Goal: Information Seeking & Learning: Learn about a topic

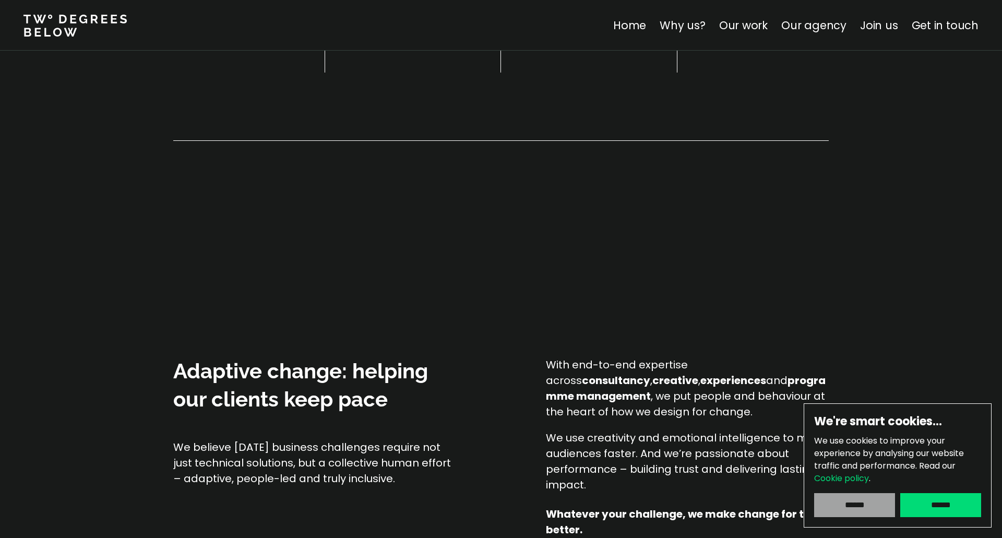
scroll to position [760, 0]
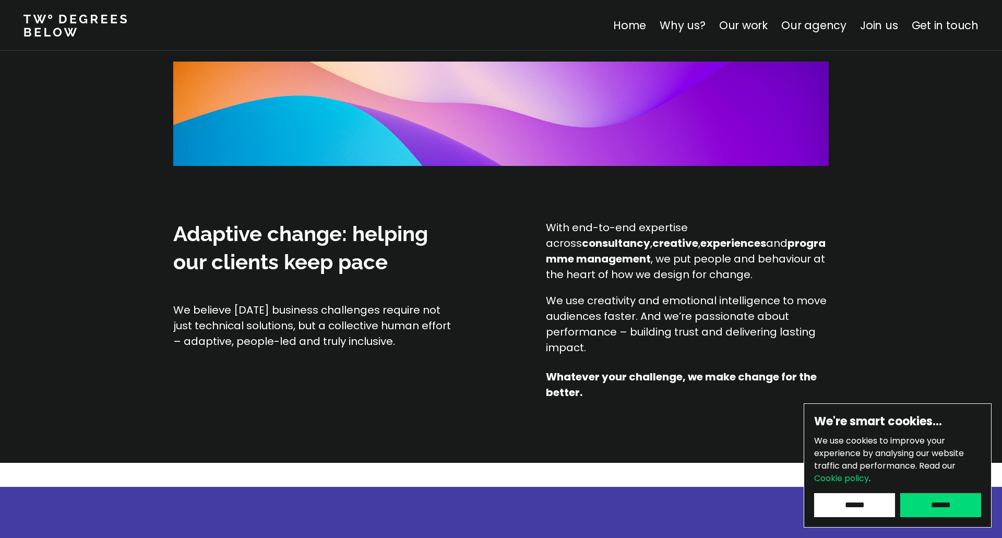
click at [931, 509] on input "******" at bounding box center [941, 505] width 81 height 24
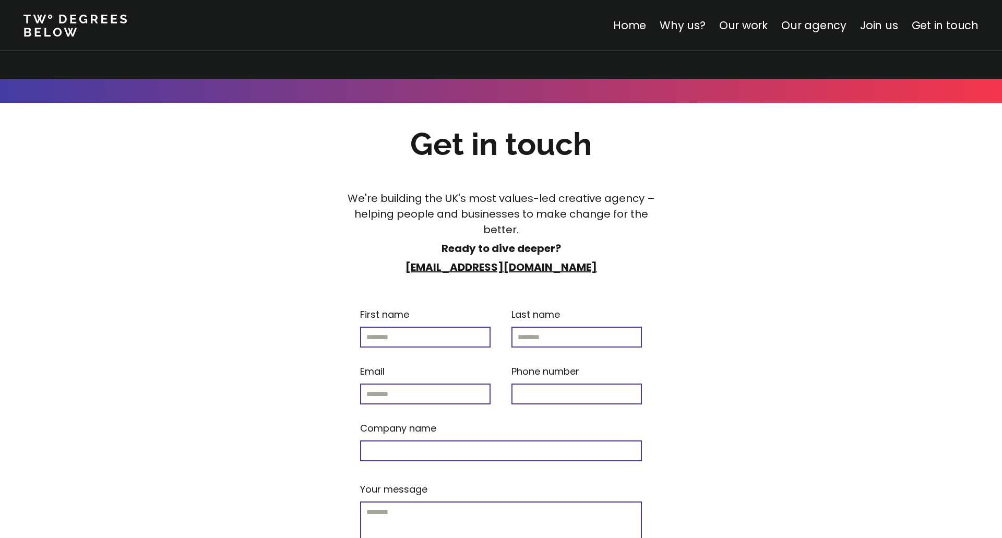
scroll to position [4401, 0]
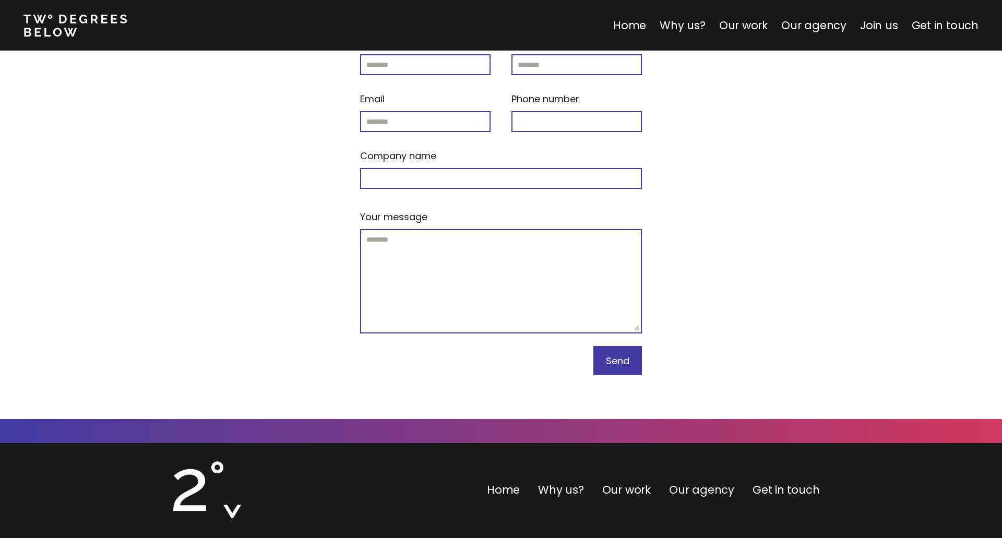
click at [689, 482] on link "Our agency" at bounding box center [701, 489] width 65 height 15
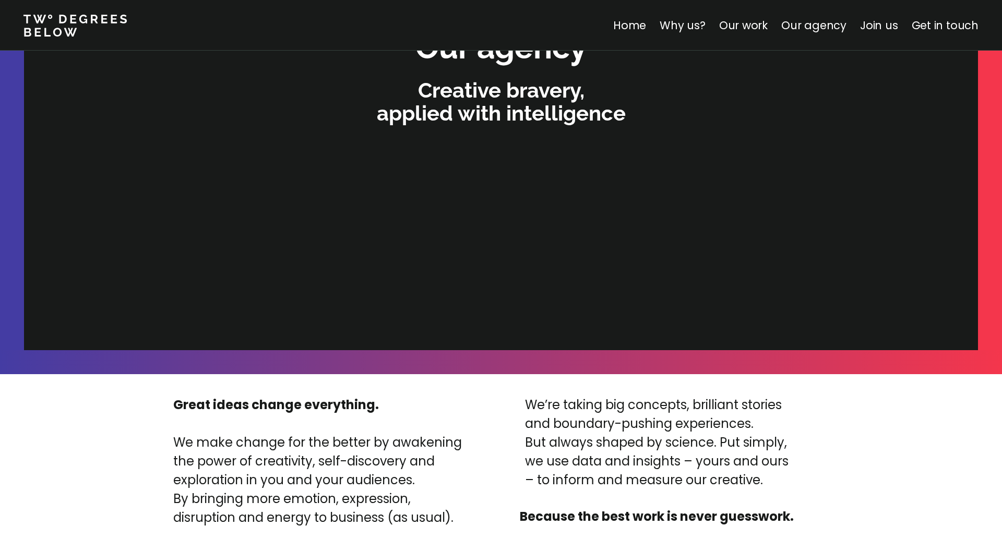
scroll to position [2218, 0]
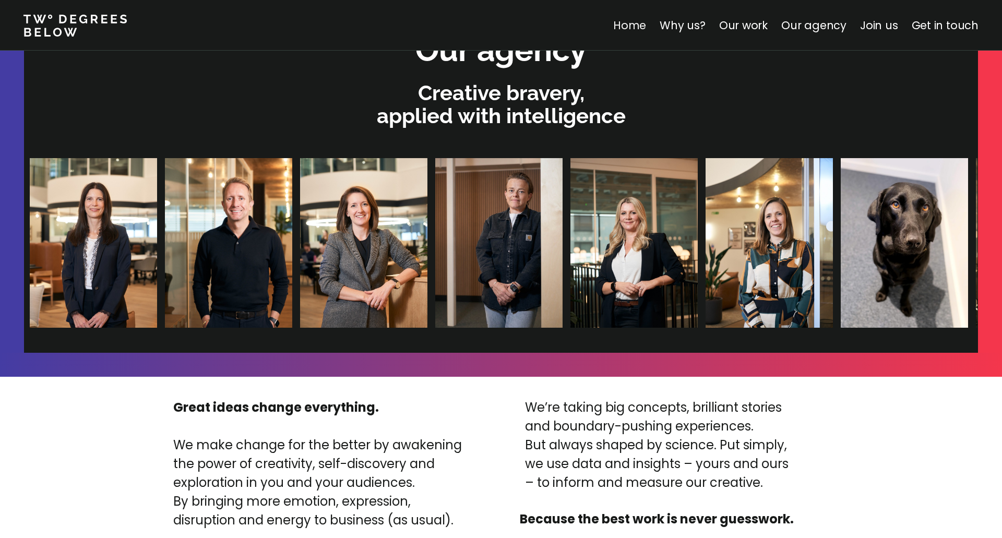
click at [646, 26] on link "Home" at bounding box center [629, 25] width 33 height 15
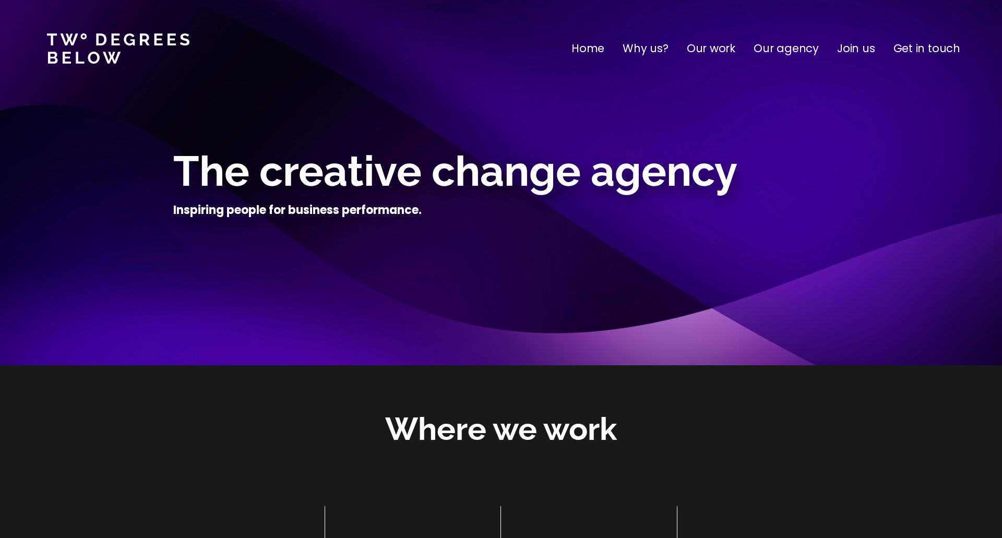
click at [655, 51] on p "Why us?" at bounding box center [646, 48] width 46 height 17
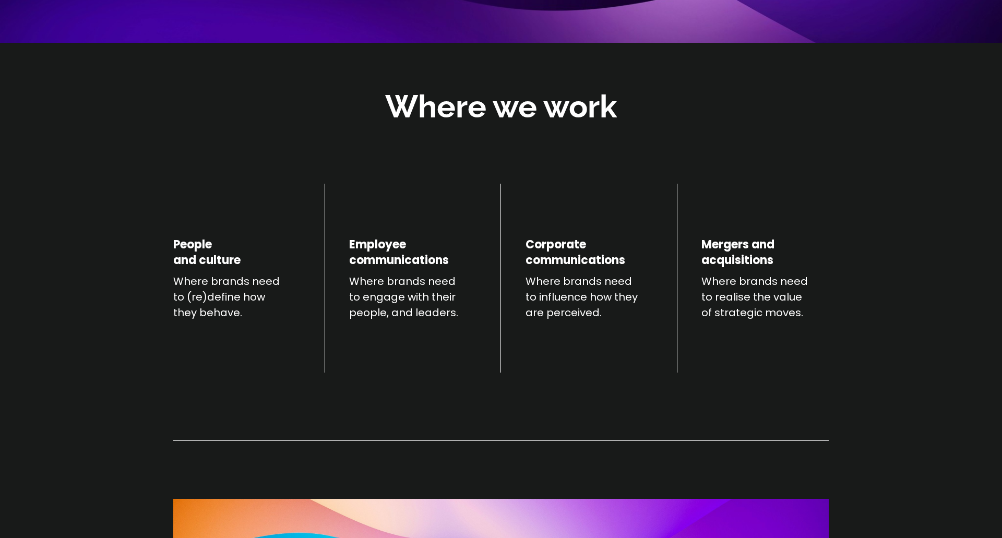
scroll to position [365, 0]
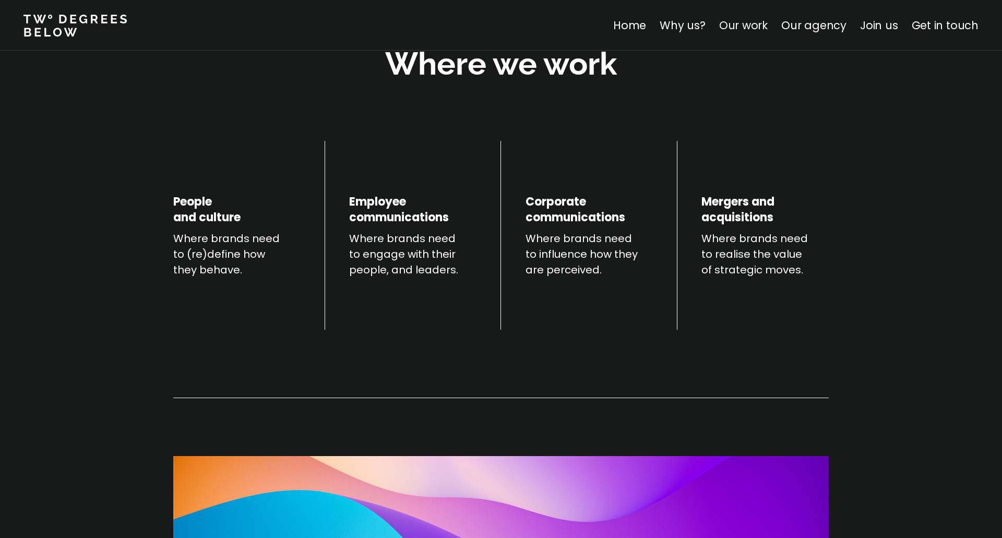
click at [757, 24] on link "Our work" at bounding box center [743, 25] width 49 height 15
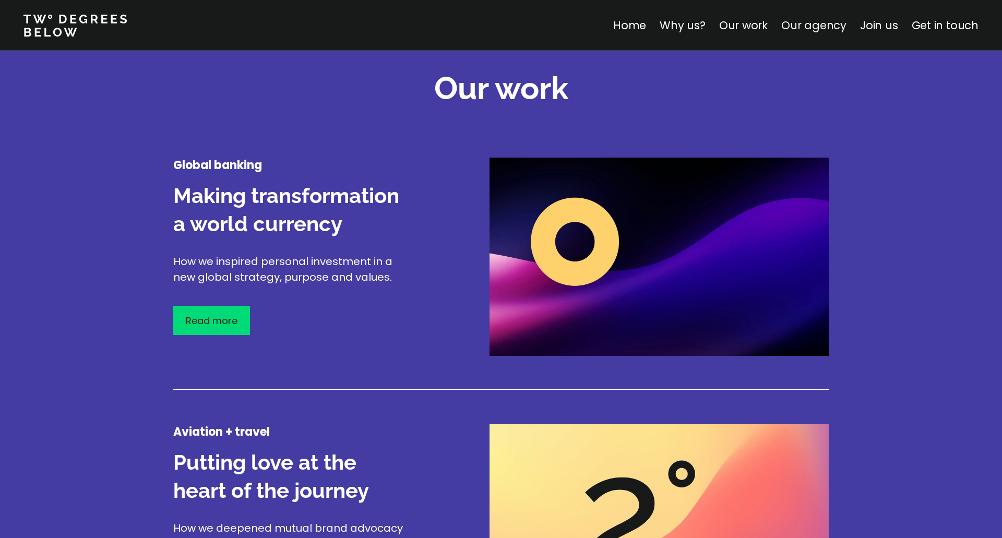
click at [818, 31] on link "Our agency" at bounding box center [814, 25] width 65 height 15
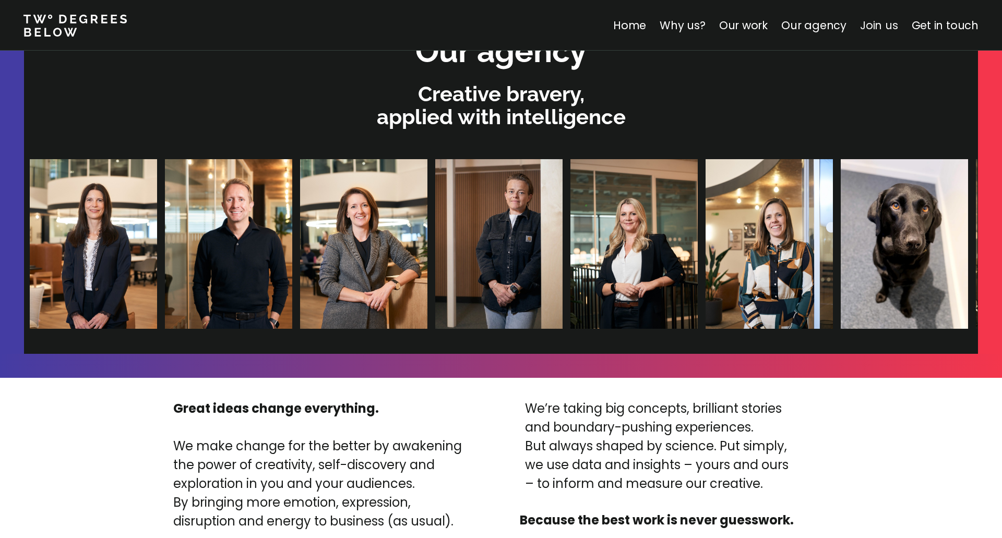
click at [876, 29] on link "Join us" at bounding box center [879, 25] width 38 height 15
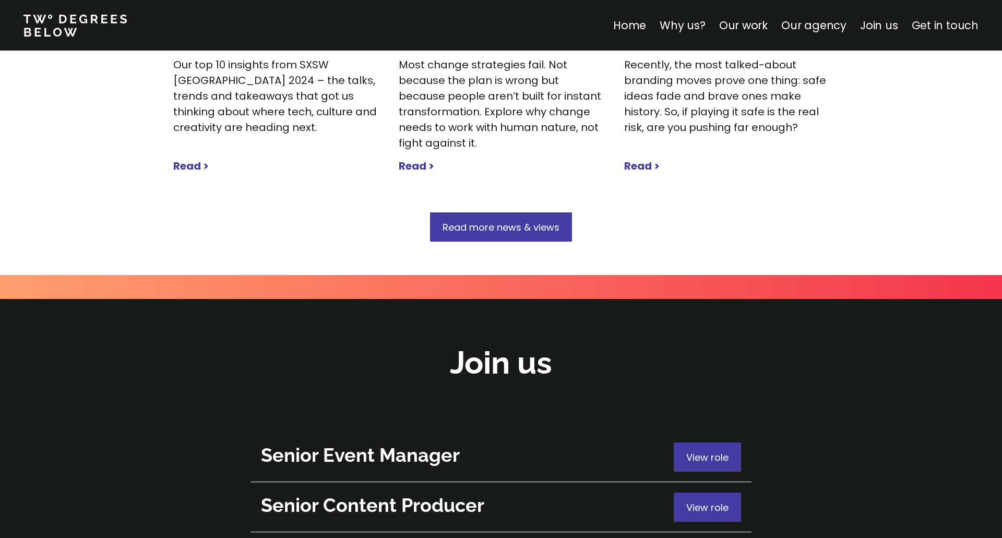
click at [930, 32] on link "Get in touch" at bounding box center [945, 25] width 67 height 15
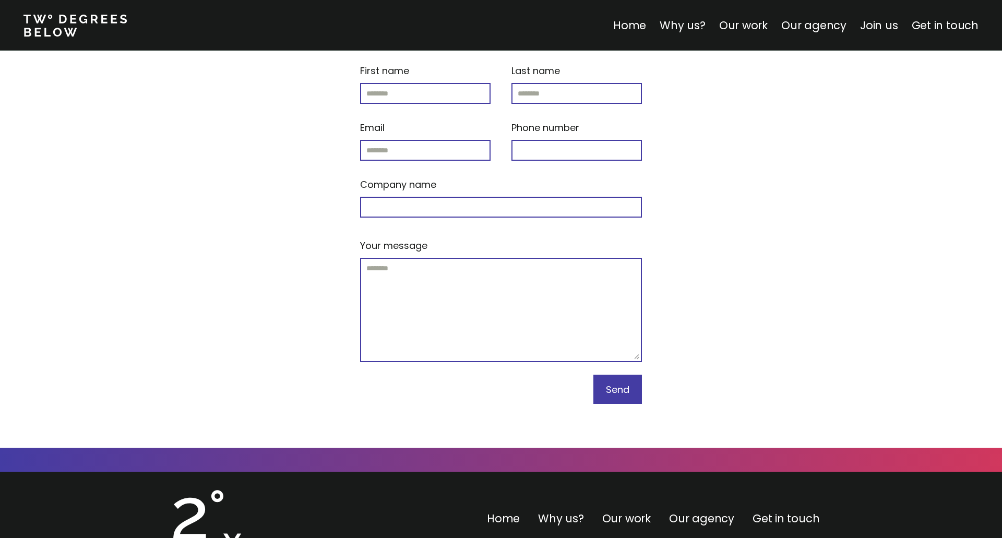
scroll to position [4401, 0]
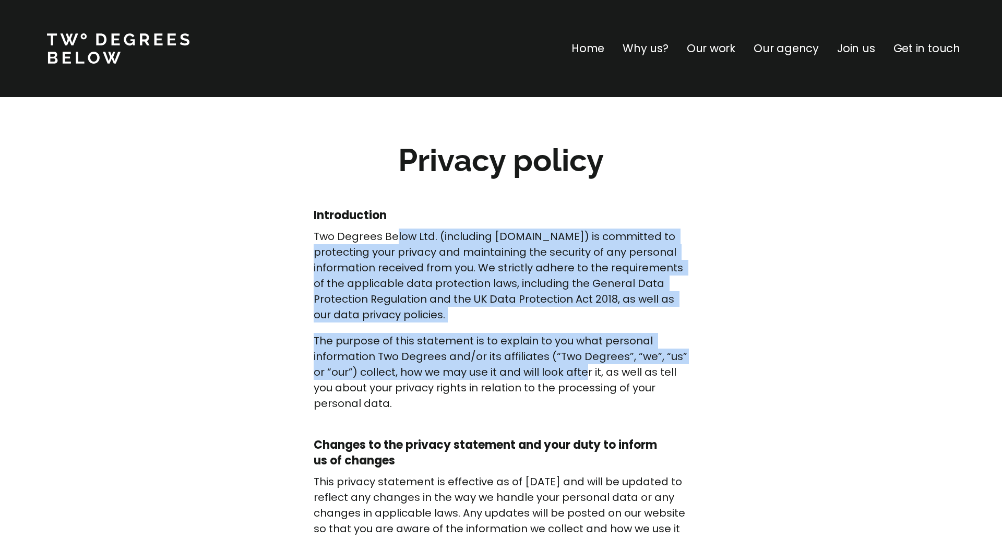
drag, startPoint x: 406, startPoint y: 242, endPoint x: 588, endPoint y: 381, distance: 229.1
click at [588, 381] on div "Two Degrees Below Ltd. (including www.twodegreesbelow.com) is committed to prot…" at bounding box center [501, 320] width 375 height 183
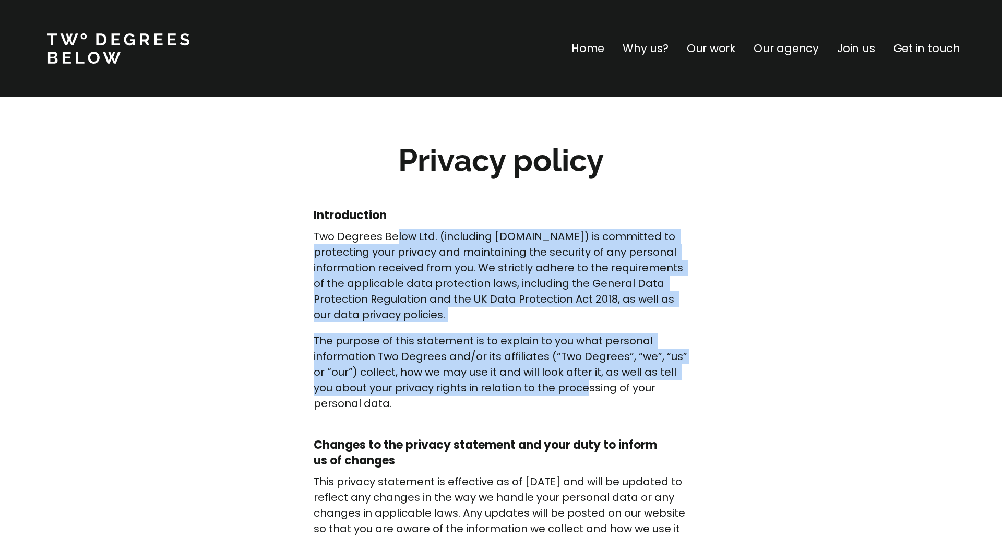
click at [589, 382] on p "The purpose of this statement is to explain to you what personal information Tw…" at bounding box center [501, 372] width 375 height 78
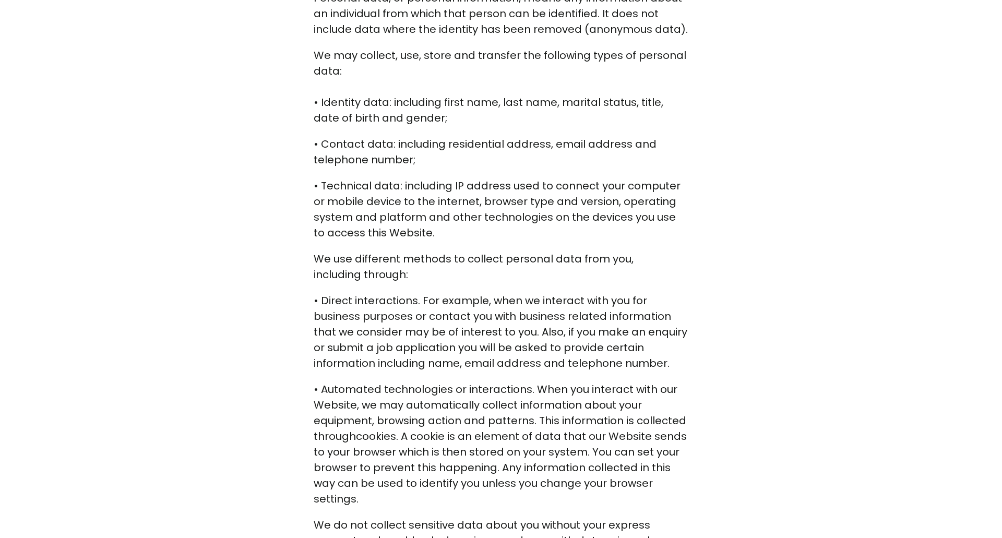
scroll to position [760, 0]
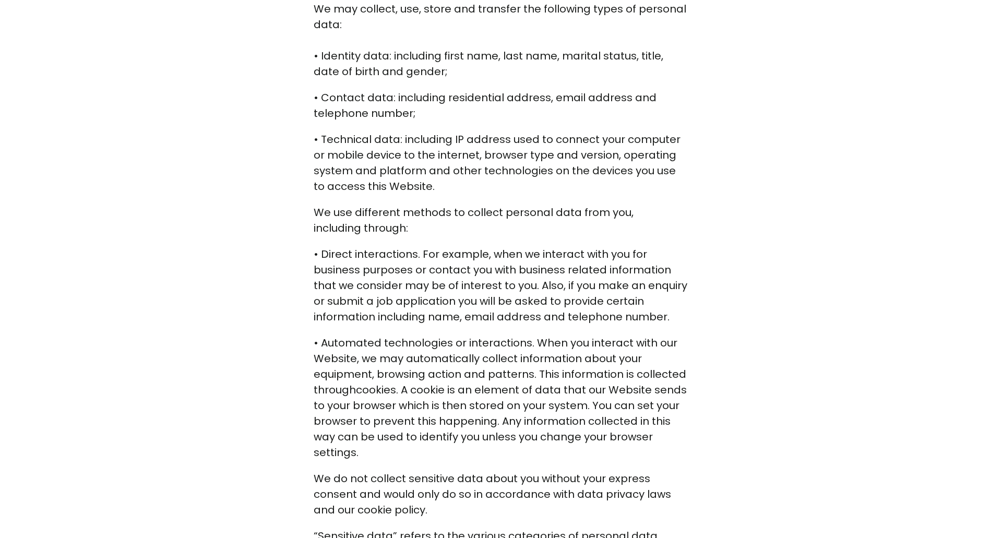
drag, startPoint x: 67, startPoint y: 367, endPoint x: 176, endPoint y: 363, distance: 109.7
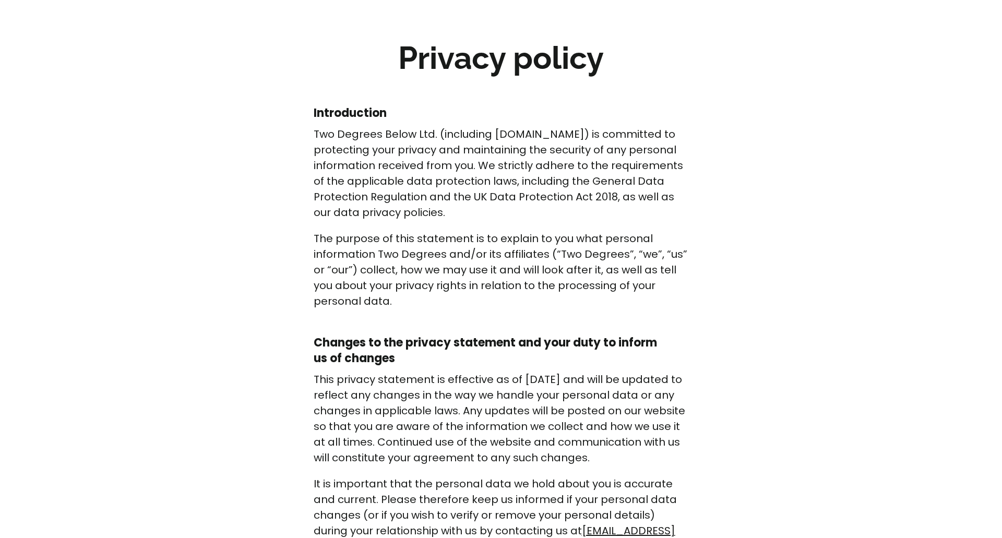
scroll to position [0, 0]
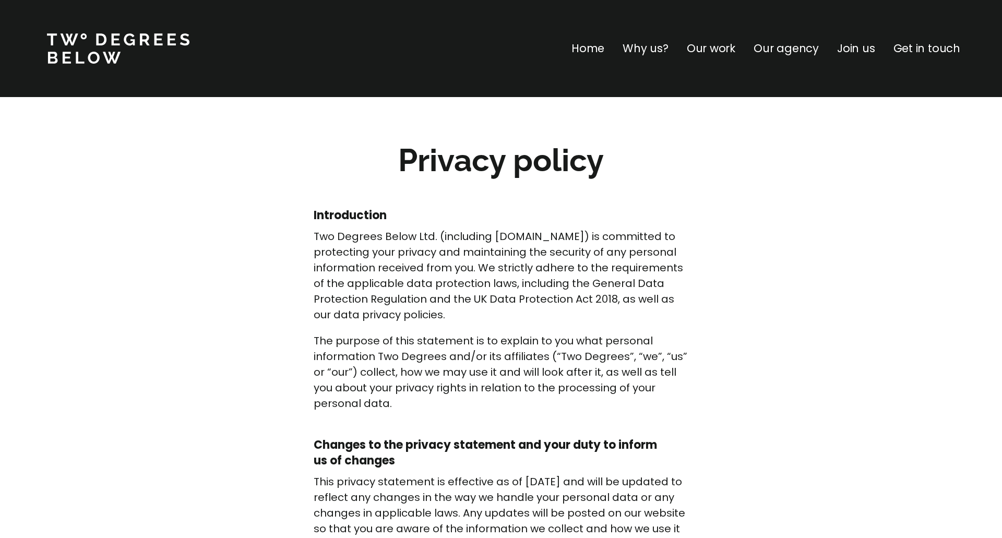
click at [663, 41] on p "Why us?" at bounding box center [646, 48] width 46 height 17
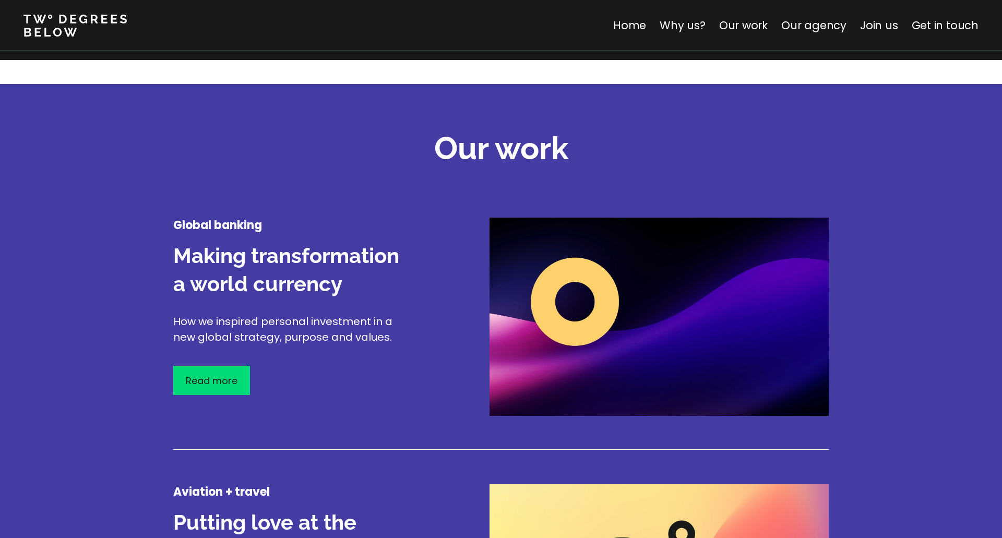
scroll to position [1184, 0]
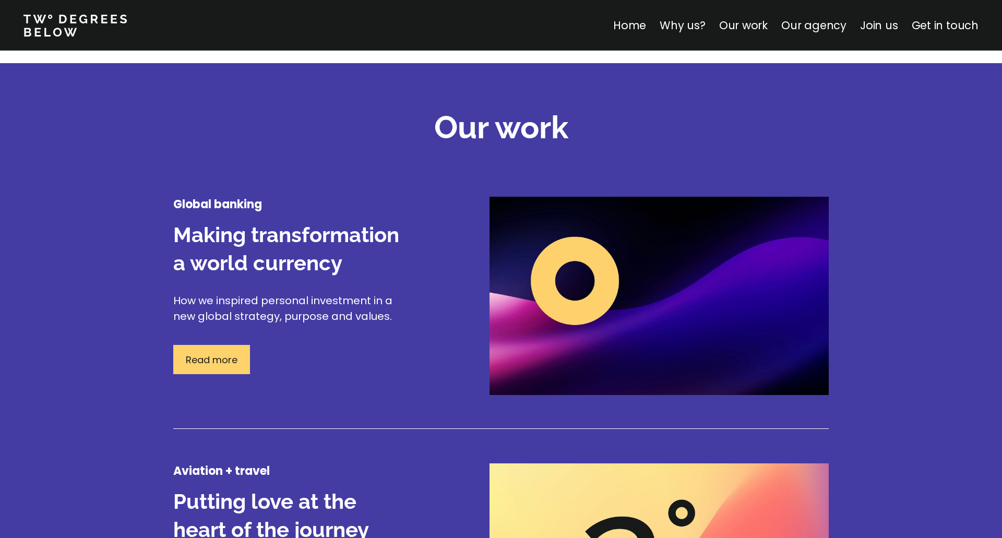
click at [224, 364] on p "Read more" at bounding box center [212, 360] width 52 height 14
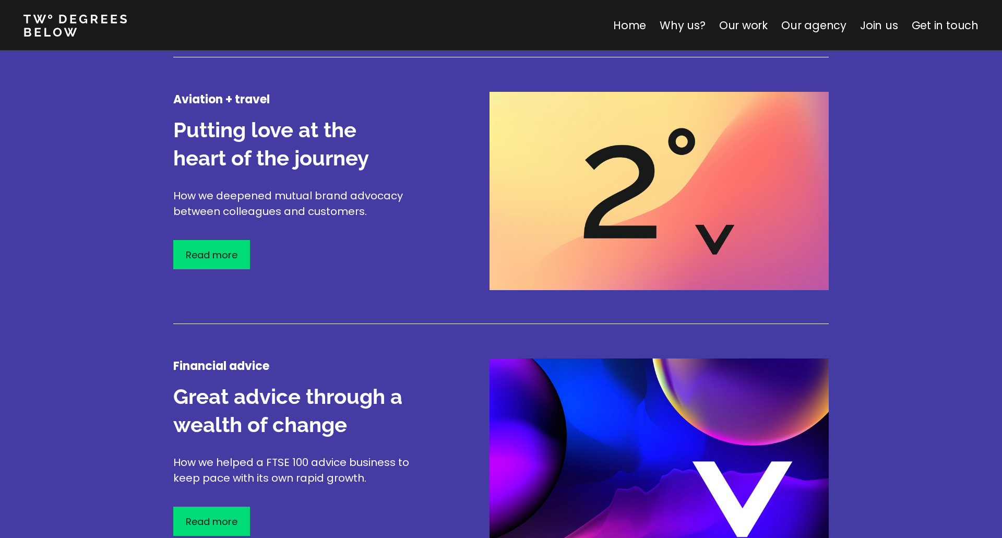
scroll to position [1535, 0]
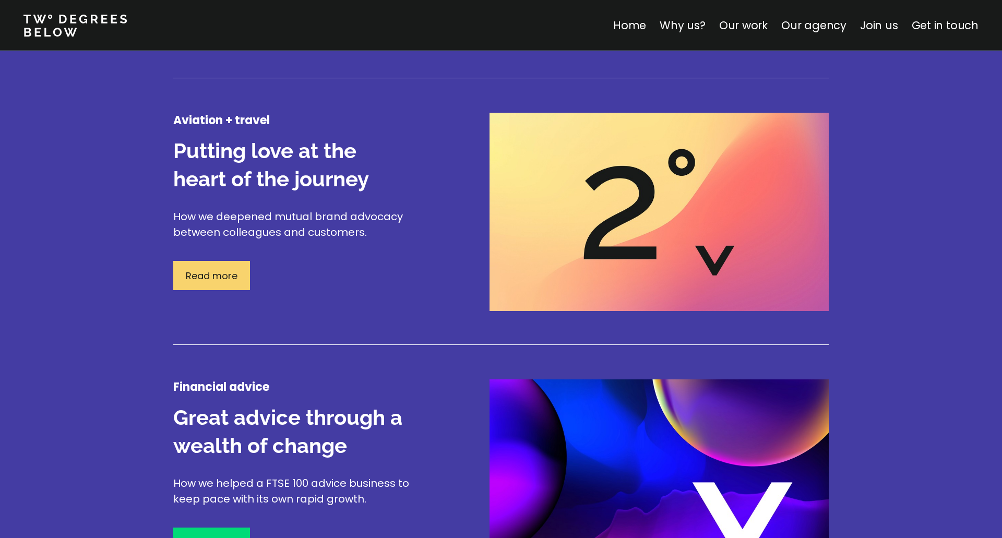
click at [211, 267] on div "Read more" at bounding box center [211, 275] width 77 height 29
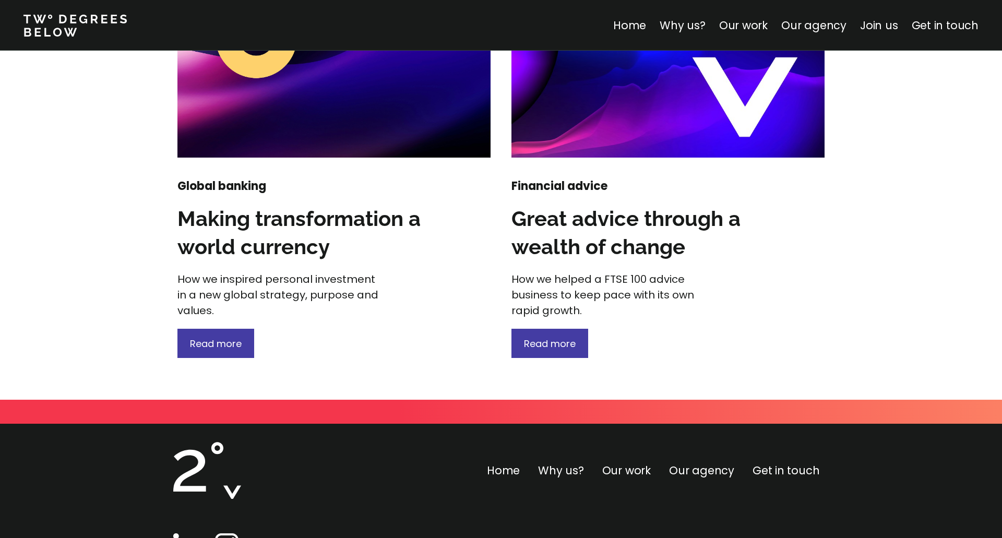
scroll to position [1403, 0]
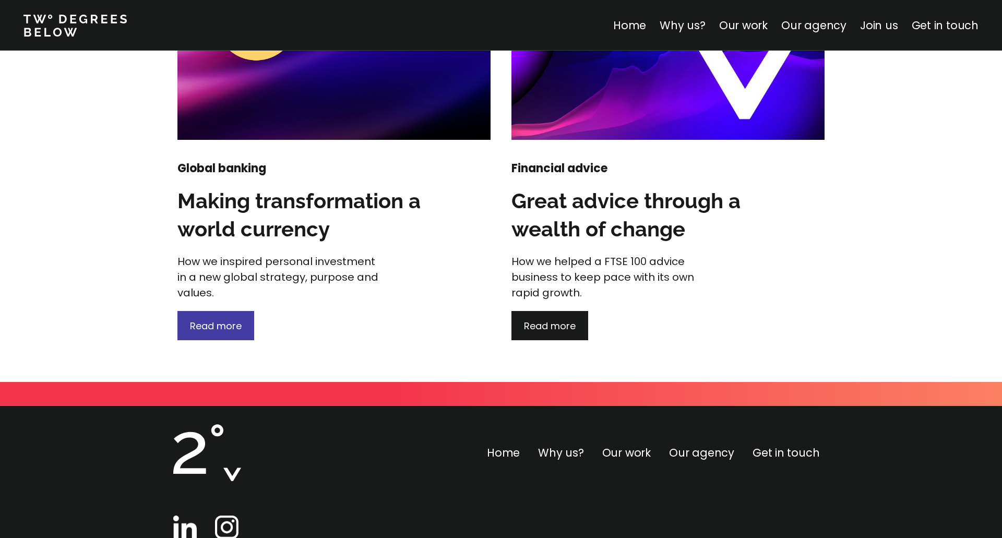
click at [572, 321] on span "Read more" at bounding box center [550, 326] width 52 height 13
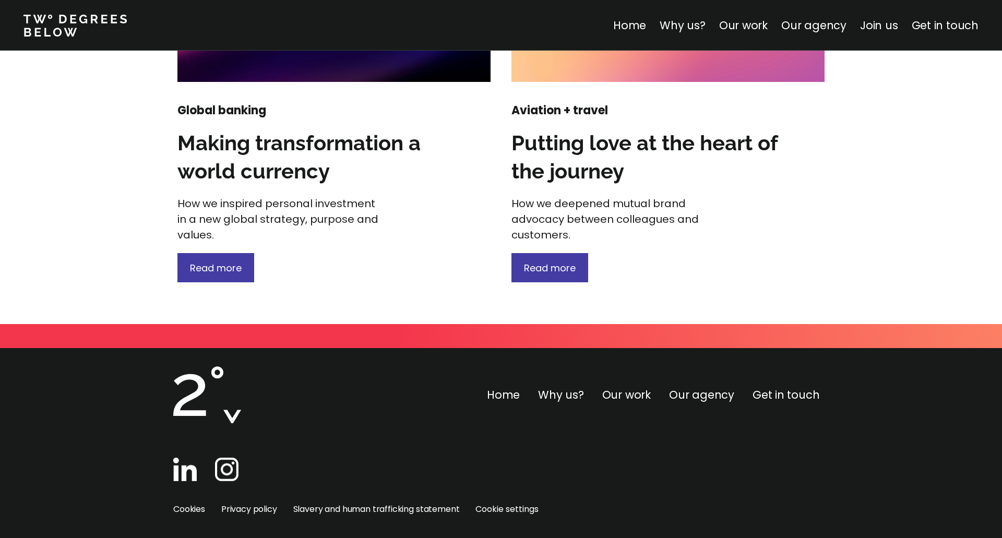
scroll to position [1482, 0]
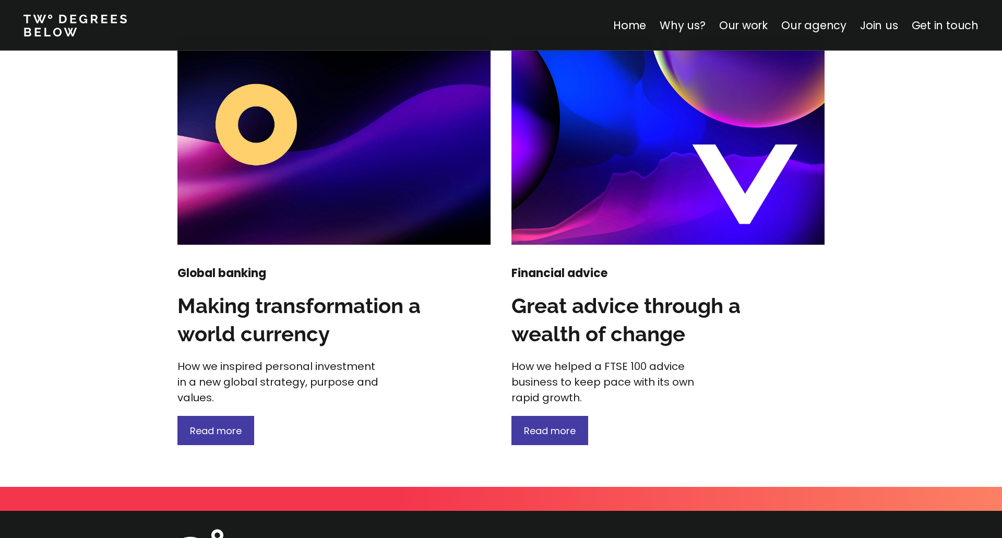
scroll to position [1169, 0]
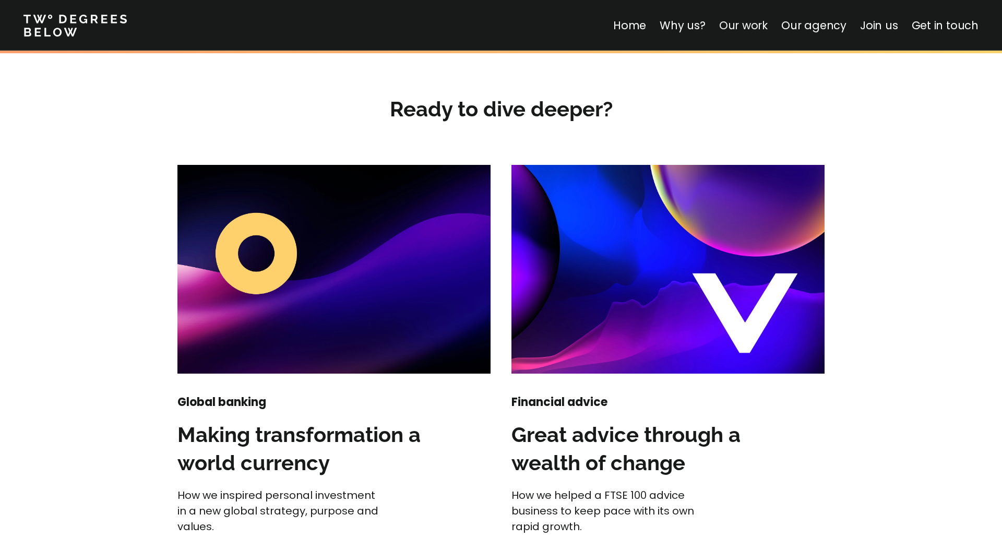
click at [728, 31] on link "Our work" at bounding box center [743, 25] width 49 height 15
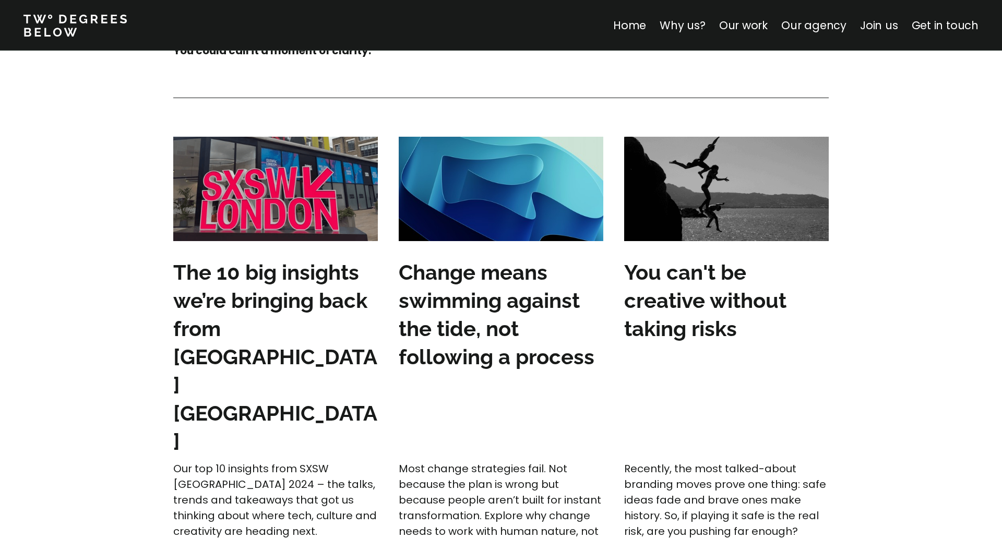
scroll to position [3153, 0]
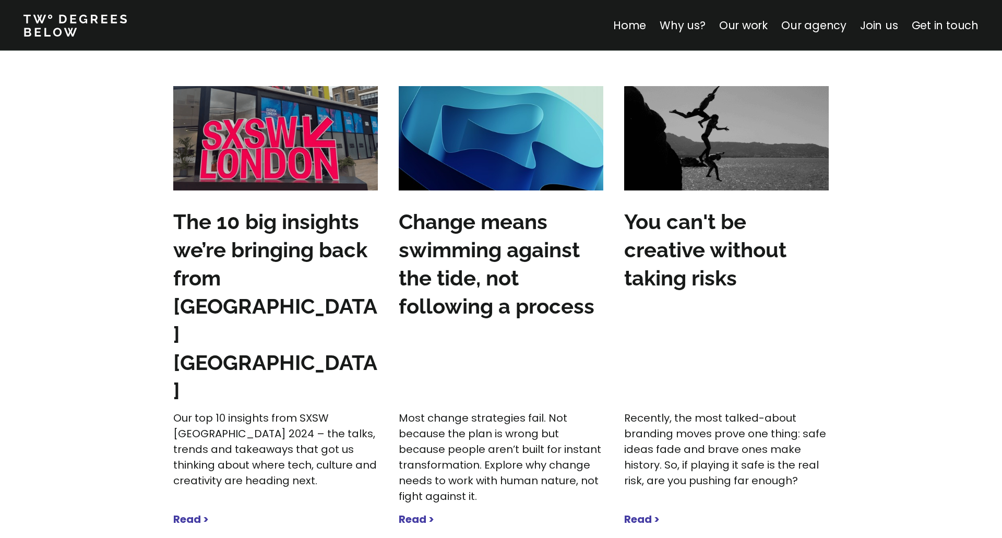
click at [193, 512] on strong "Read >" at bounding box center [191, 519] width 36 height 15
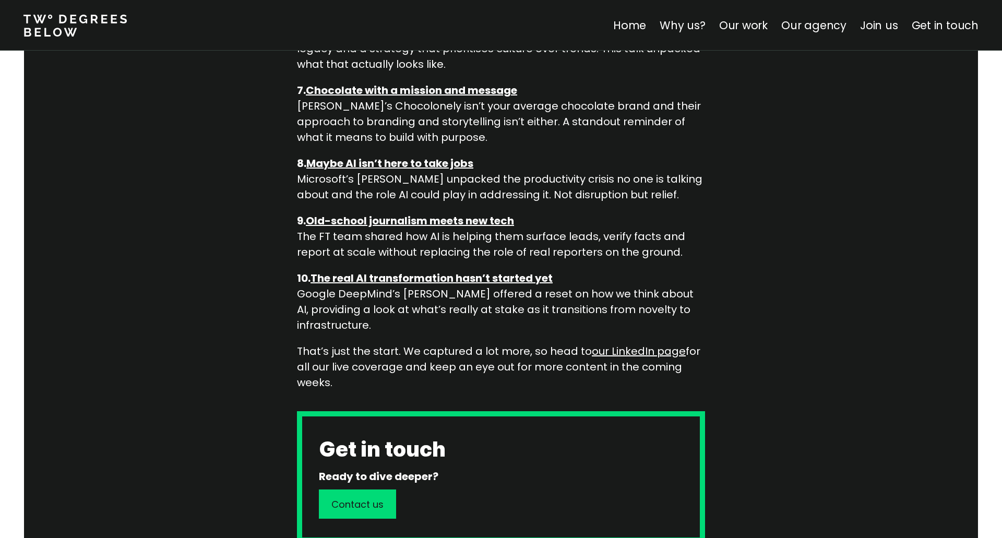
scroll to position [1637, 0]
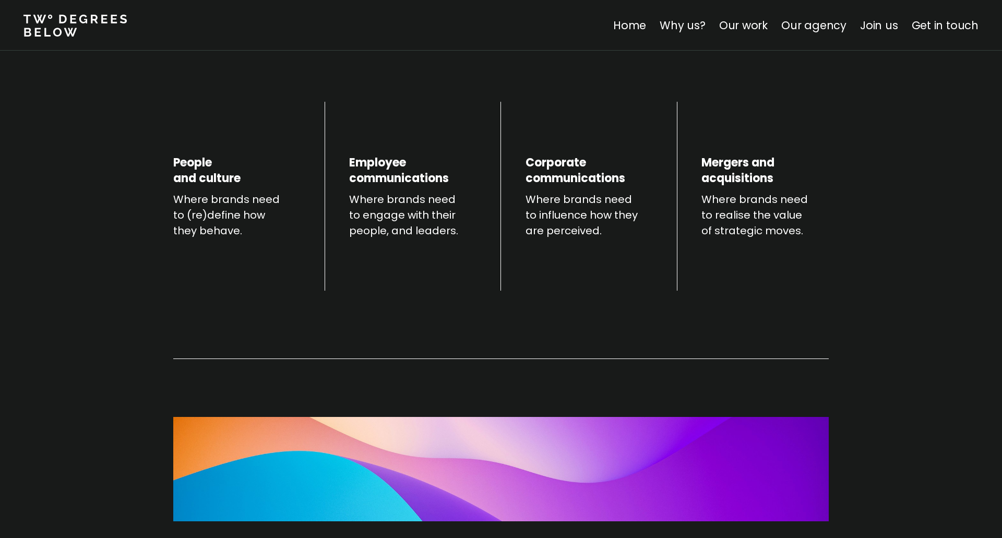
click at [859, 264] on div "People and culture Where brands need to (re)define how they behave. Employee co…" at bounding box center [501, 332] width 752 height 476
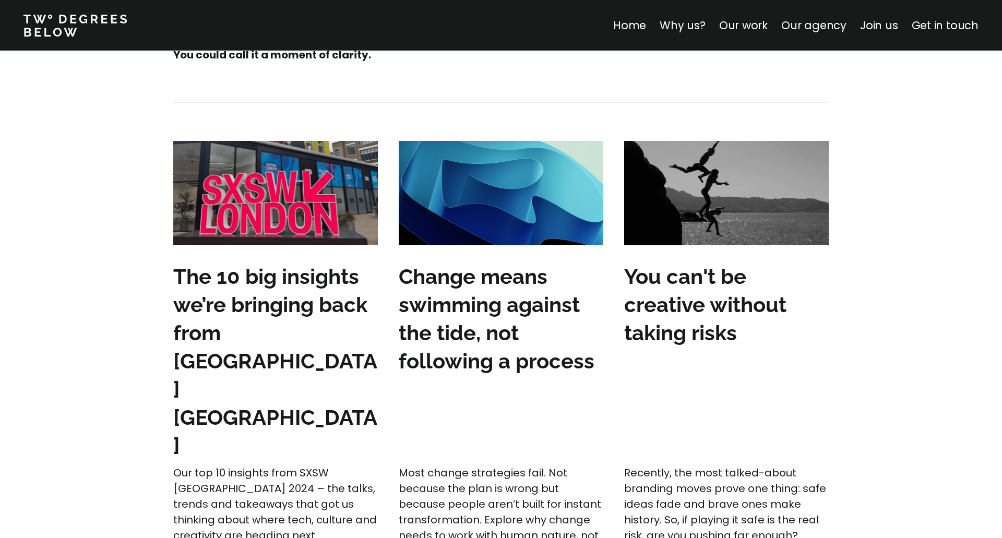
scroll to position [3093, 0]
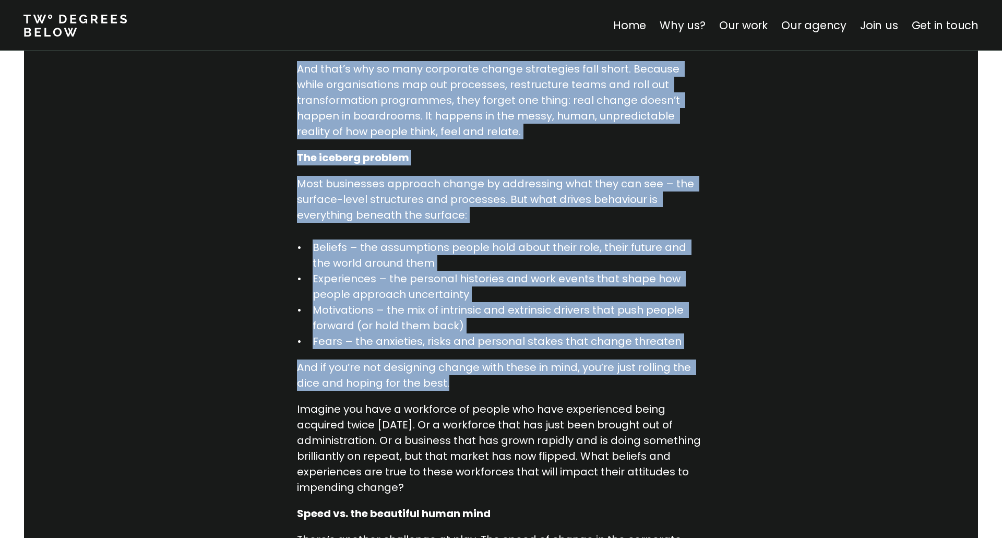
scroll to position [643, 0]
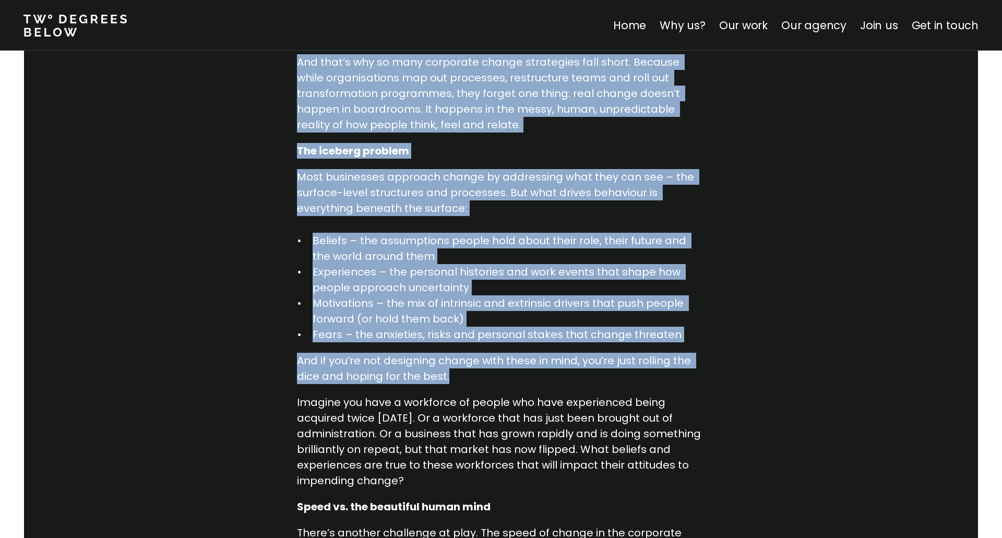
drag, startPoint x: 431, startPoint y: 297, endPoint x: 675, endPoint y: 387, distance: 260.2
click at [672, 386] on div "Corporate strategy loves predictability. It craves control, clear inputs and ou…" at bounding box center [501, 488] width 408 height 1098
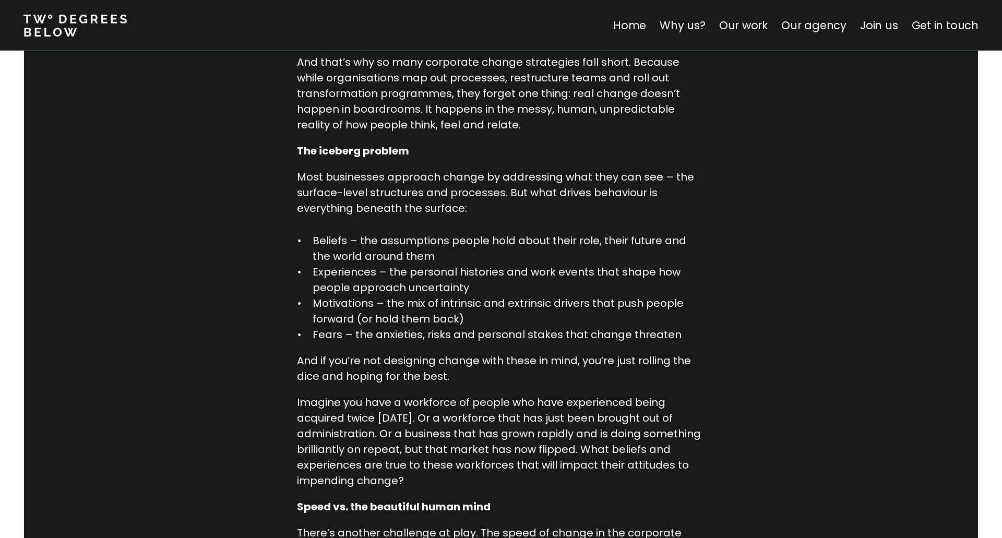
click at [690, 394] on div "Corporate strategy loves predictability. It craves control, clear inputs and ou…" at bounding box center [501, 488] width 408 height 1098
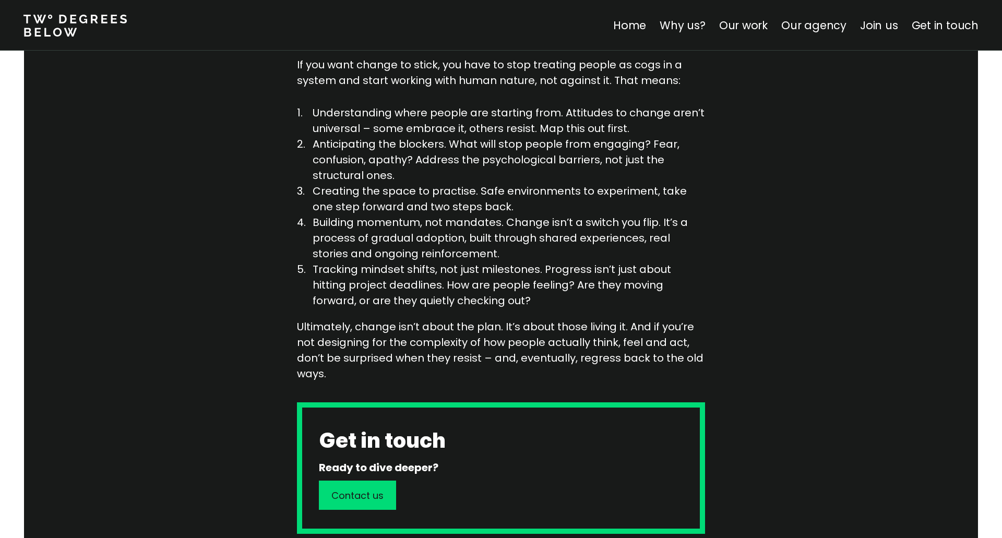
scroll to position [1462, 0]
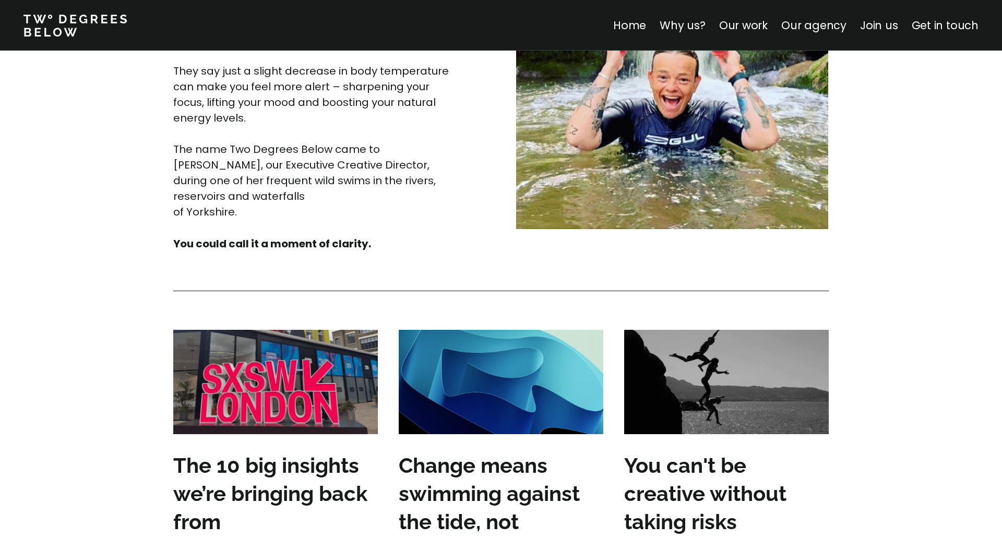
scroll to position [3153, 0]
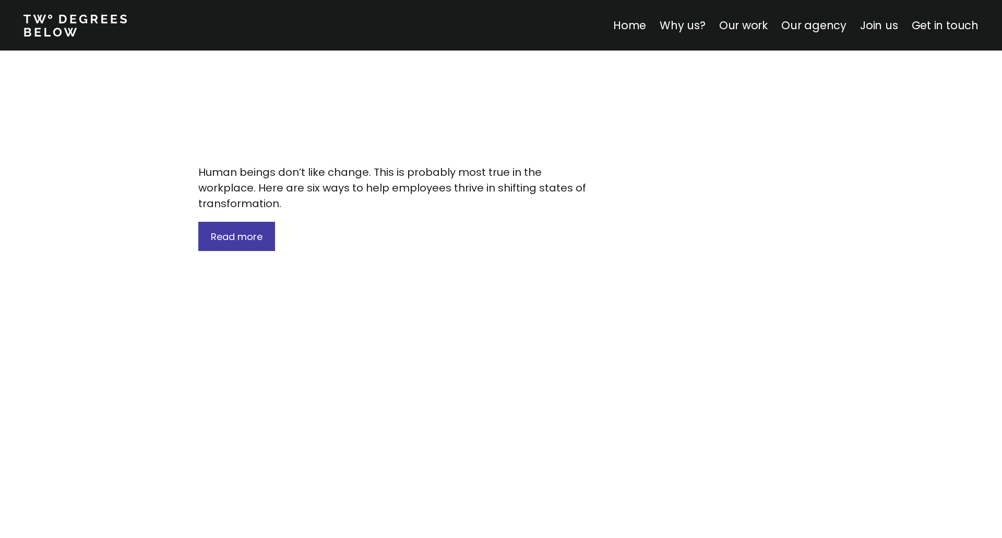
scroll to position [5555, 0]
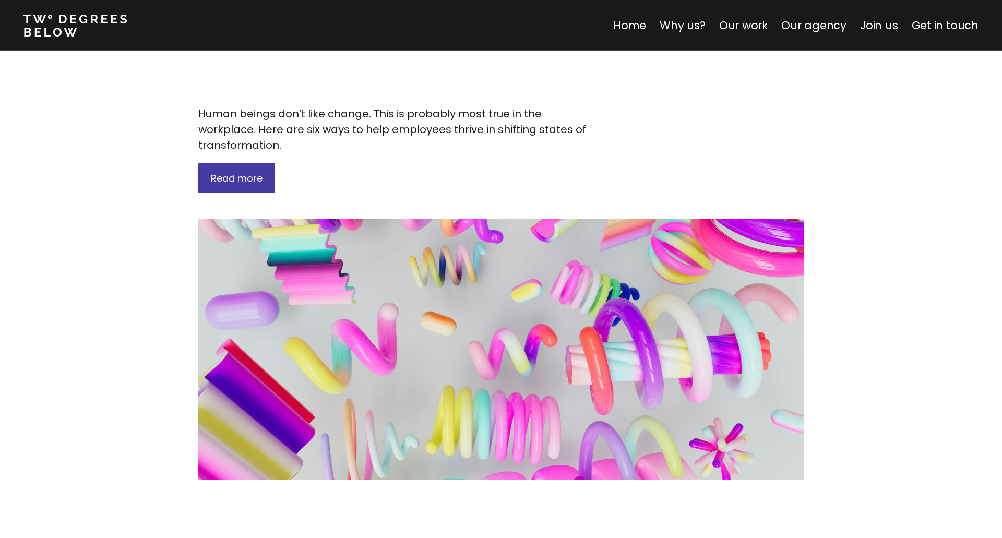
click at [706, 156] on div "Creating a new energy for adaptive change Human beings don’t like change. This …" at bounding box center [501, 131] width 606 height 123
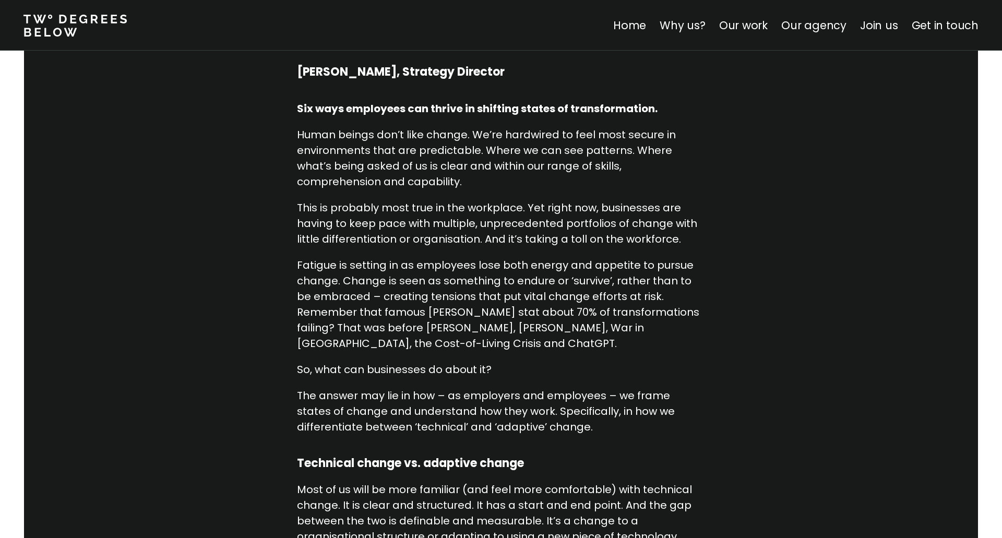
scroll to position [643, 0]
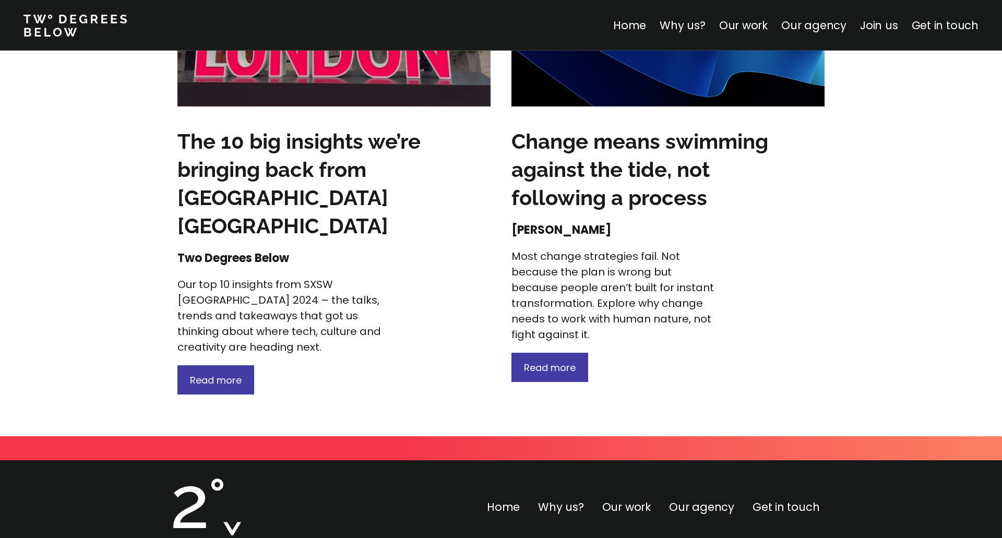
scroll to position [2846, 0]
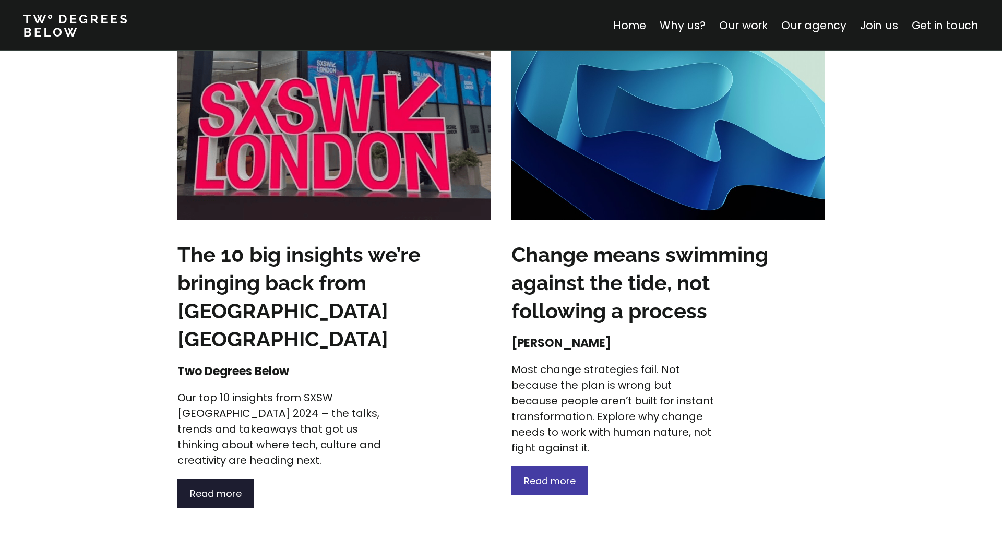
click at [218, 487] on span "Read more" at bounding box center [216, 493] width 52 height 13
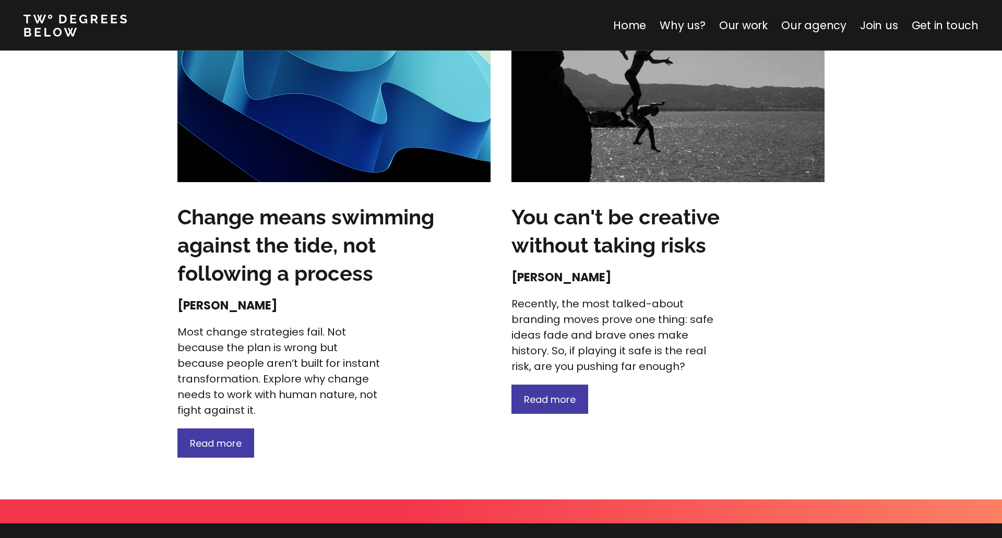
scroll to position [2031, 0]
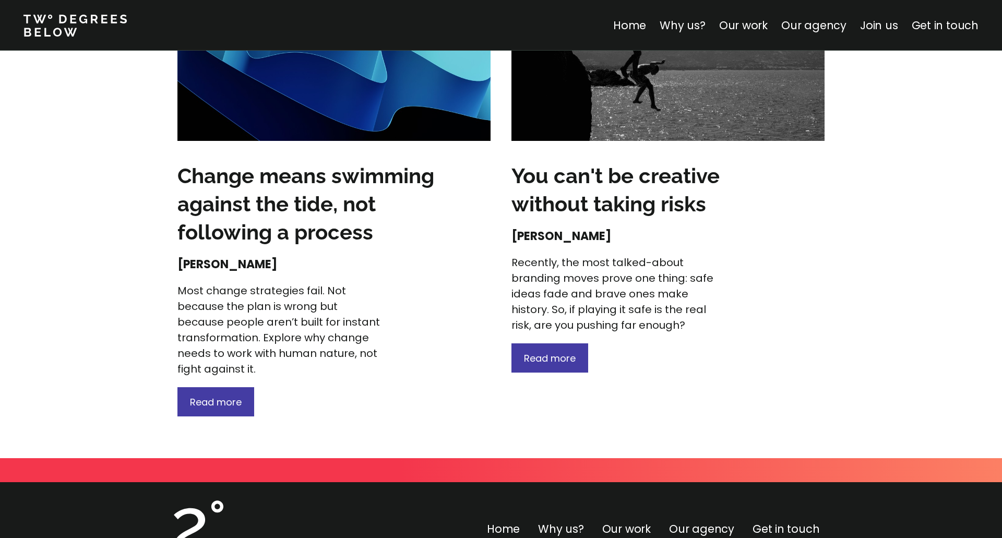
click at [660, 25] on div "Home Why us? Our work Our agency Join us Get in touch" at bounding box center [803, 25] width 381 height 17
click at [640, 23] on link "Home" at bounding box center [629, 25] width 33 height 15
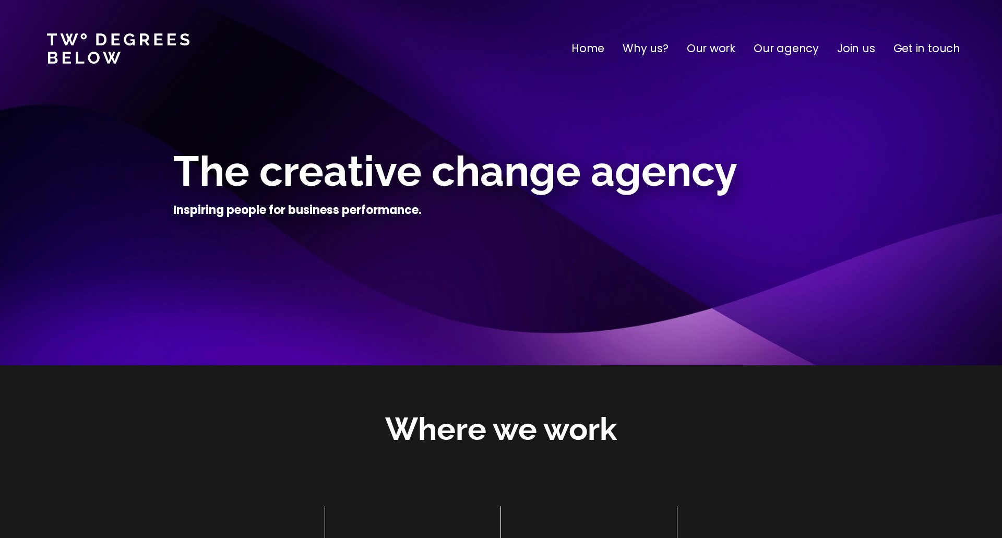
scroll to position [3592, 0]
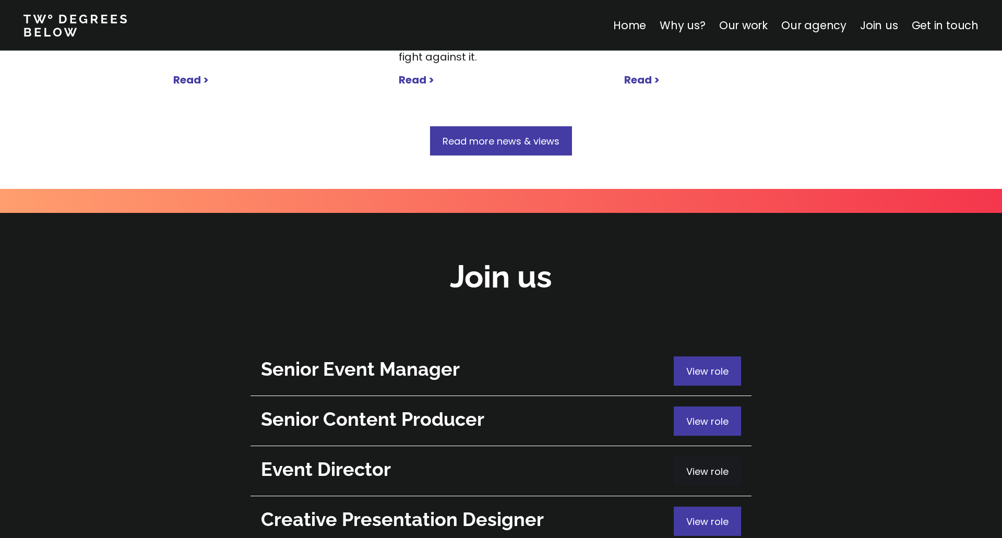
click at [713, 465] on span "View role" at bounding box center [708, 471] width 42 height 13
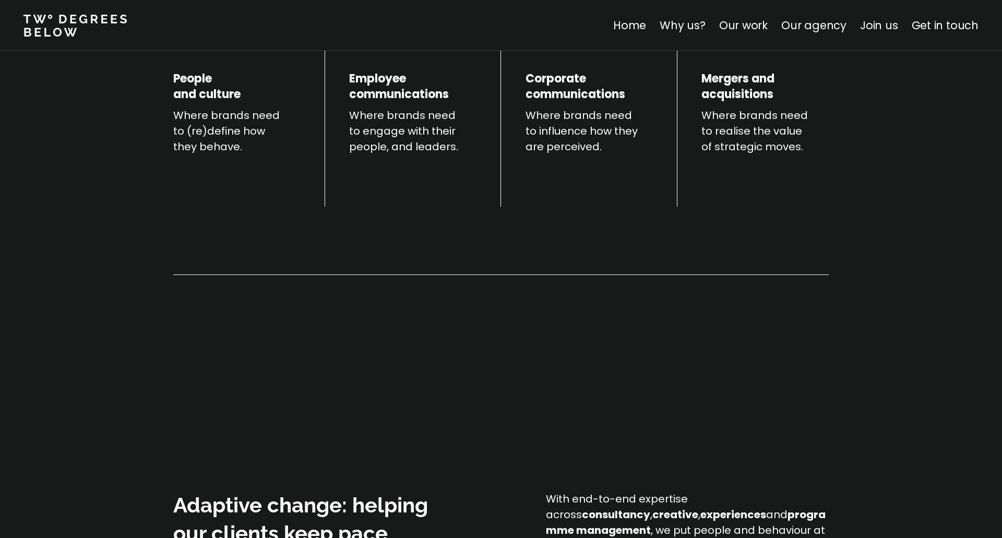
scroll to position [468, 0]
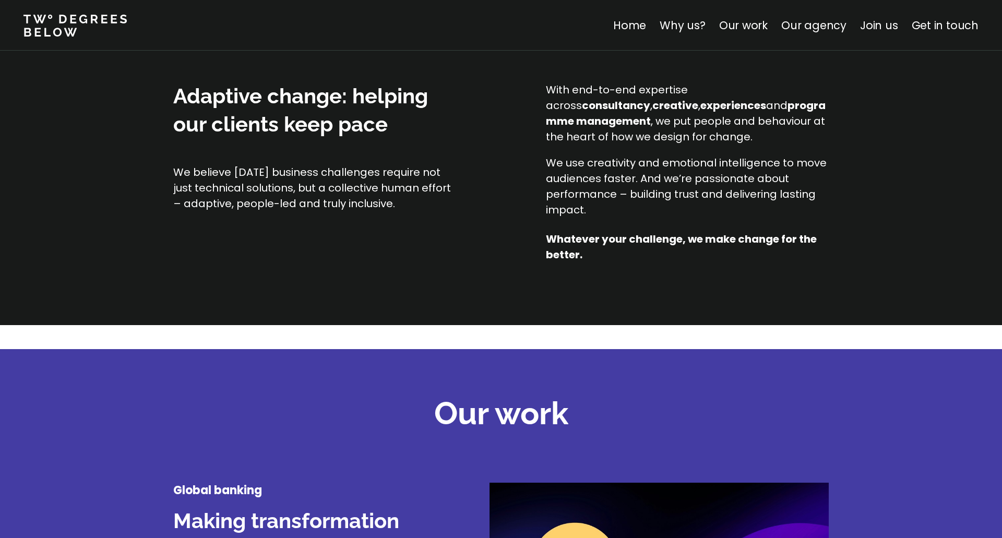
scroll to position [936, 0]
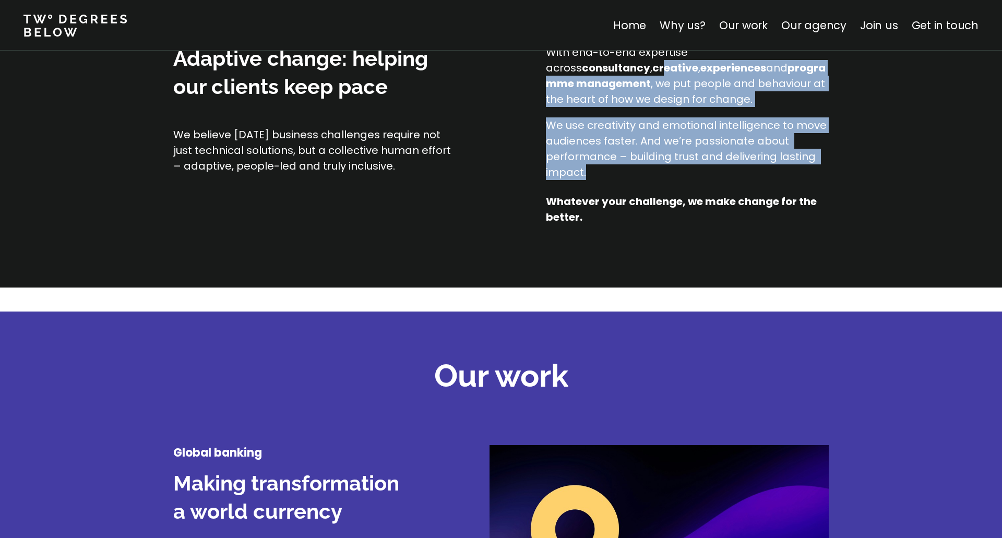
drag, startPoint x: 558, startPoint y: 64, endPoint x: 705, endPoint y: 166, distance: 179.0
click at [705, 166] on div "With end-to-end expertise across consultancy , creative , experiences and progr…" at bounding box center [687, 112] width 282 height 136
click at [707, 168] on p "We use creativity and emotional intelligence to move audiences faster. And we’r…" at bounding box center [687, 148] width 282 height 63
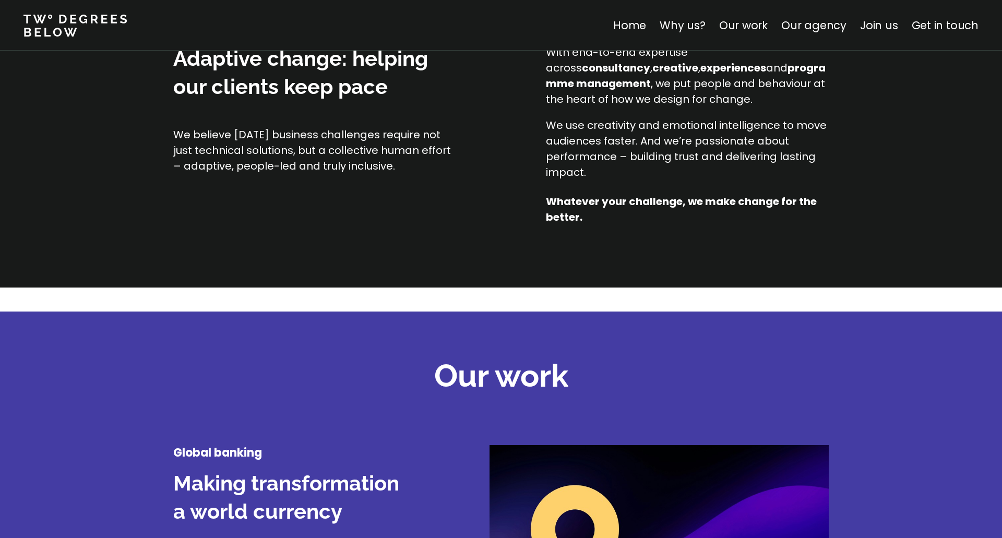
drag, startPoint x: 687, startPoint y: 129, endPoint x: 726, endPoint y: 129, distance: 39.2
click at [726, 129] on p "We use creativity and emotional intelligence to move audiences faster. And we’r…" at bounding box center [687, 148] width 282 height 63
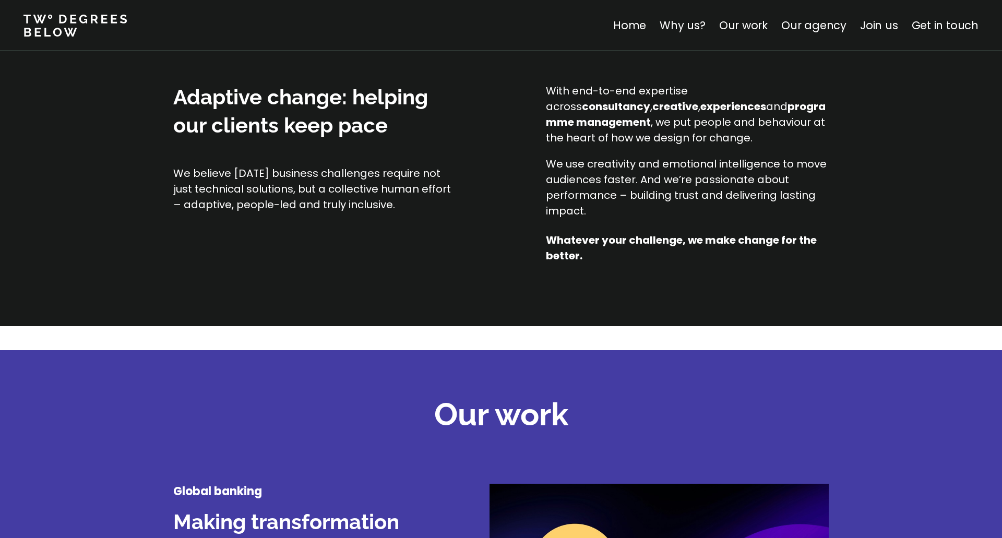
scroll to position [877, 0]
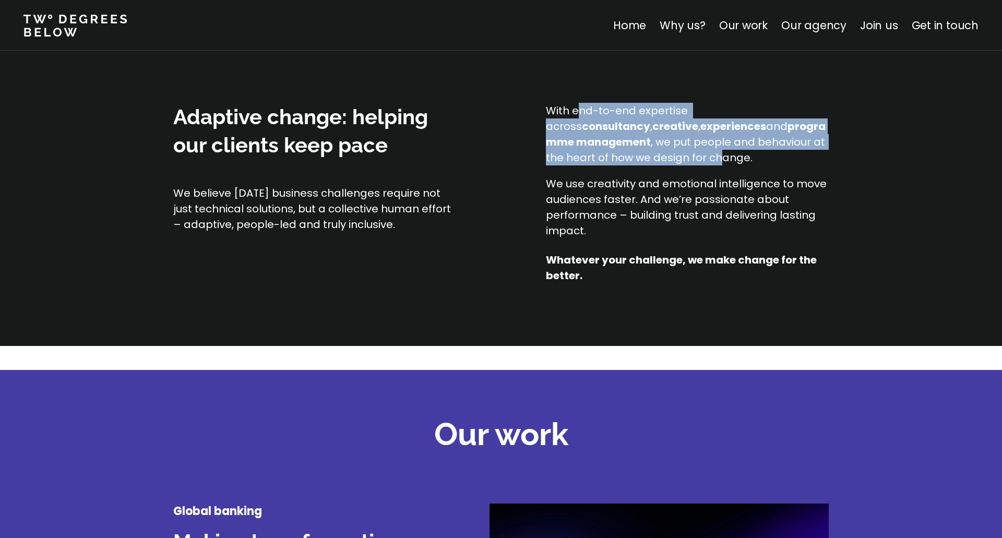
drag, startPoint x: 577, startPoint y: 107, endPoint x: 698, endPoint y: 159, distance: 131.2
click at [698, 159] on p "With end-to-end expertise across consultancy , creative , experiences and progr…" at bounding box center [687, 134] width 282 height 63
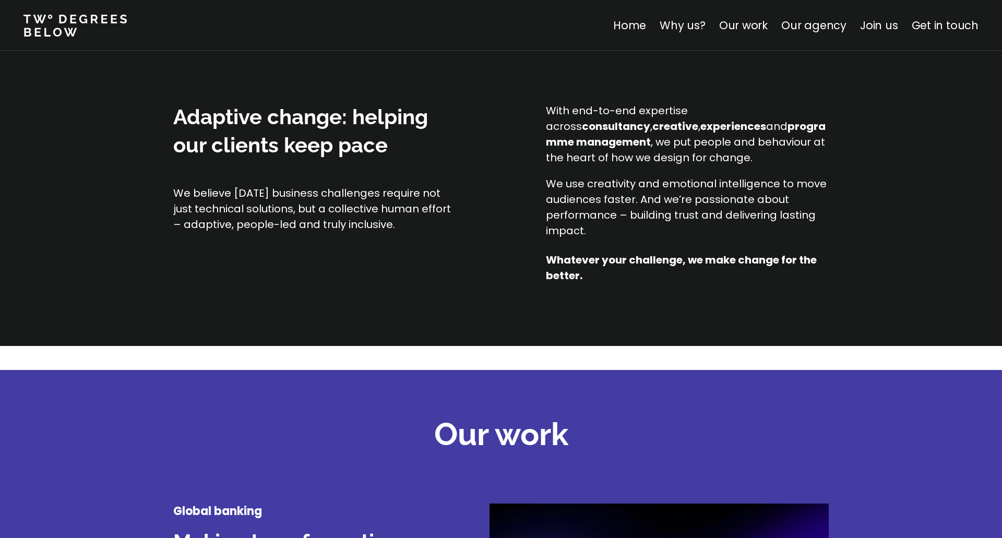
click at [705, 160] on p "With end-to-end expertise across consultancy , creative , experiences and progr…" at bounding box center [687, 134] width 282 height 63
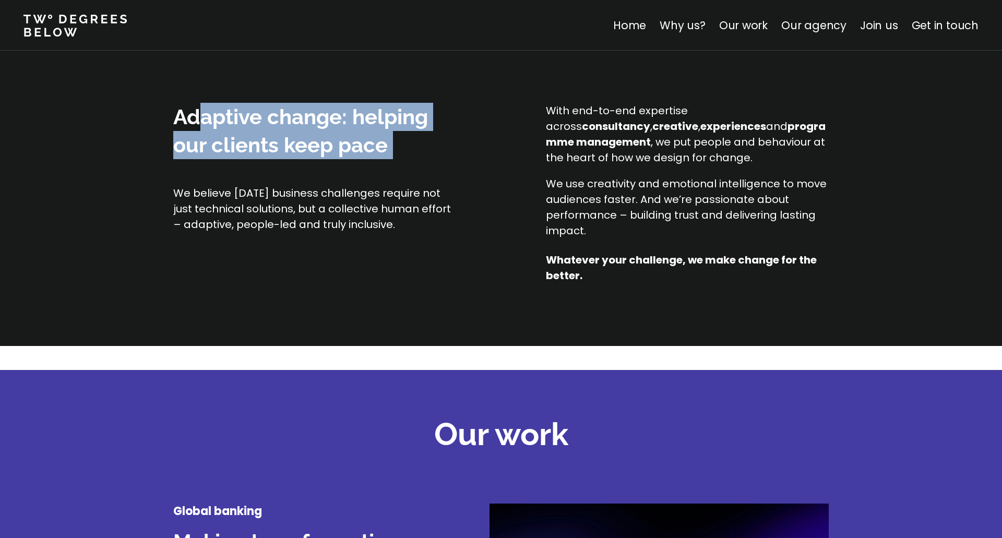
drag, startPoint x: 206, startPoint y: 114, endPoint x: 360, endPoint y: 172, distance: 164.6
click at [358, 167] on div "Adaptive change: helping our clients keep pace We believe today’s business chal…" at bounding box center [314, 167] width 282 height 129
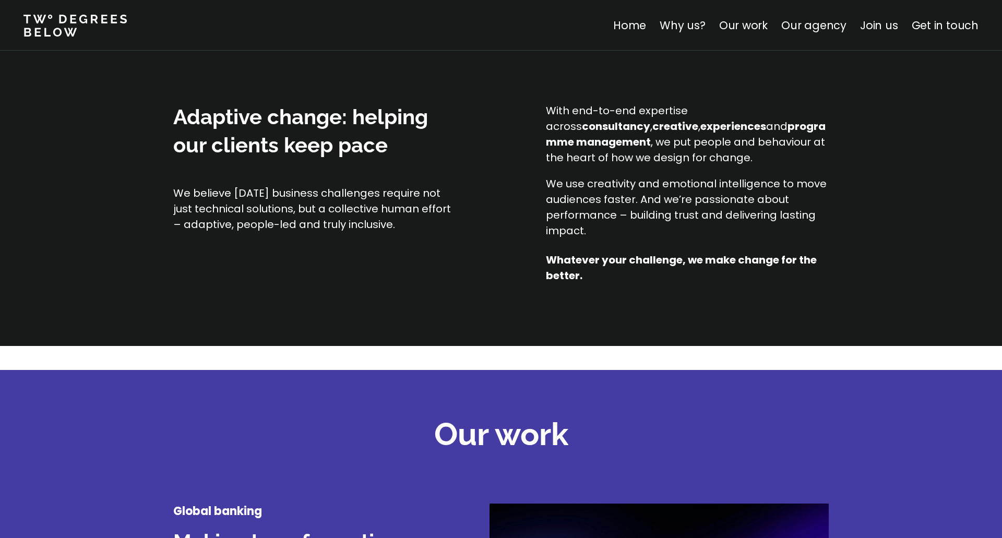
click at [188, 191] on p "We believe [DATE] business challenges require not just technical solutions, but…" at bounding box center [314, 208] width 282 height 47
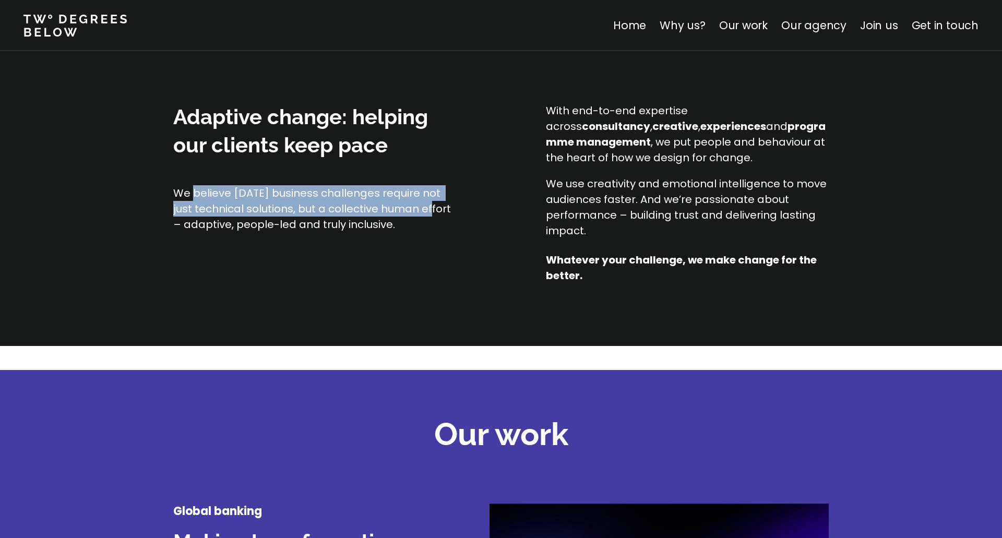
drag, startPoint x: 312, startPoint y: 200, endPoint x: 424, endPoint y: 210, distance: 112.2
click at [424, 210] on p "We believe [DATE] business challenges require not just technical solutions, but…" at bounding box center [314, 208] width 282 height 47
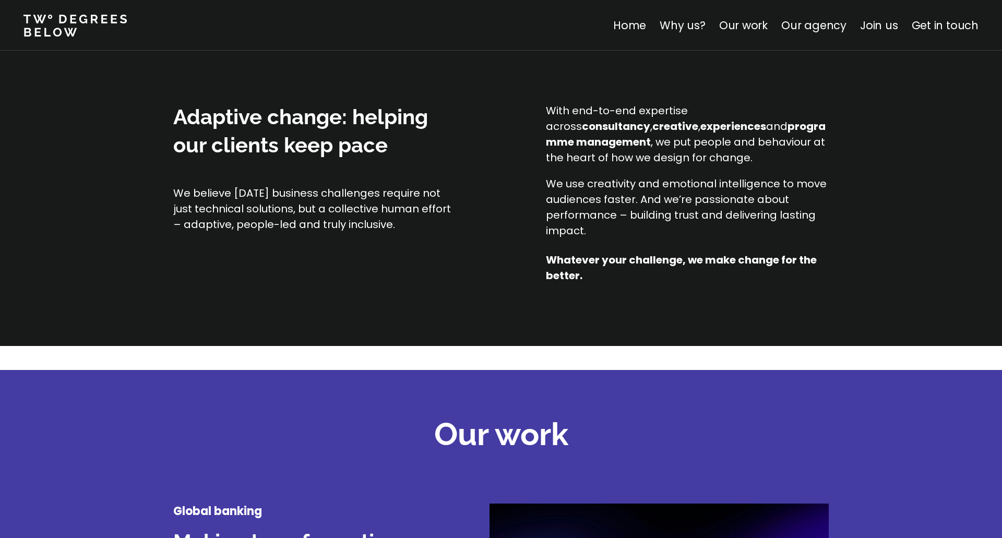
click at [381, 261] on div "Adaptive change: helping our clients keep pace We believe [DATE] business chall…" at bounding box center [501, 193] width 656 height 181
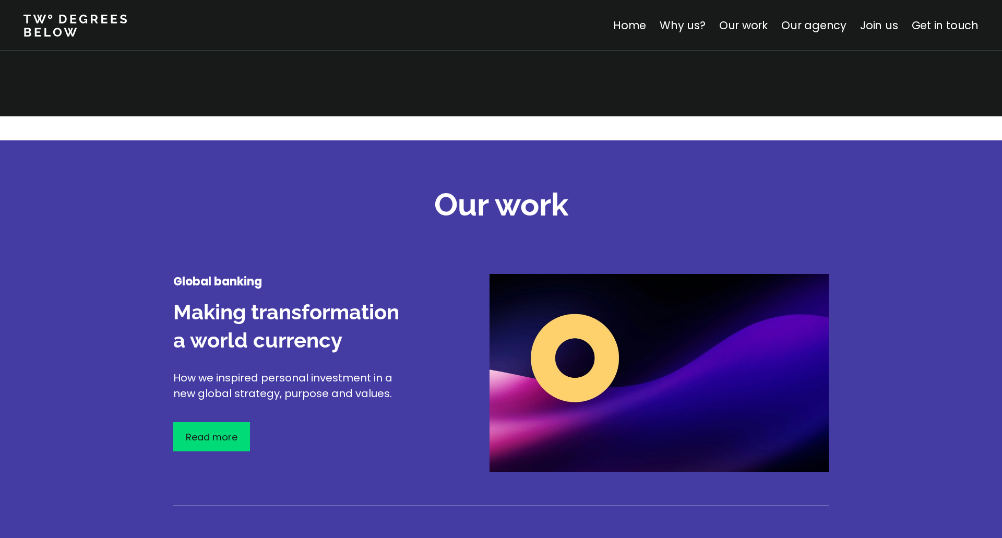
scroll to position [1111, 0]
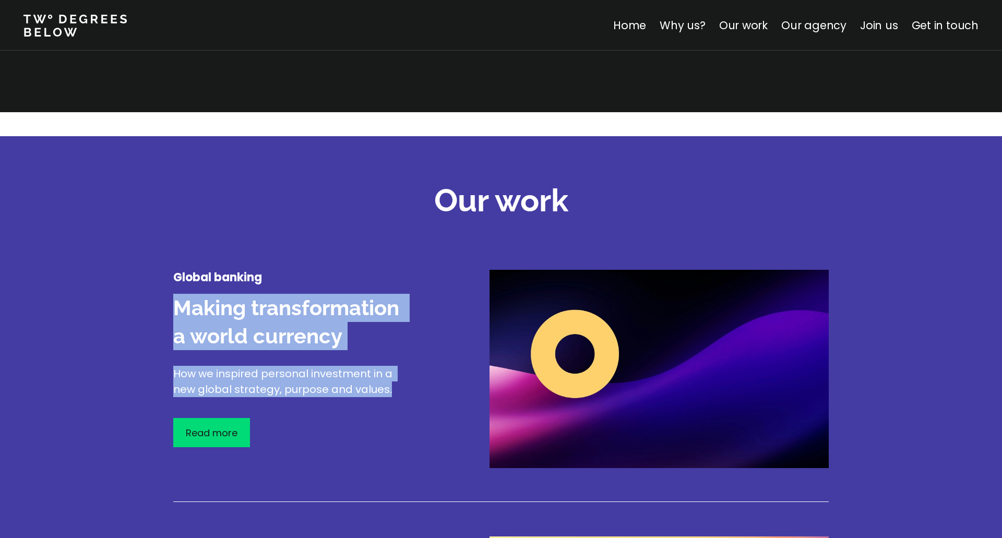
drag, startPoint x: 173, startPoint y: 300, endPoint x: 381, endPoint y: 429, distance: 245.3
click at [447, 410] on div "Global banking Making transformation a world currency How we inspired personal …" at bounding box center [501, 369] width 656 height 198
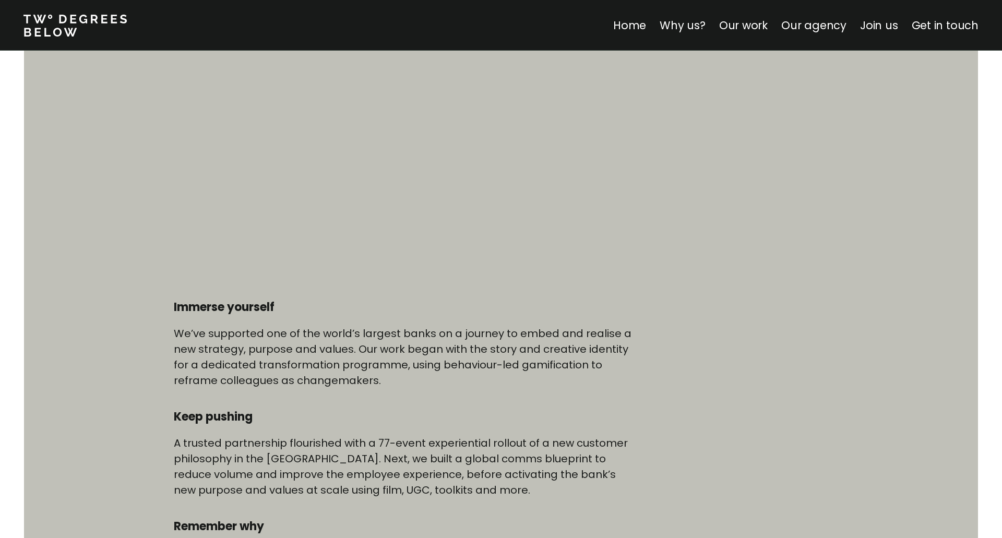
scroll to position [351, 0]
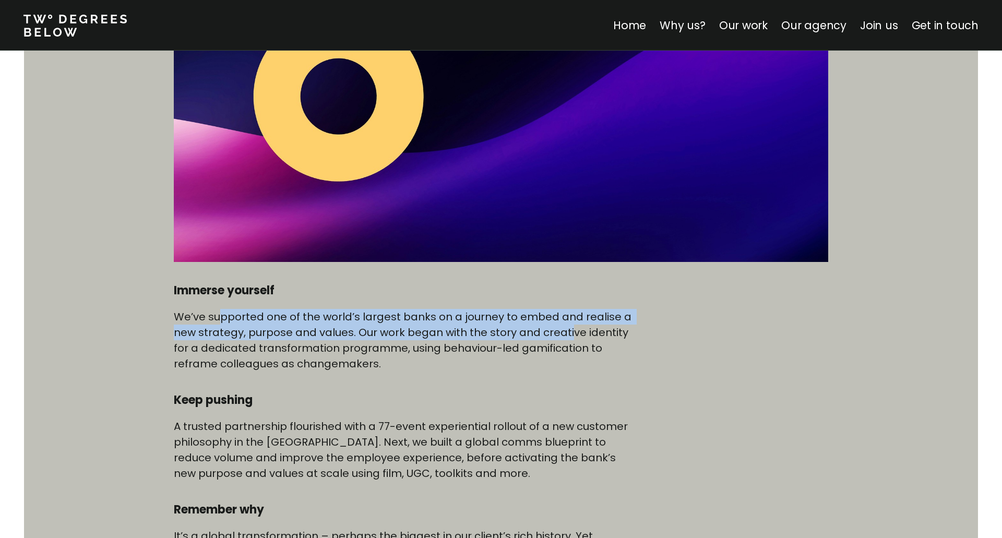
drag, startPoint x: 217, startPoint y: 309, endPoint x: 540, endPoint y: 322, distance: 323.4
click at [570, 326] on p "We’ve supported one of the world’s largest banks on a journey to embed and real…" at bounding box center [403, 340] width 459 height 63
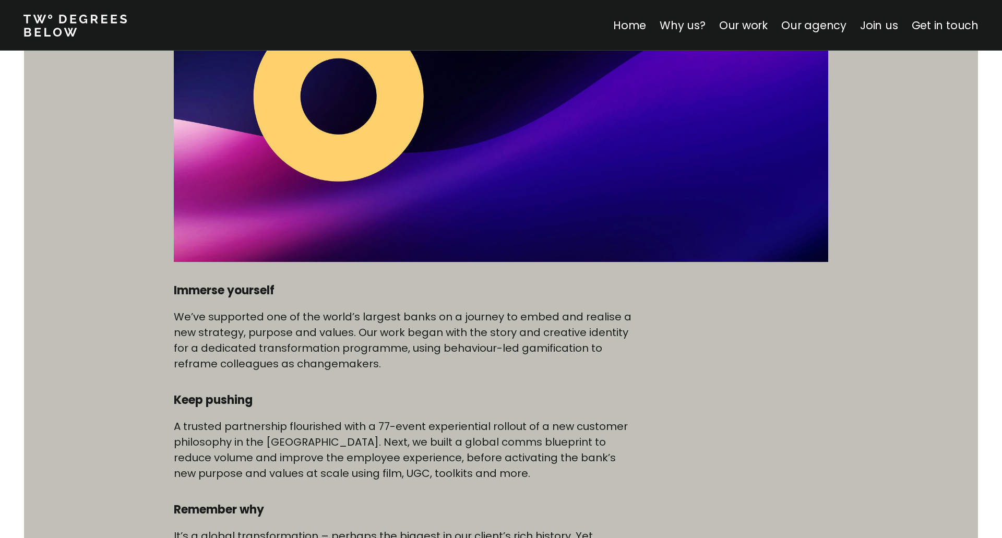
click at [393, 359] on p "We’ve supported one of the world’s largest banks on a journey to embed and real…" at bounding box center [403, 340] width 459 height 63
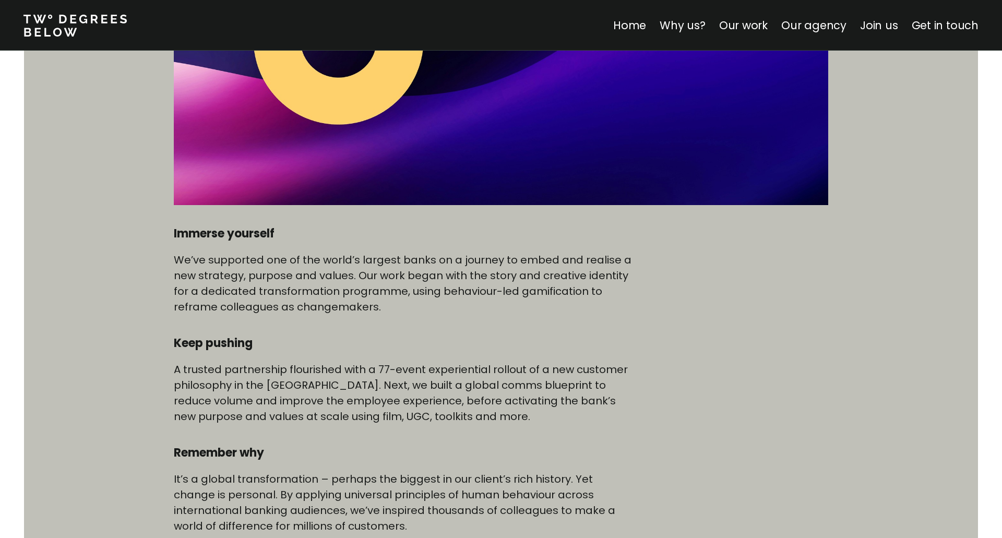
scroll to position [409, 0]
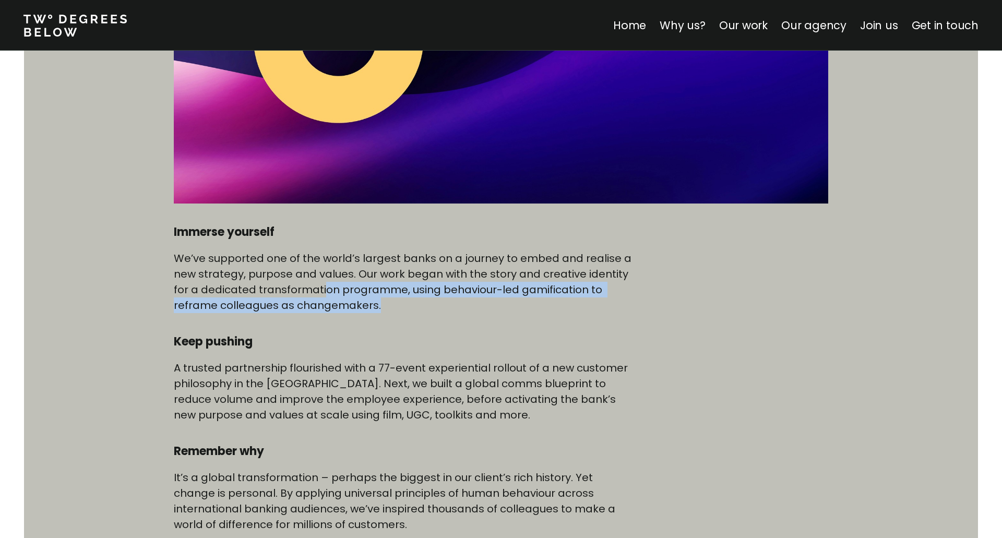
drag, startPoint x: 324, startPoint y: 284, endPoint x: 495, endPoint y: 312, distance: 174.0
click at [495, 312] on p "We’ve supported one of the world’s largest banks on a journey to embed and real…" at bounding box center [403, 282] width 459 height 63
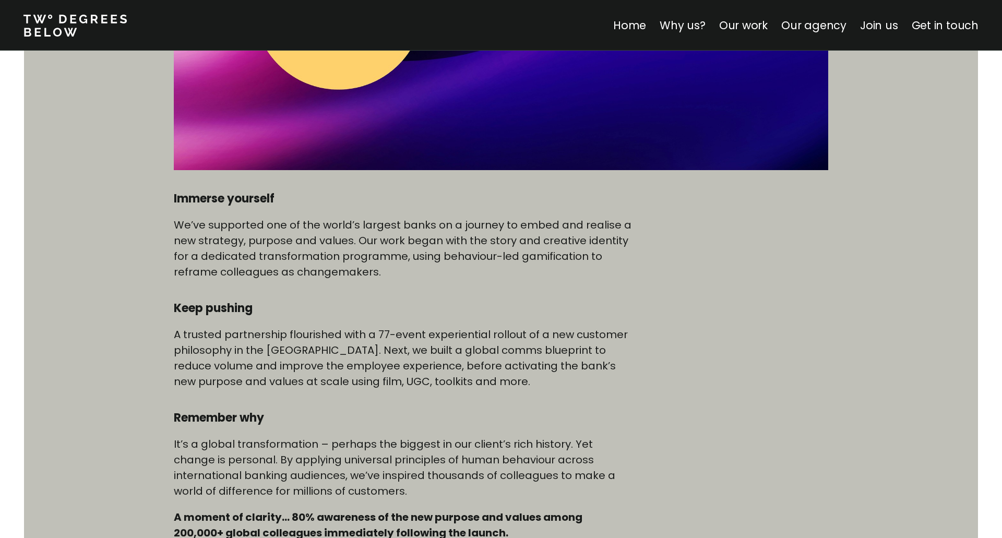
scroll to position [468, 0]
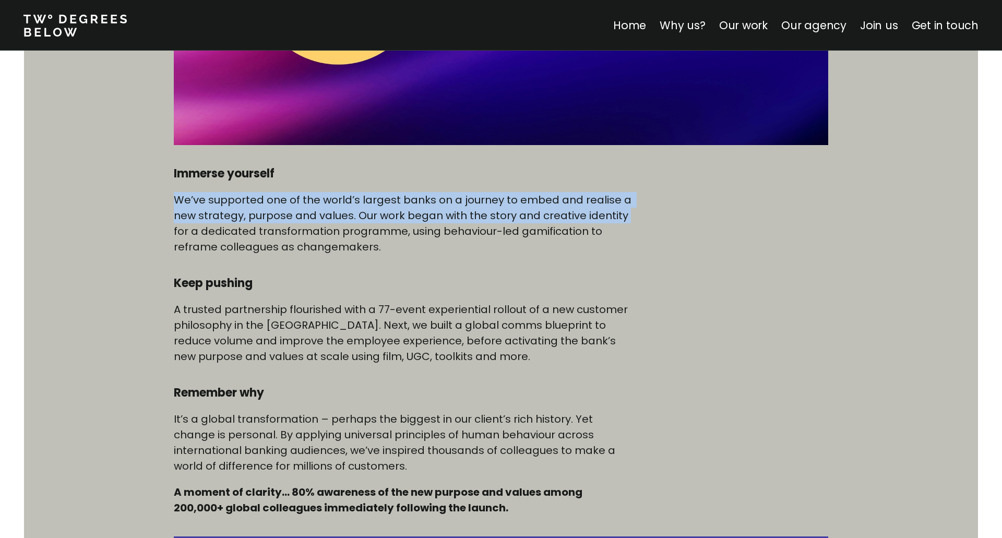
click at [629, 218] on div "Immerse yourself We’ve supported one of the world’s largest banks on a journey …" at bounding box center [403, 341] width 459 height 350
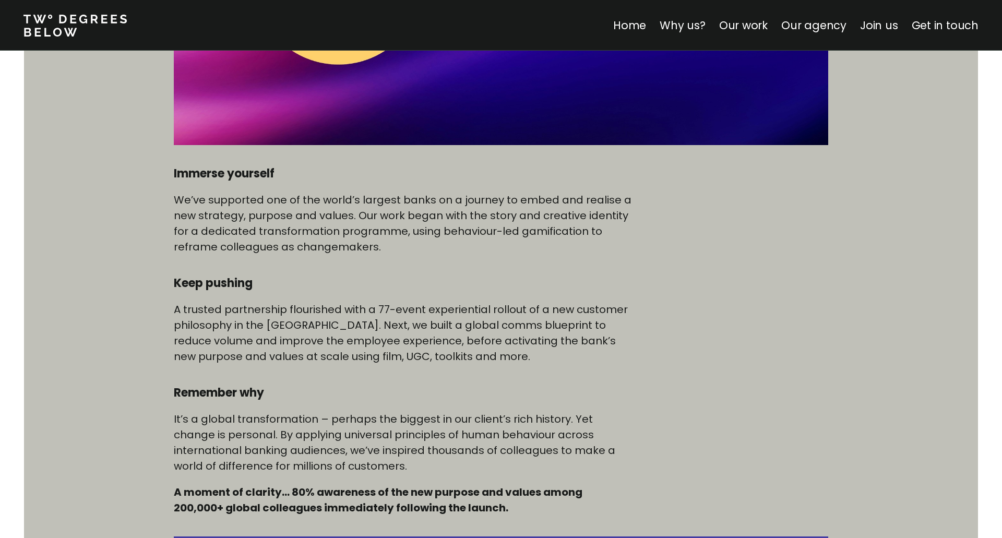
click at [272, 252] on p "We’ve supported one of the world’s largest banks on a journey to embed and real…" at bounding box center [403, 223] width 459 height 63
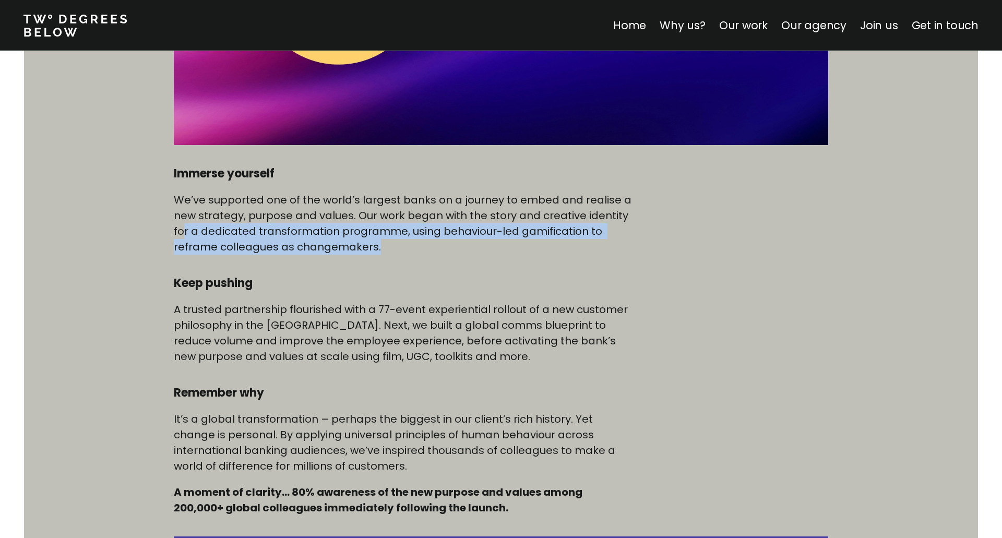
drag, startPoint x: 181, startPoint y: 228, endPoint x: 441, endPoint y: 242, distance: 260.4
click at [441, 242] on p "We’ve supported one of the world’s largest banks on a journey to embed and real…" at bounding box center [403, 223] width 459 height 63
click at [392, 265] on div "Immerse yourself We’ve supported one of the world’s largest banks on a journey …" at bounding box center [403, 341] width 459 height 350
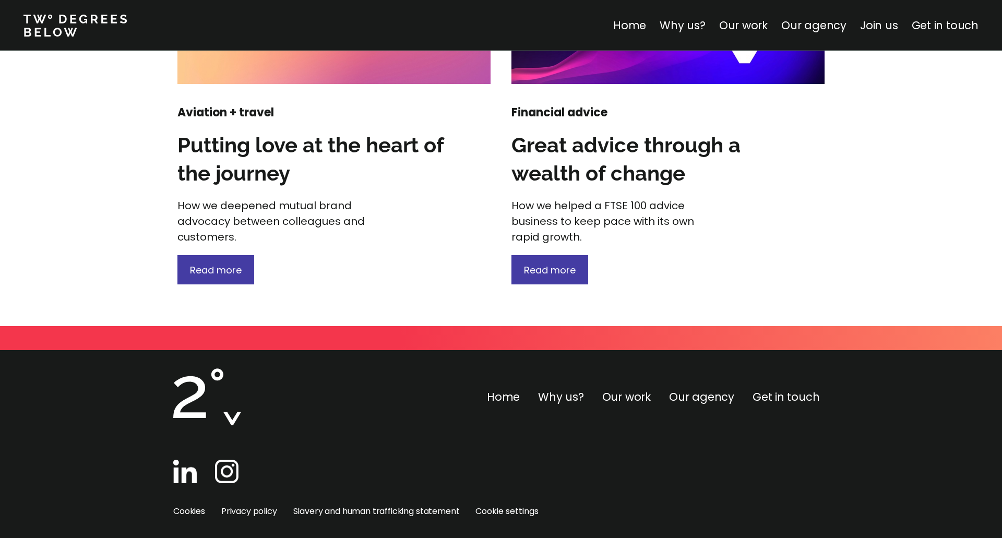
scroll to position [1462, 0]
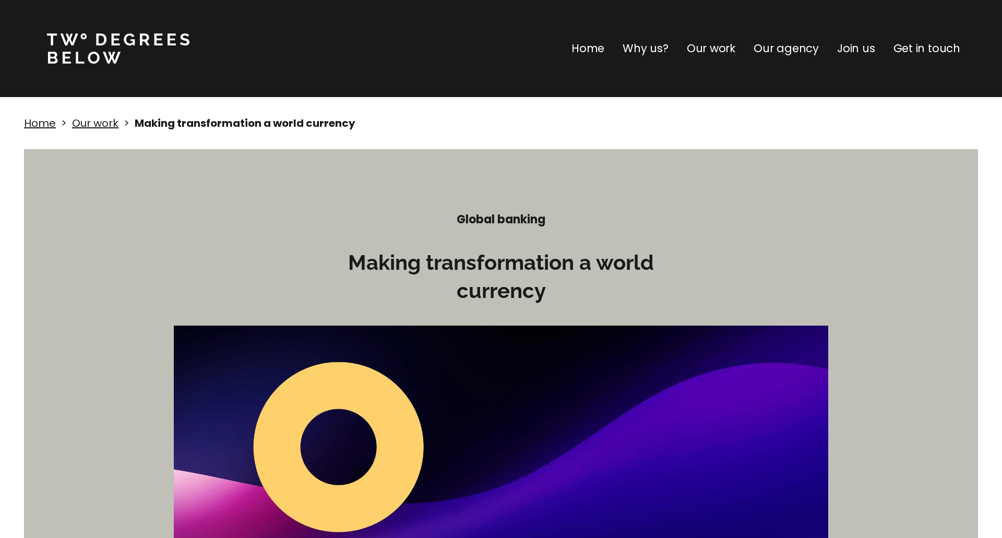
click at [603, 49] on p "Home" at bounding box center [588, 48] width 33 height 17
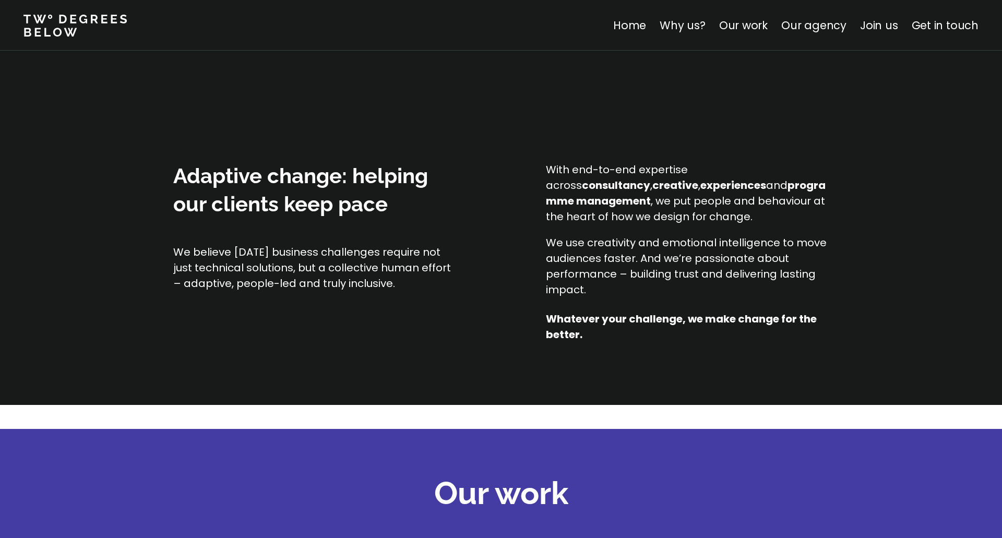
scroll to position [877, 0]
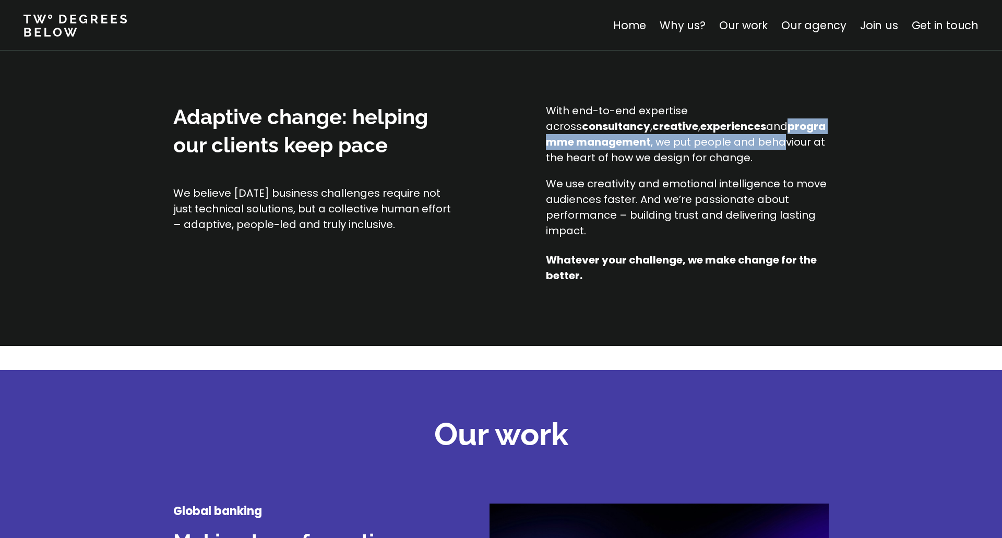
drag, startPoint x: 687, startPoint y: 127, endPoint x: 757, endPoint y: 145, distance: 72.3
click at [757, 145] on p "With end-to-end expertise across consultancy , creative , experiences and progr…" at bounding box center [687, 134] width 282 height 63
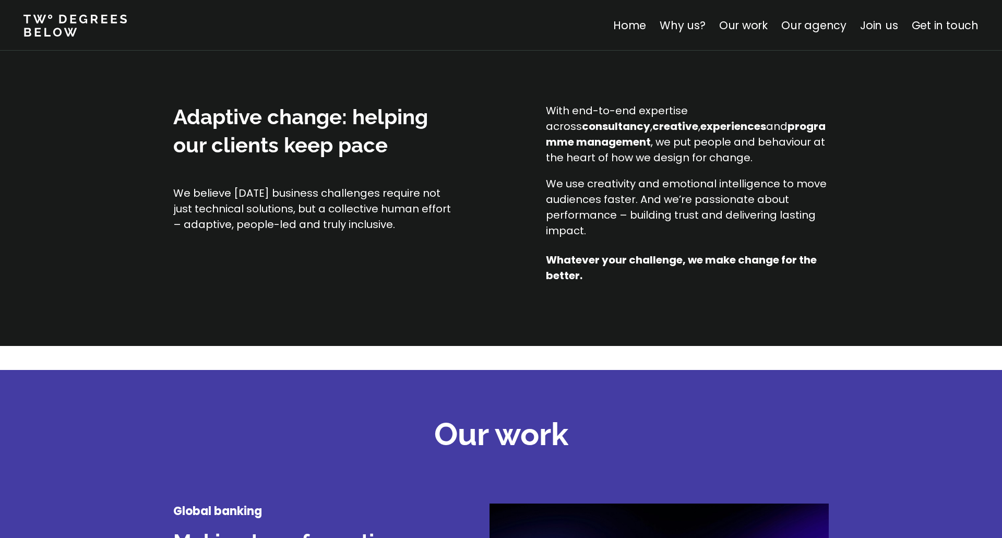
click at [853, 158] on div "Adaptive change: helping our clients keep pace We believe [DATE] business chall…" at bounding box center [501, 224] width 1002 height 243
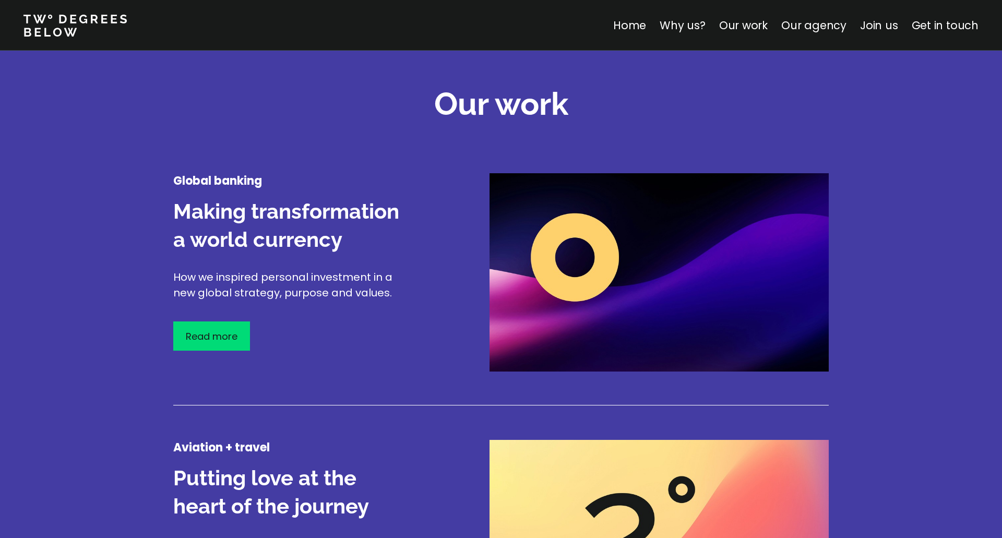
scroll to position [1228, 0]
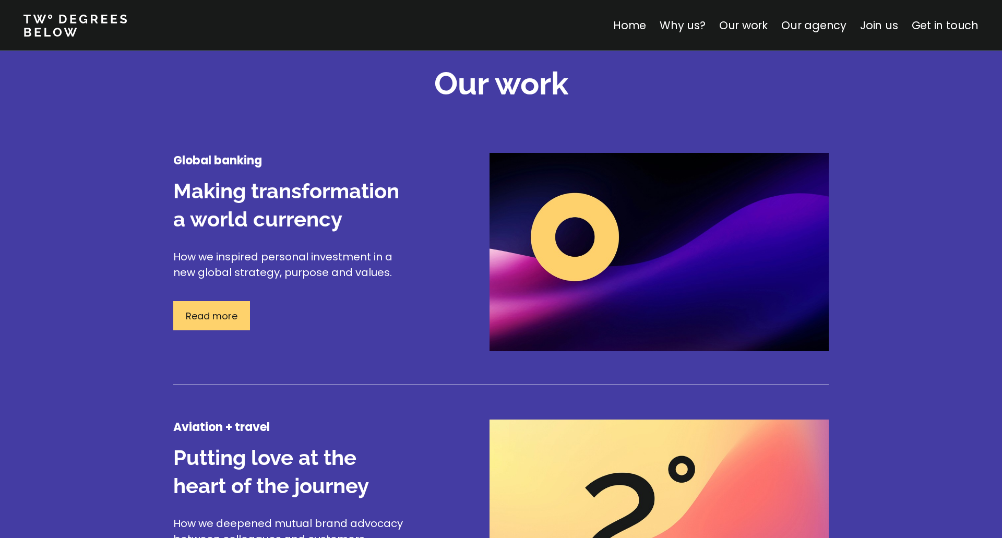
click at [211, 314] on p "Read more" at bounding box center [212, 316] width 52 height 14
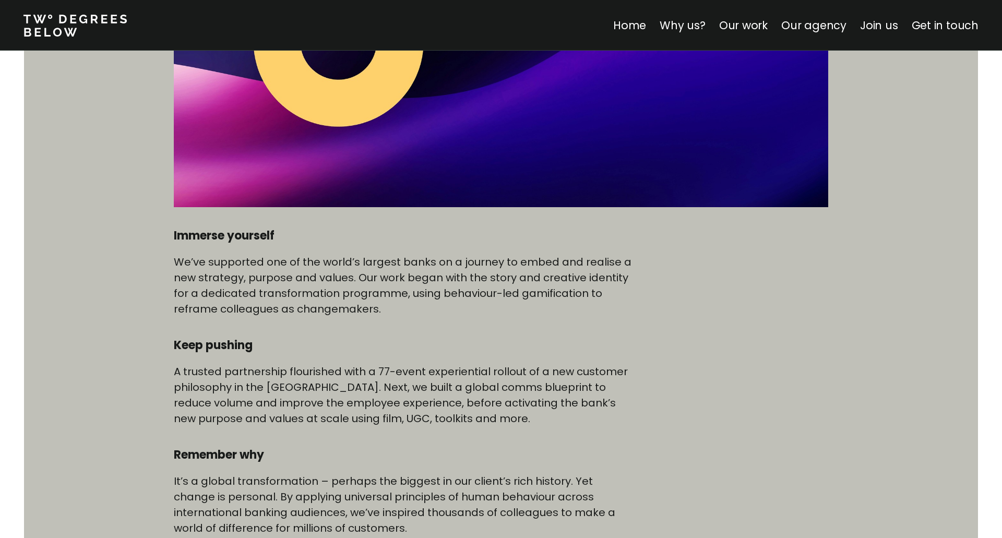
scroll to position [409, 0]
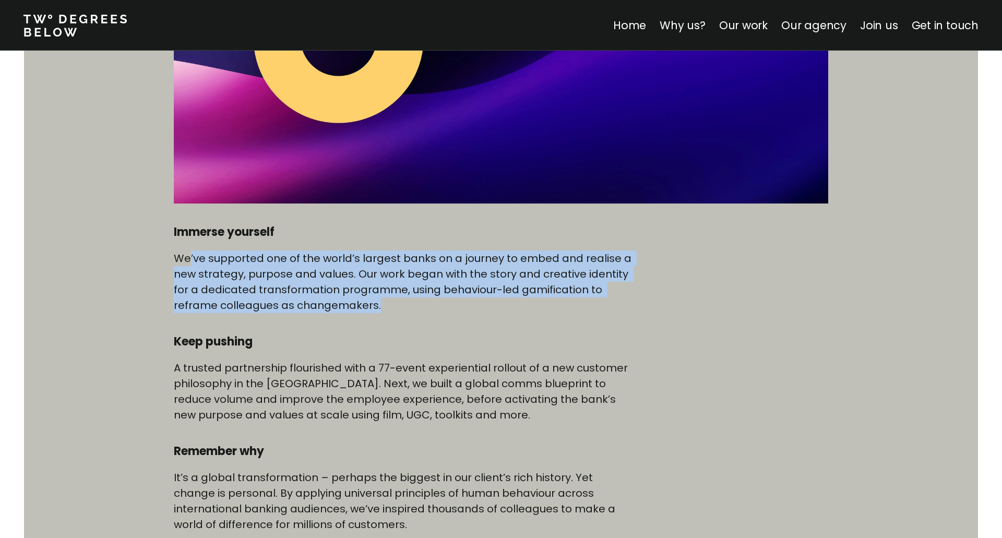
drag, startPoint x: 188, startPoint y: 255, endPoint x: 589, endPoint y: 310, distance: 405.3
click at [591, 307] on p "We’ve supported one of the world’s largest banks on a journey to embed and real…" at bounding box center [403, 282] width 459 height 63
click at [589, 310] on p "We’ve supported one of the world’s largest banks on a journey to embed and real…" at bounding box center [403, 282] width 459 height 63
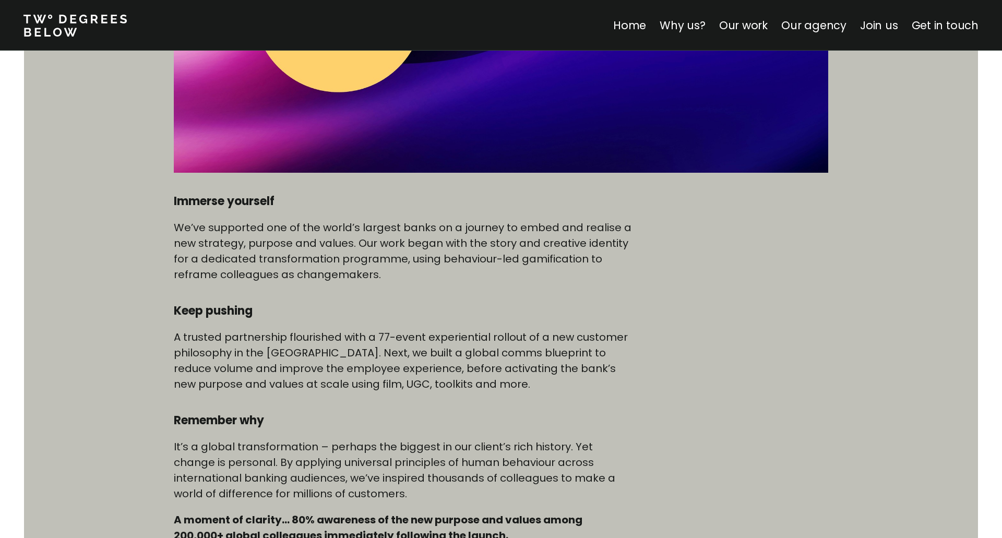
scroll to position [468, 0]
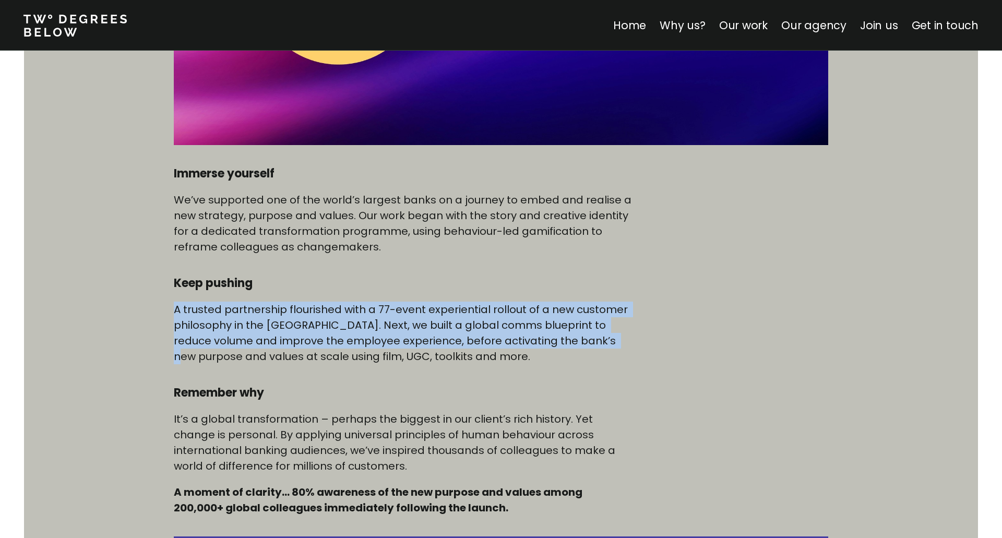
drag, startPoint x: 177, startPoint y: 310, endPoint x: 611, endPoint y: 350, distance: 435.7
click at [620, 338] on div "Global banking Making transformation a world currency Immerse yourself We’ve su…" at bounding box center [501, 206] width 1002 height 1049
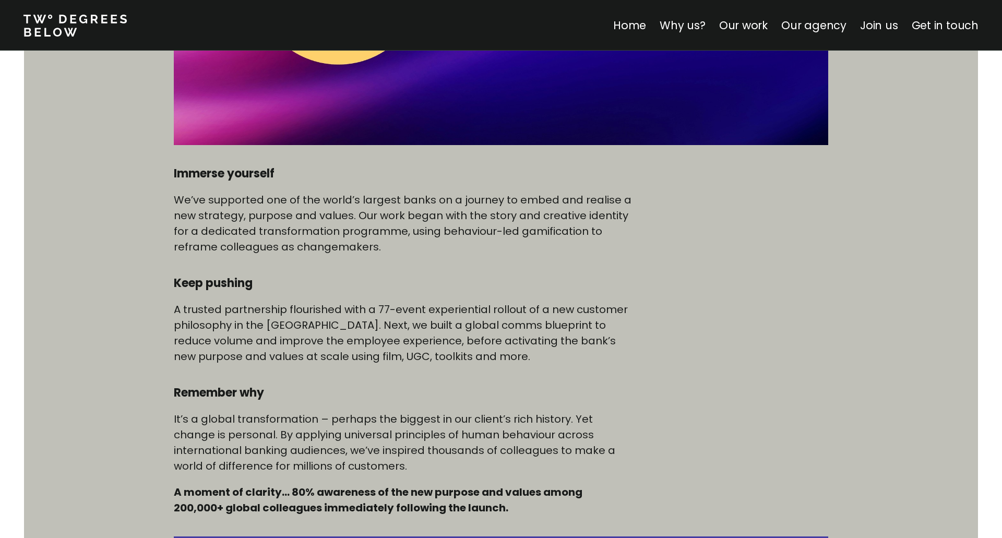
click at [601, 354] on p "A trusted partnership flourished with a 77-event experiential rollout of a new …" at bounding box center [403, 333] width 459 height 63
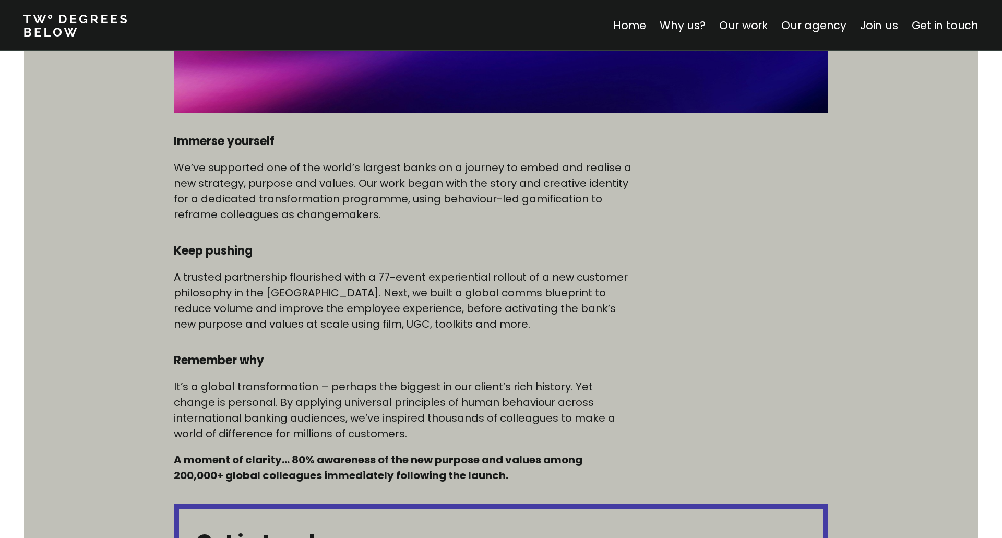
scroll to position [526, 0]
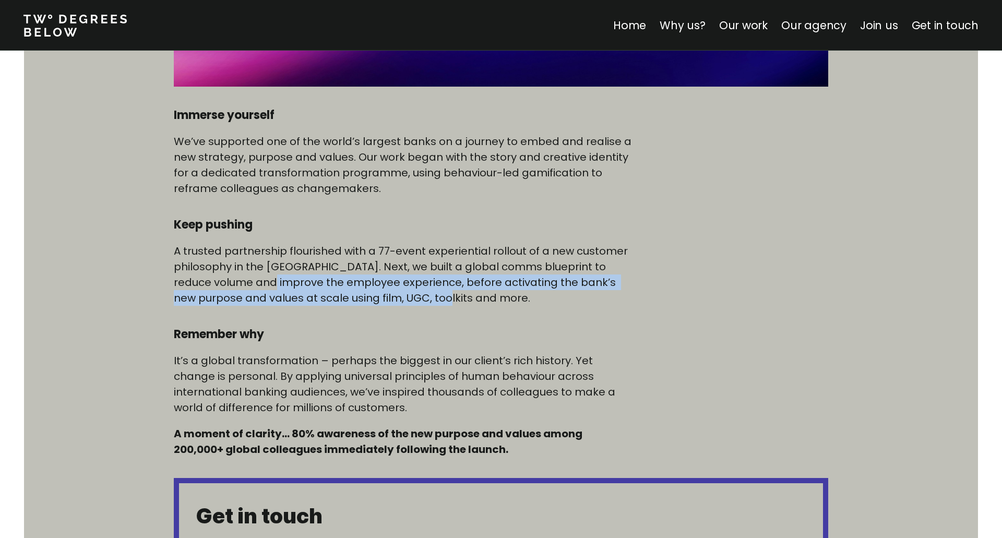
drag, startPoint x: 393, startPoint y: 288, endPoint x: 470, endPoint y: 311, distance: 80.8
click at [470, 311] on div "Immerse yourself We’ve supported one of the world’s largest banks on a journey …" at bounding box center [403, 283] width 459 height 350
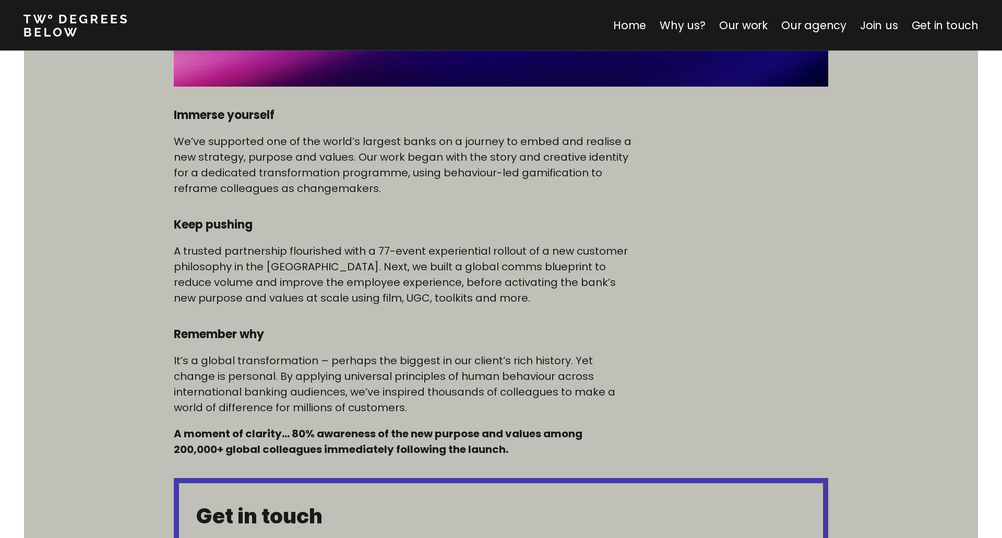
drag, startPoint x: 206, startPoint y: 375, endPoint x: 220, endPoint y: 373, distance: 14.3
click at [208, 374] on p "It’s a global transformation – perhaps the biggest in our client’s rich history…" at bounding box center [403, 384] width 459 height 63
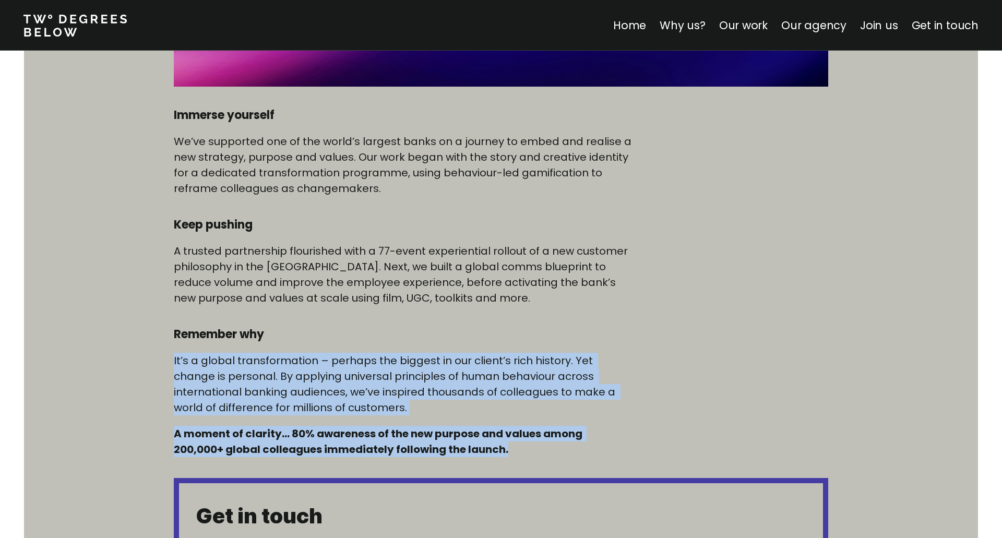
drag, startPoint x: 279, startPoint y: 368, endPoint x: 559, endPoint y: 454, distance: 292.6
click at [559, 454] on div "Global banking Making transformation a world currency Immerse yourself We’ve su…" at bounding box center [501, 147] width 1002 height 1049
drag, startPoint x: 664, startPoint y: 440, endPoint x: 708, endPoint y: 435, distance: 44.6
click at [665, 440] on div "Immerse yourself We’ve supported one of the world’s largest banks on a journey …" at bounding box center [501, 283] width 655 height 350
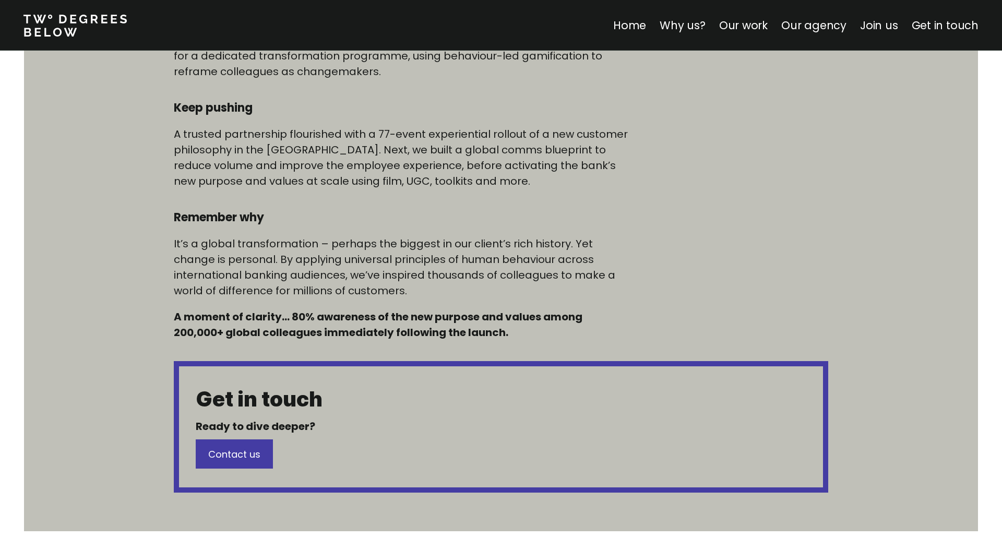
click at [698, 319] on div "Immerse yourself We’ve supported one of the world’s largest banks on a journey …" at bounding box center [501, 166] width 655 height 350
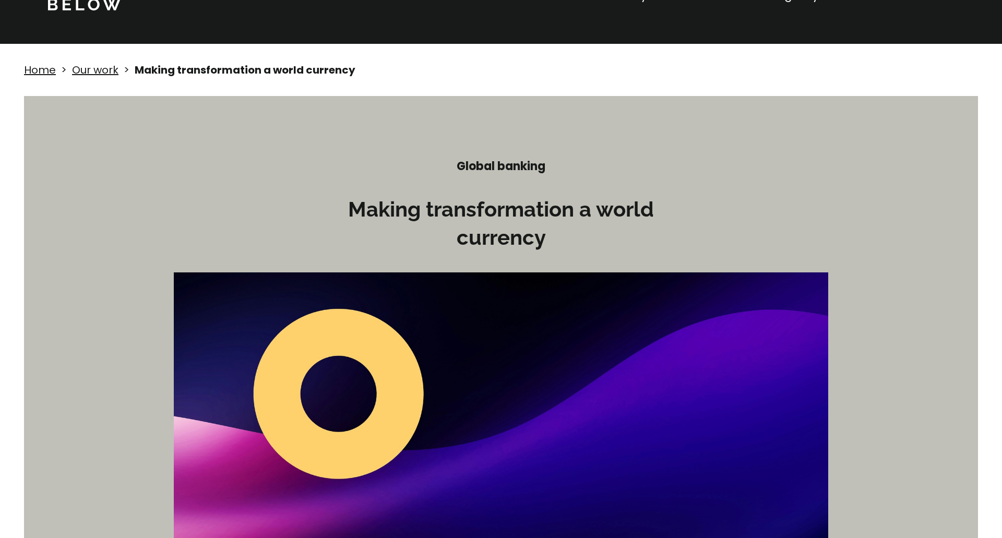
scroll to position [0, 0]
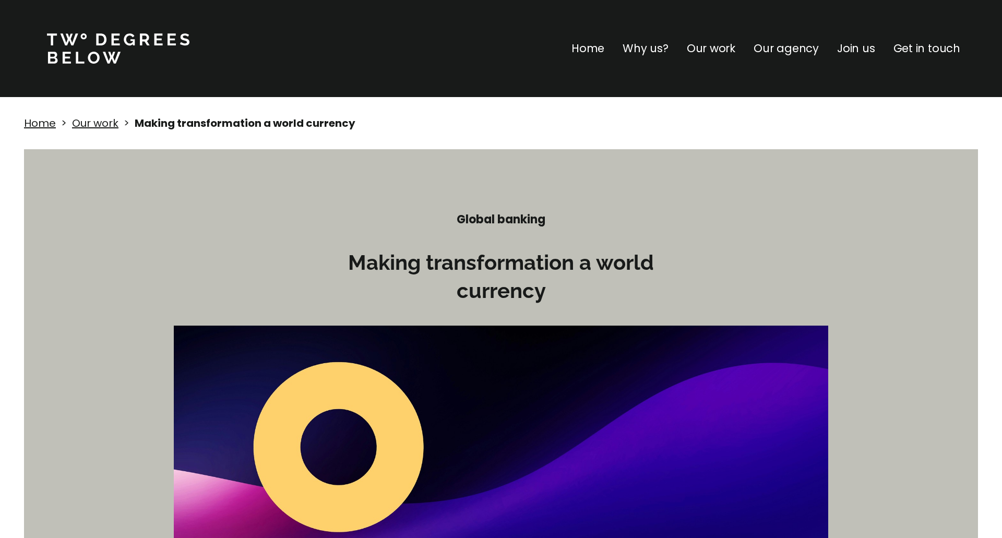
click at [660, 46] on p "Why us?" at bounding box center [646, 48] width 46 height 17
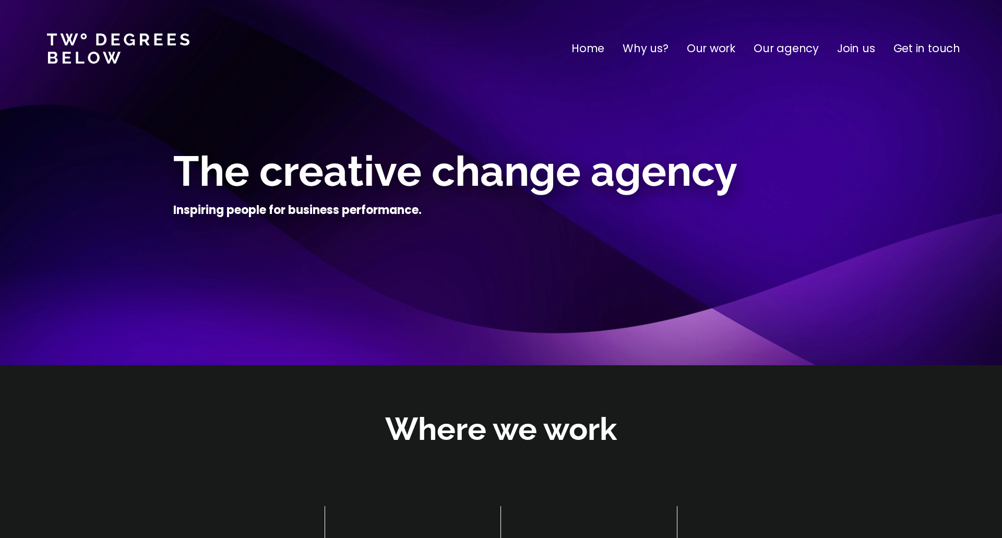
scroll to position [365, 0]
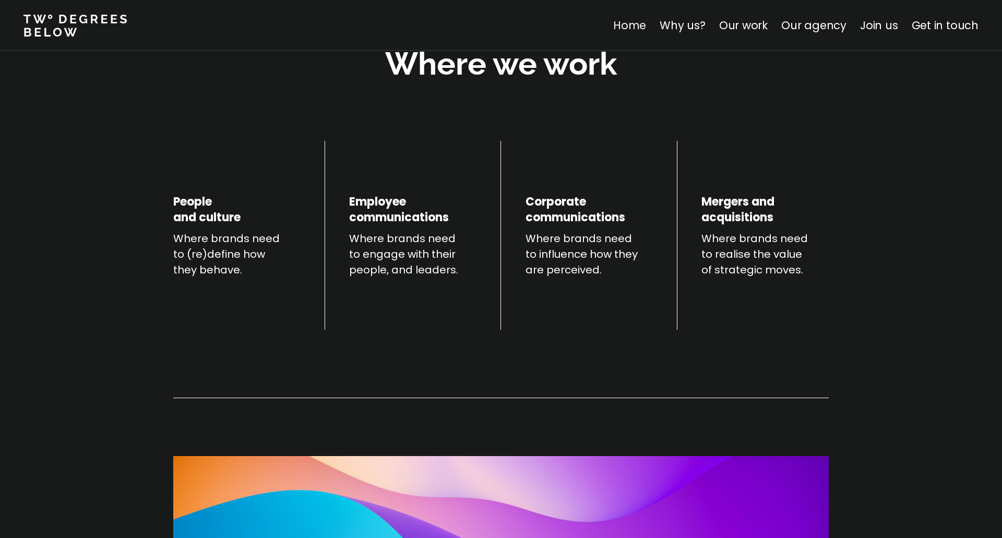
click at [644, 23] on link "Home" at bounding box center [629, 25] width 33 height 15
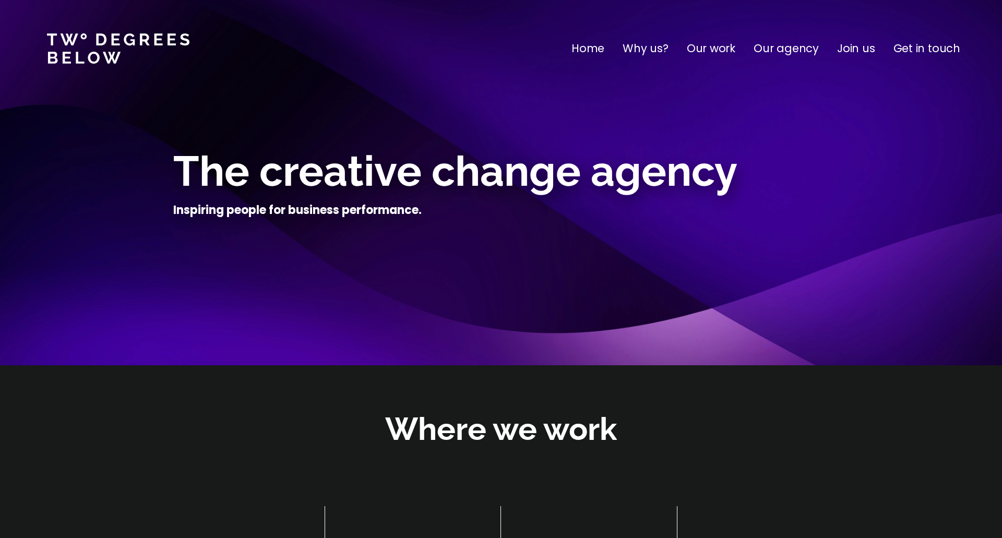
click at [669, 43] on p "Why us?" at bounding box center [646, 48] width 46 height 17
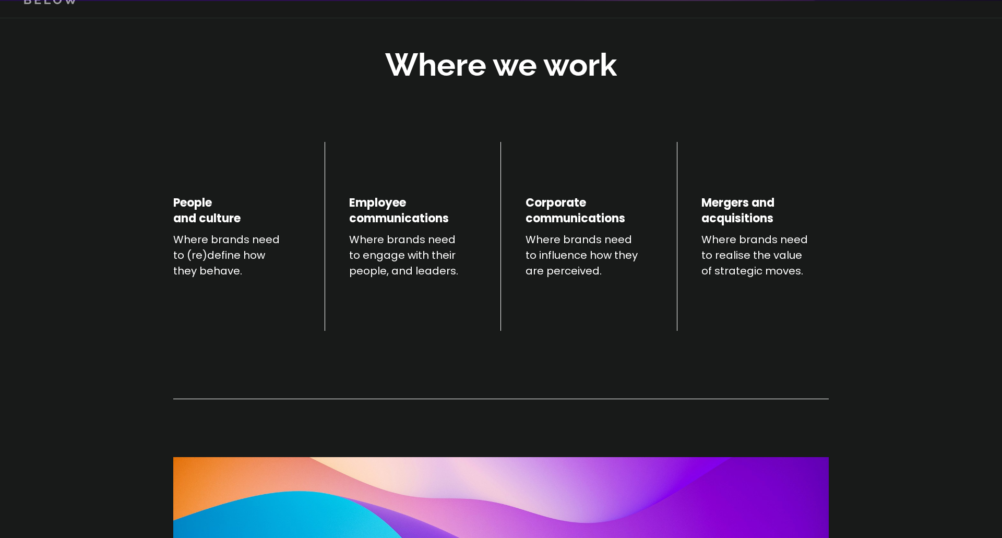
scroll to position [365, 0]
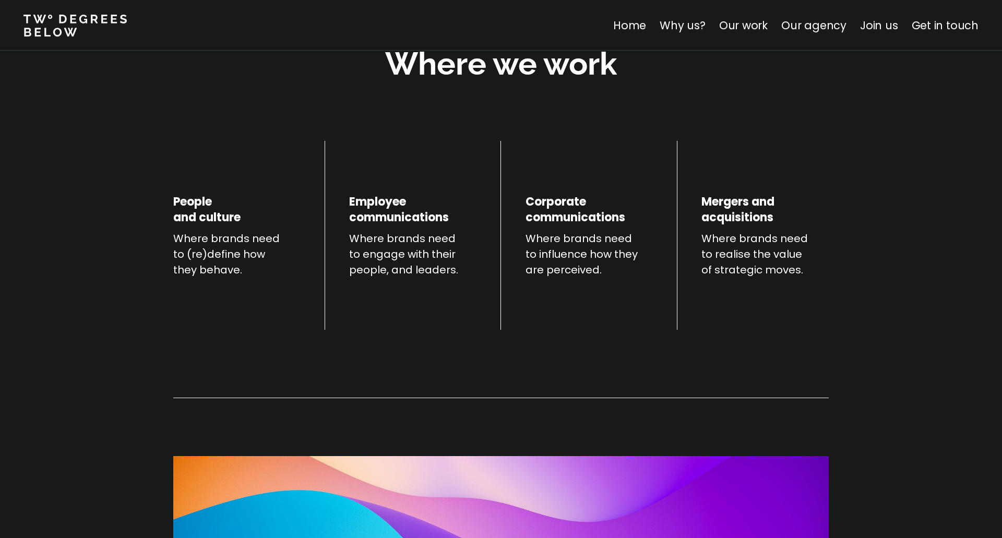
click at [735, 33] on p "Our work" at bounding box center [743, 25] width 49 height 17
click at [757, 22] on link "Our work" at bounding box center [743, 25] width 49 height 15
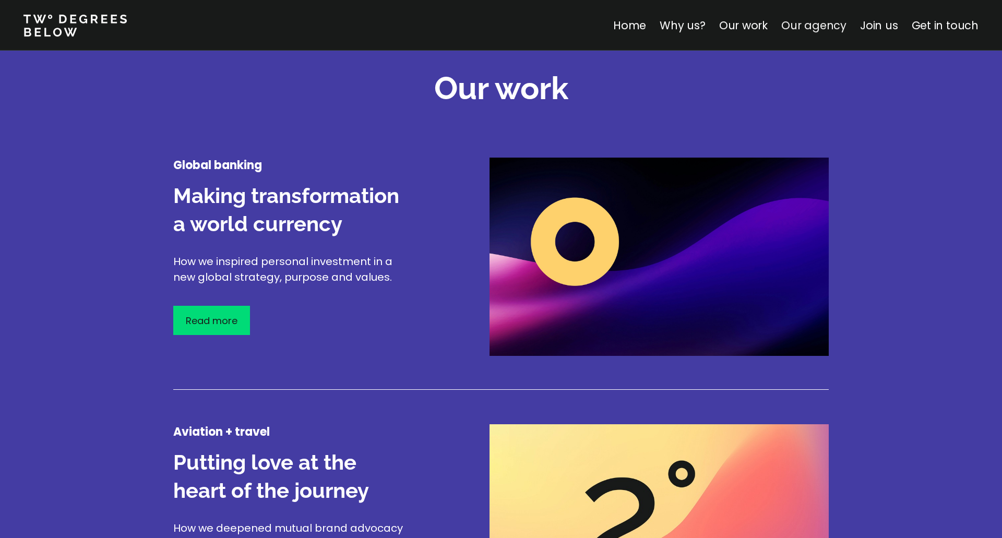
click at [803, 22] on link "Our agency" at bounding box center [814, 25] width 65 height 15
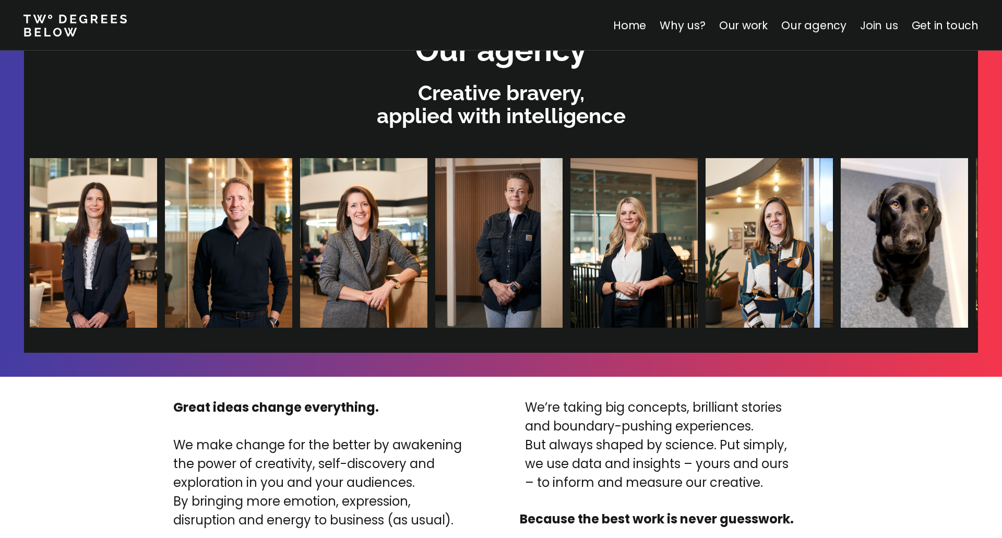
click at [884, 23] on link "Join us" at bounding box center [879, 25] width 38 height 15
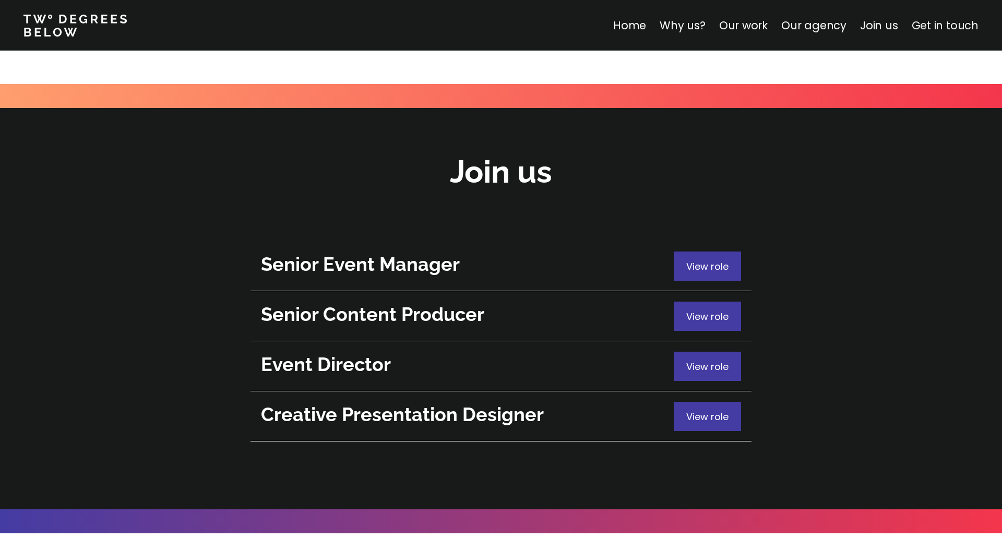
scroll to position [3705, 0]
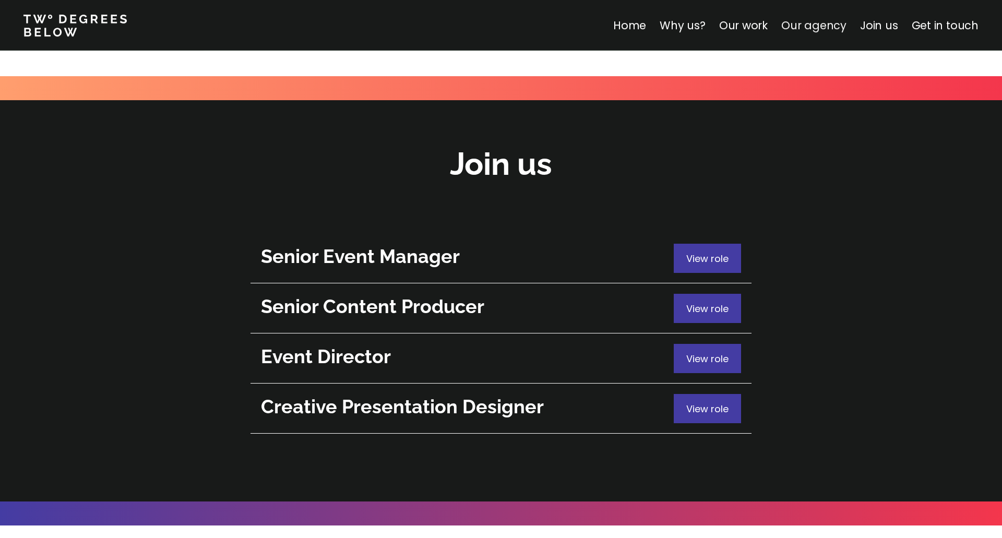
click at [803, 23] on link "Our agency" at bounding box center [814, 25] width 65 height 15
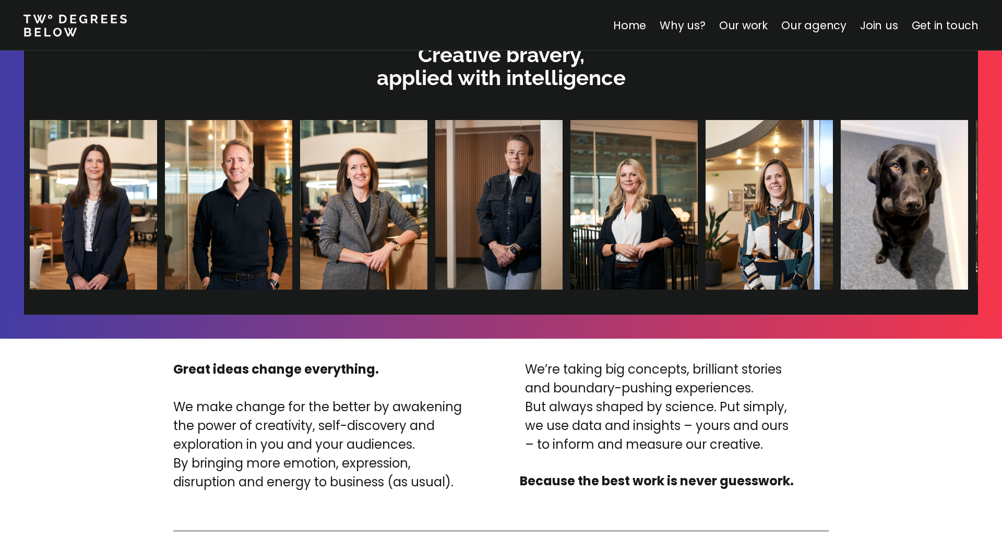
scroll to position [2218, 0]
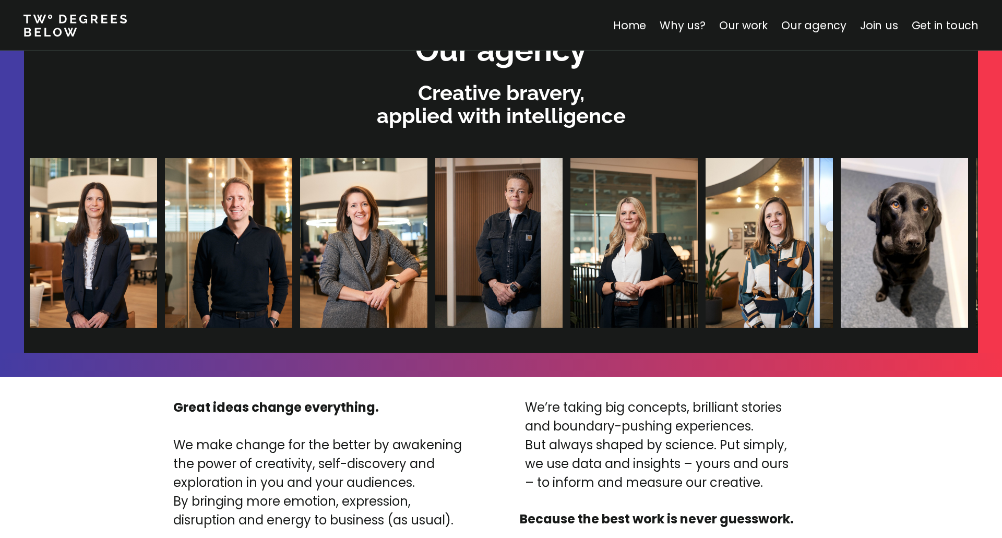
click at [705, 265] on img at bounding box center [768, 243] width 127 height 170
drag, startPoint x: 675, startPoint y: 247, endPoint x: 725, endPoint y: 242, distance: 50.4
click at [705, 247] on img at bounding box center [768, 243] width 127 height 170
drag, startPoint x: 766, startPoint y: 231, endPoint x: 732, endPoint y: 241, distance: 34.9
click at [841, 232] on img at bounding box center [904, 243] width 127 height 170
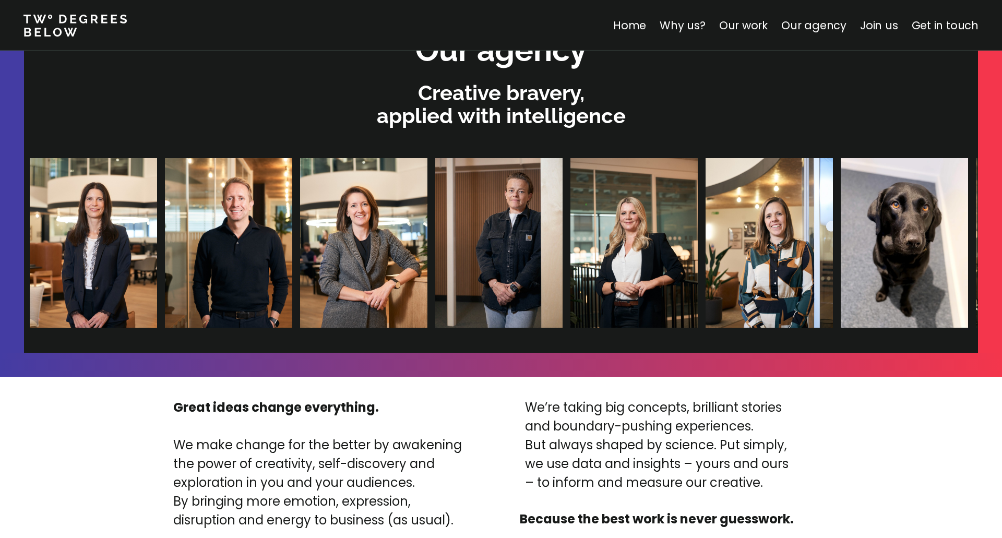
drag, startPoint x: 326, startPoint y: 328, endPoint x: 339, endPoint y: 327, distance: 13.1
click at [330, 328] on ul at bounding box center [496, 243] width 943 height 210
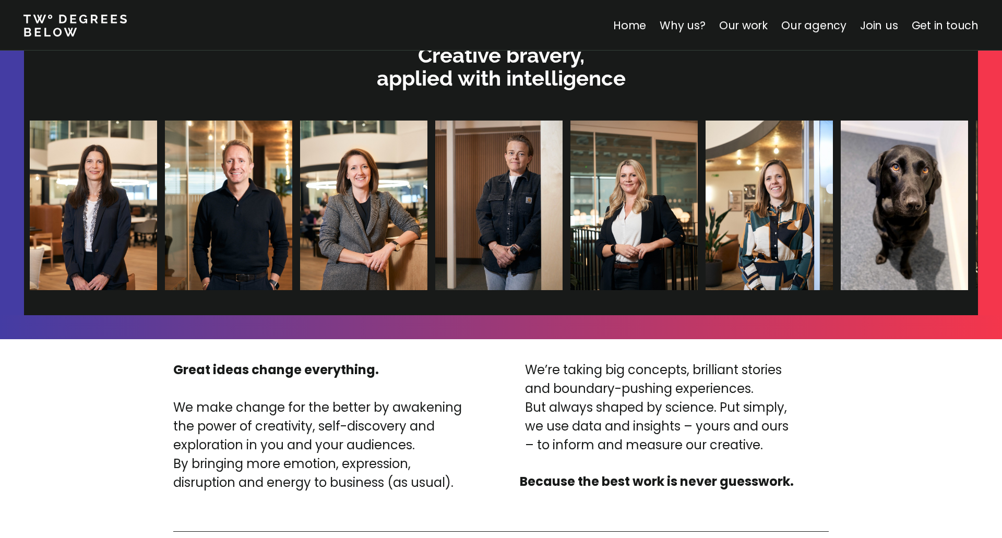
scroll to position [2276, 0]
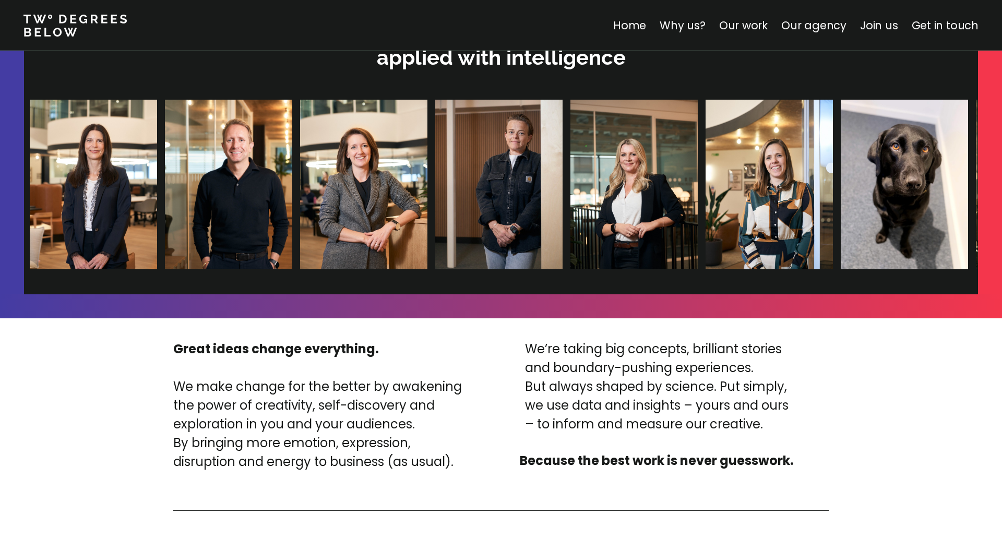
drag, startPoint x: 619, startPoint y: 354, endPoint x: 581, endPoint y: 360, distance: 38.5
click at [663, 359] on p "We’re taking big concepts, brilliant stories and boundary-pushing experiences. …" at bounding box center [657, 387] width 264 height 94
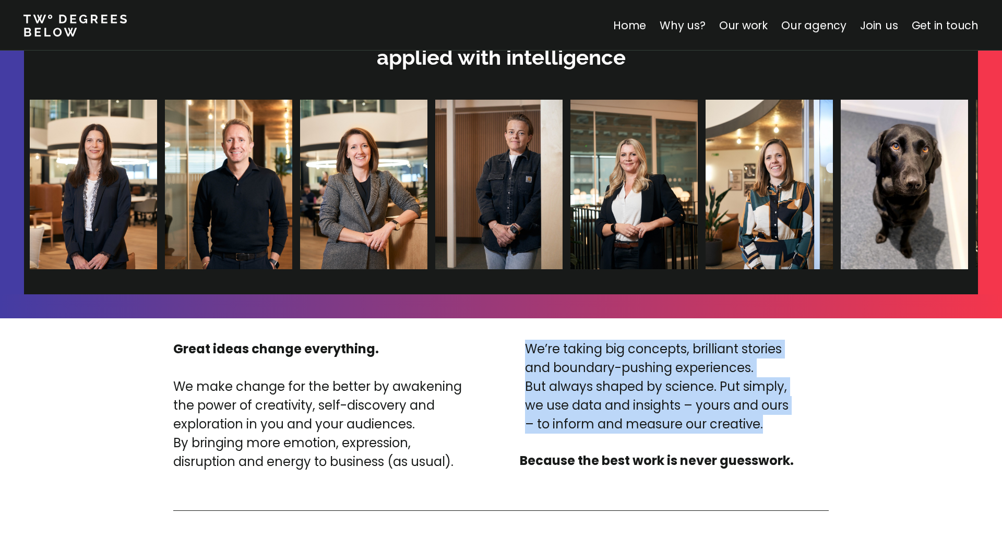
drag, startPoint x: 511, startPoint y: 341, endPoint x: 768, endPoint y: 431, distance: 272.1
click at [768, 431] on div "Great ideas change everything. We make change for the better by awakening the p…" at bounding box center [486, 406] width 627 height 132
drag, startPoint x: 182, startPoint y: 376, endPoint x: 466, endPoint y: 472, distance: 299.7
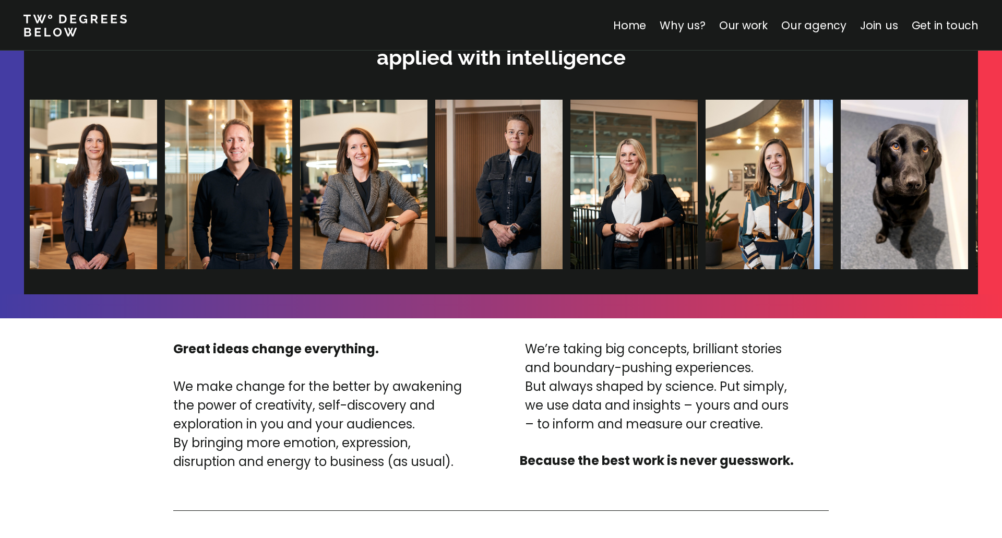
click at [457, 480] on div at bounding box center [501, 511] width 656 height 68
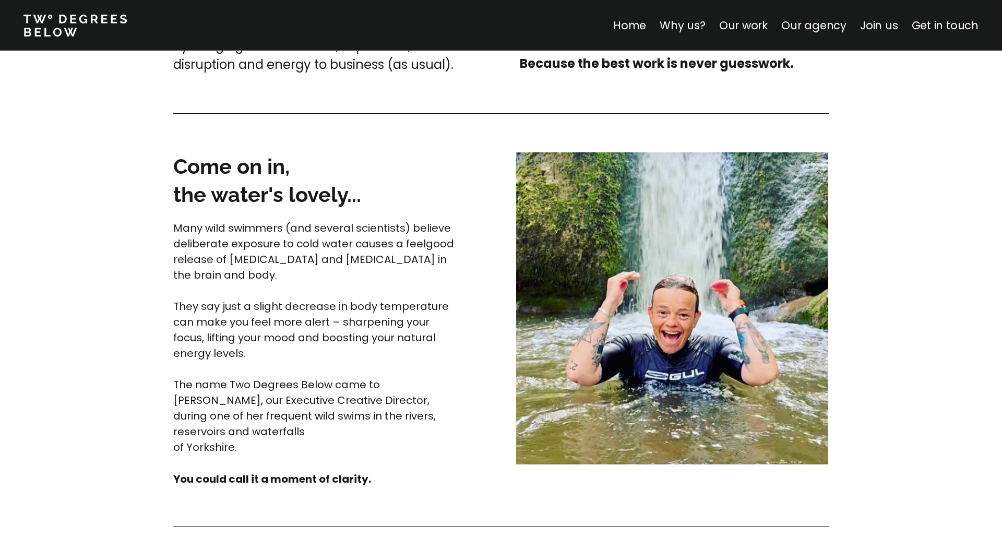
scroll to position [2686, 0]
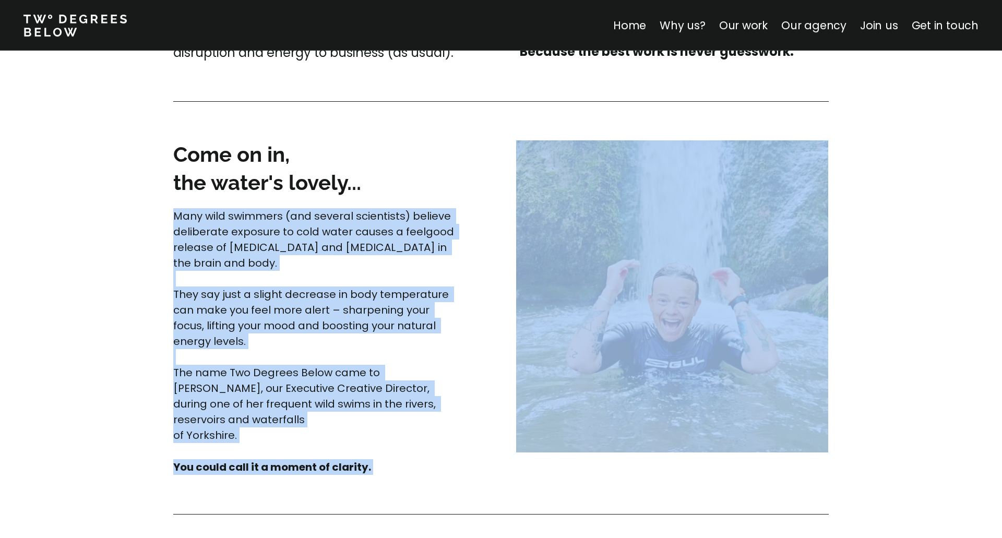
drag, startPoint x: 153, startPoint y: 210, endPoint x: 495, endPoint y: 456, distance: 421.2
click at [503, 452] on div "Great ideas change everything. We make change for the better by awakening the p…" at bounding box center [501, 502] width 752 height 1187
click at [491, 454] on div "Come on in, the water's lovely... Many wild swimmers (and several scientists) b…" at bounding box center [501, 307] width 656 height 335
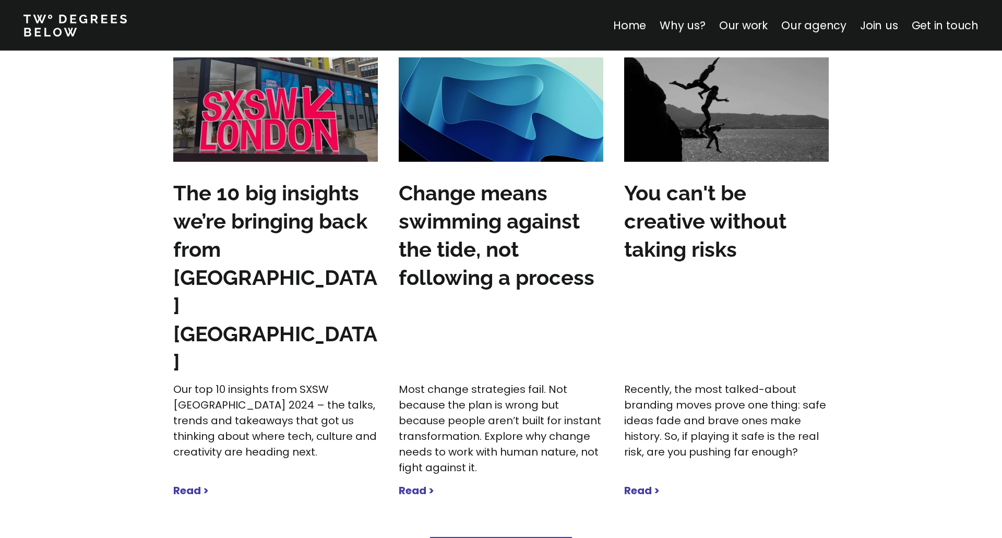
scroll to position [3153, 0]
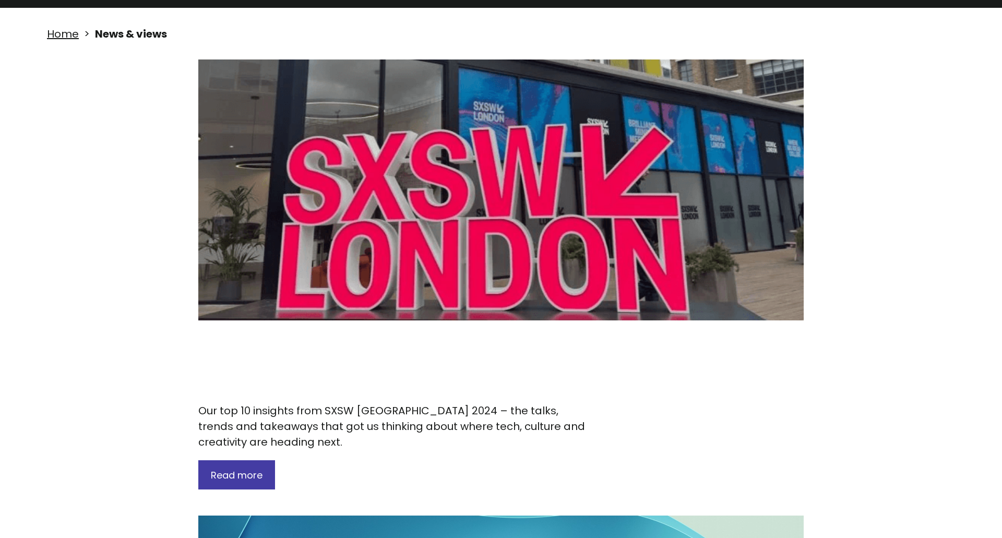
scroll to position [117, 0]
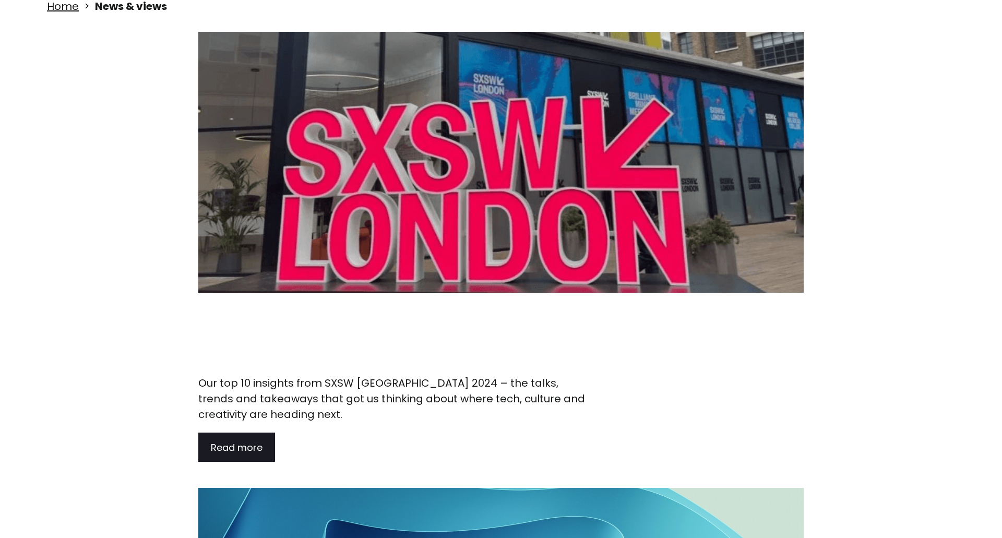
click at [239, 441] on span "Read more" at bounding box center [237, 447] width 52 height 13
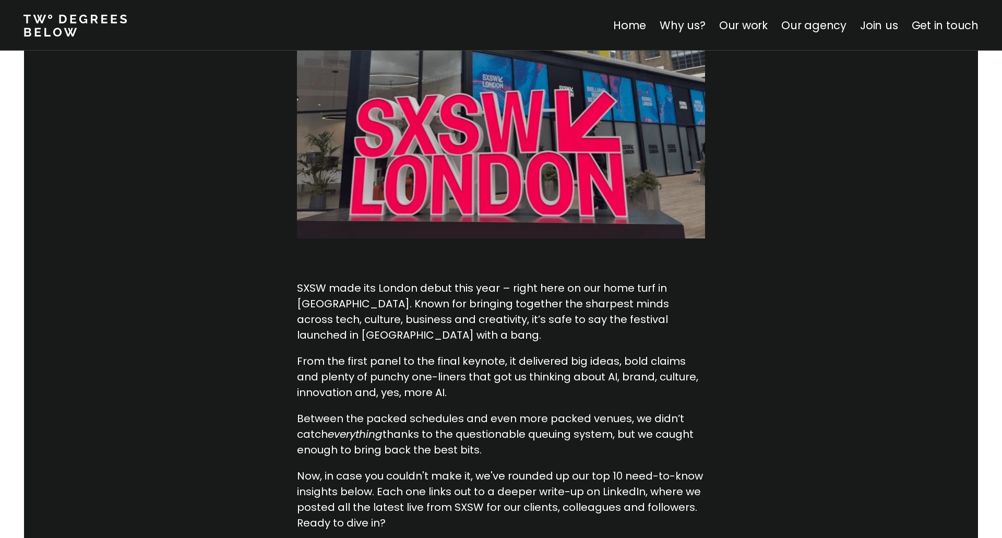
scroll to position [351, 0]
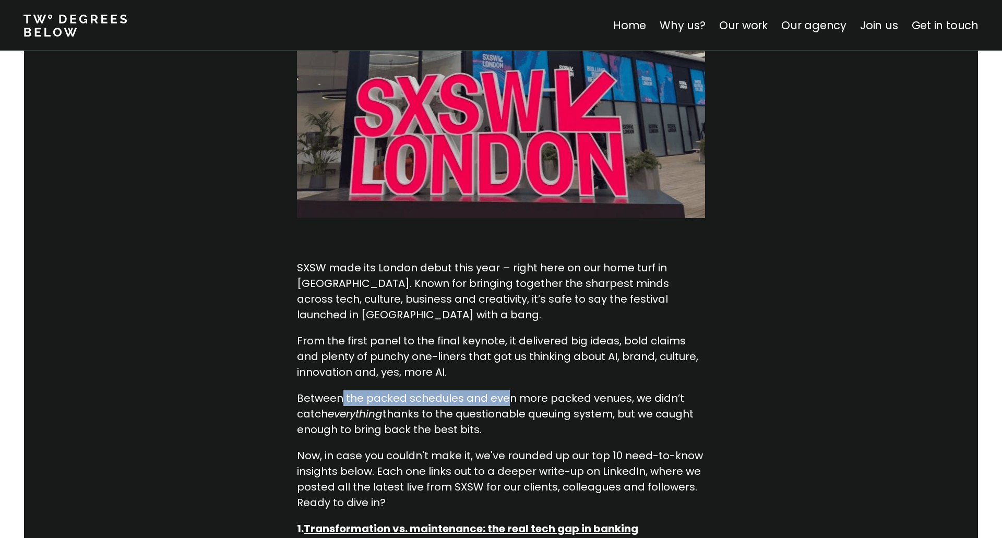
drag, startPoint x: 351, startPoint y: 370, endPoint x: 553, endPoint y: 371, distance: 202.6
click at [507, 391] on p "Between the packed schedules and even more packed venues, we didn’t catch every…" at bounding box center [501, 414] width 408 height 47
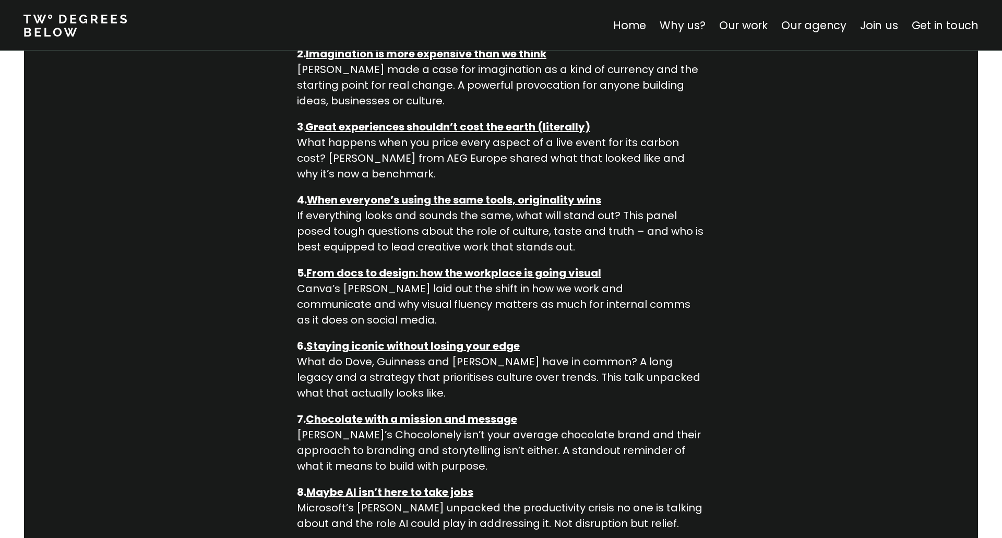
scroll to position [936, 0]
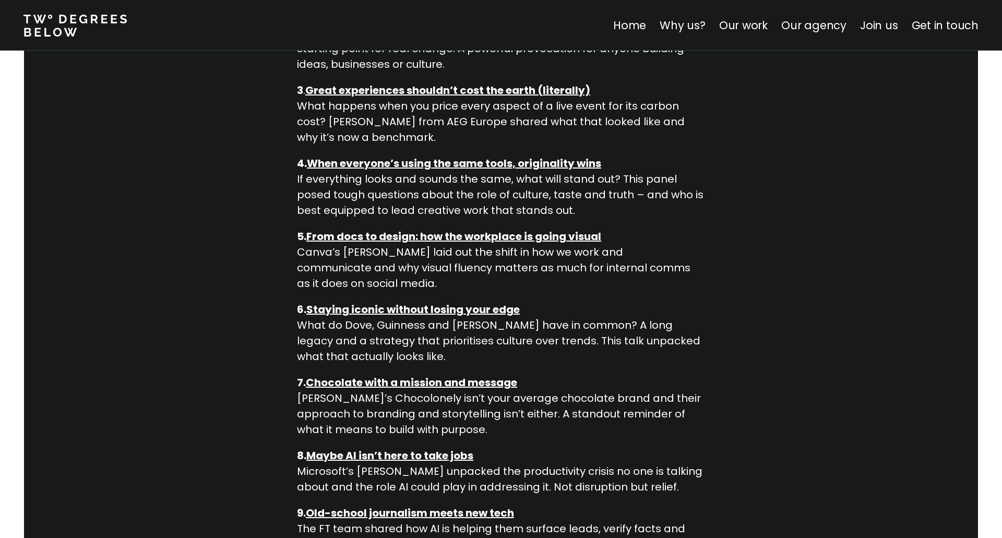
click at [801, 368] on div "The 10 big insights we’re bringing back from SXSW London SXSW made its [GEOGRAP…" at bounding box center [501, 53] width 1002 height 1678
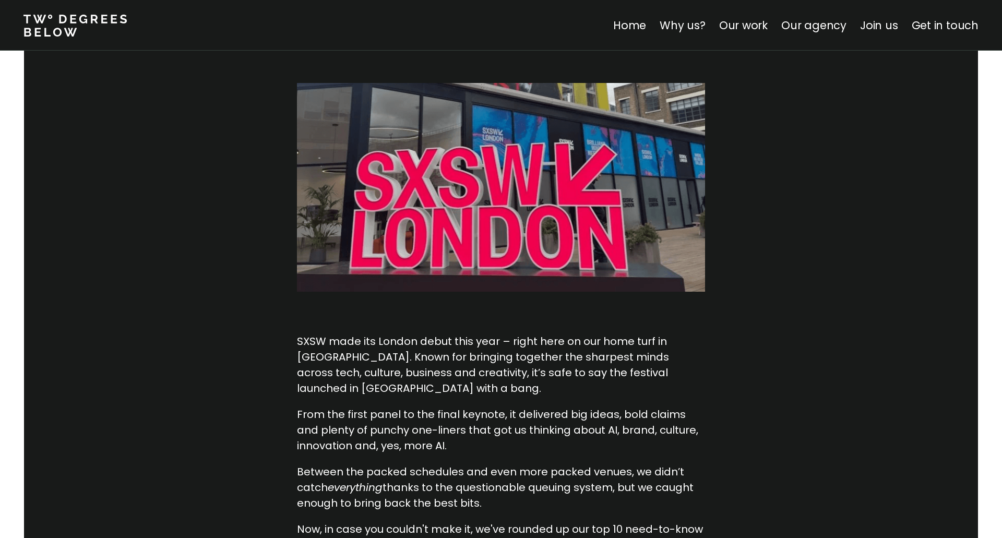
scroll to position [277, 0]
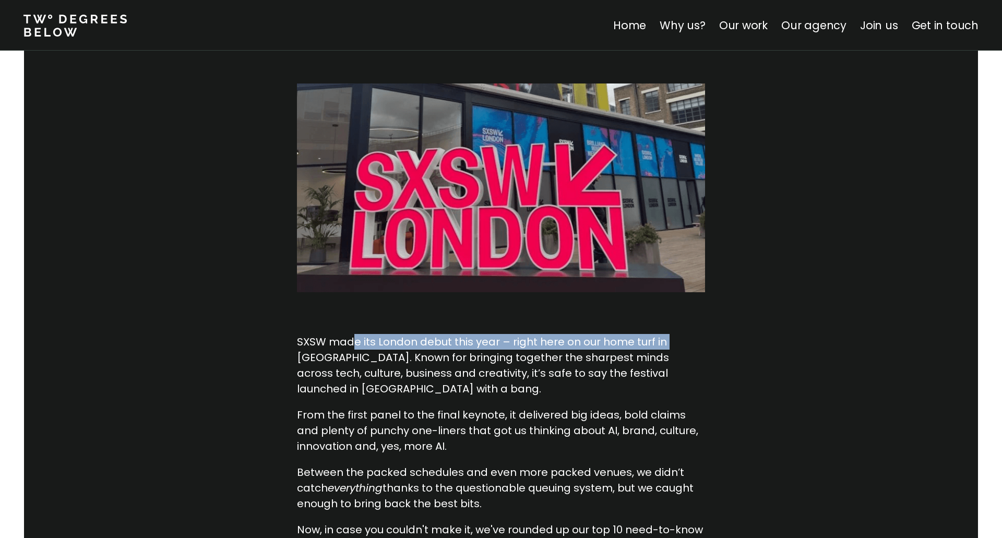
drag, startPoint x: 463, startPoint y: 304, endPoint x: 724, endPoint y: 298, distance: 261.1
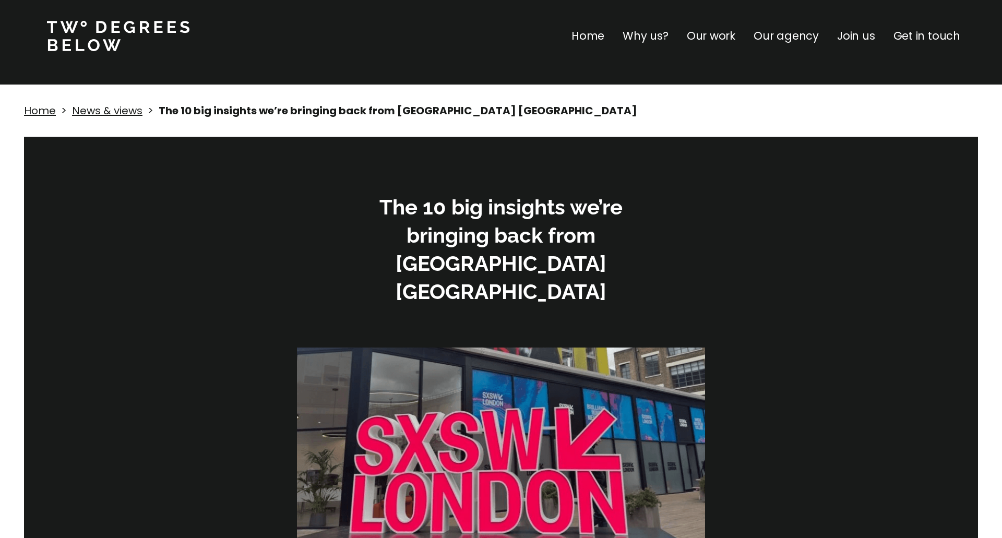
scroll to position [0, 0]
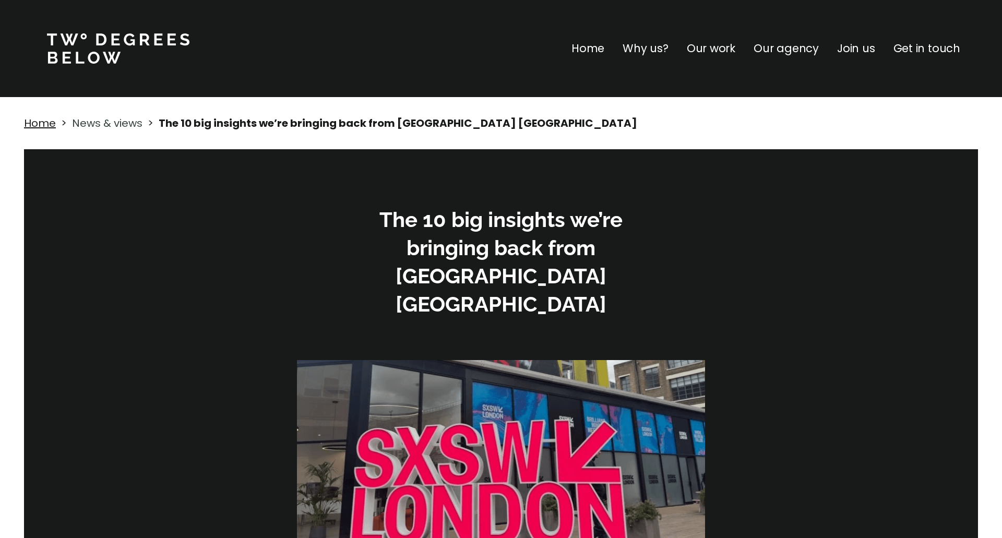
click at [92, 121] on link "News & views" at bounding box center [107, 123] width 70 height 15
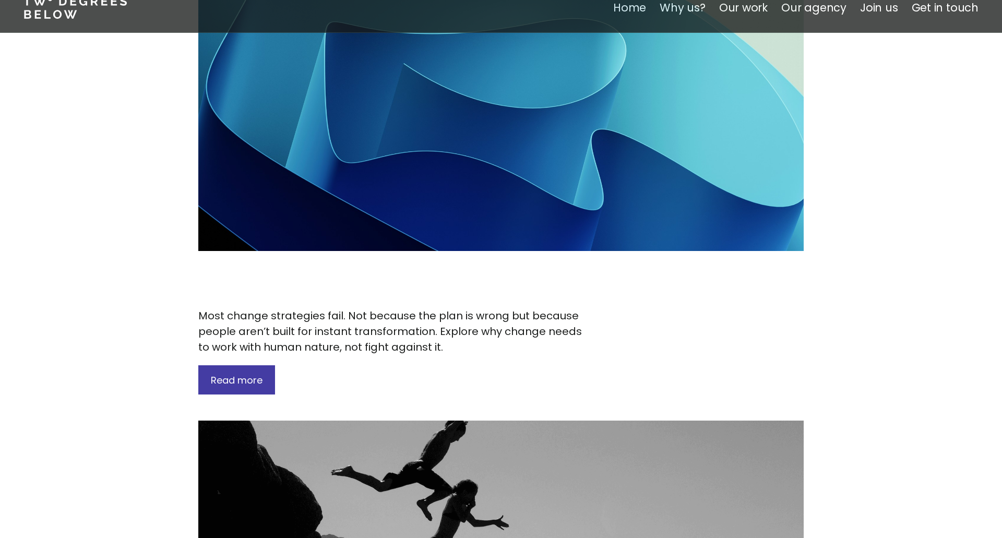
scroll to position [643, 0]
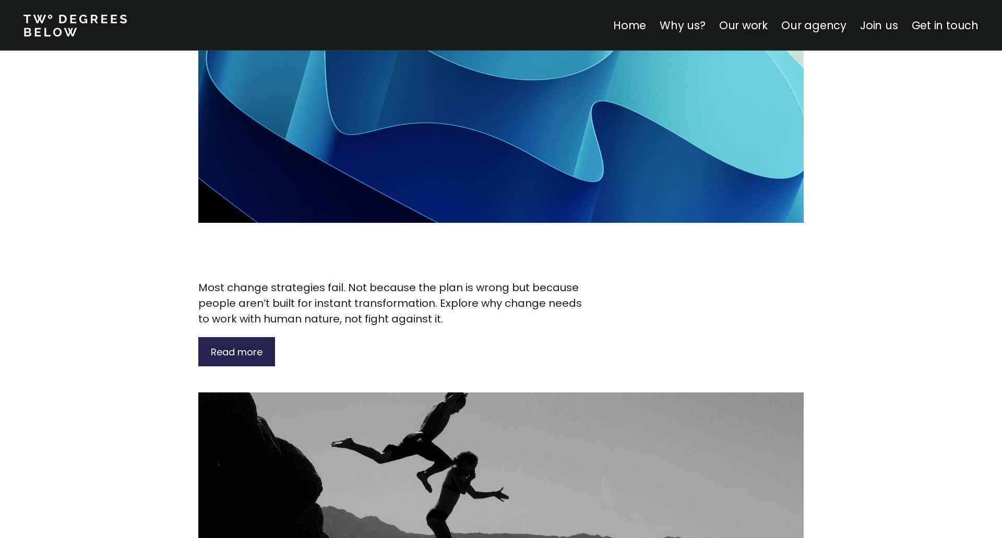
click at [227, 346] on span "Read more" at bounding box center [237, 352] width 52 height 13
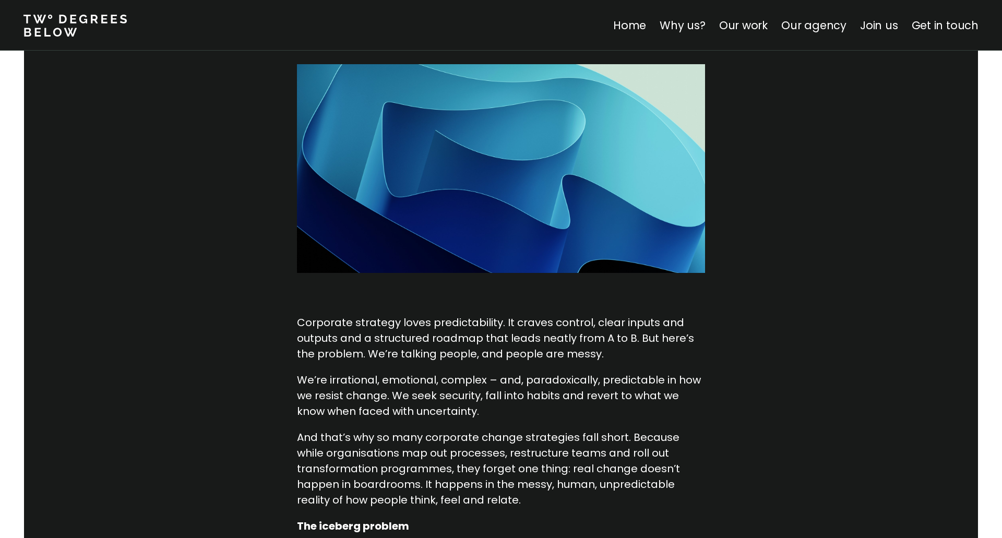
scroll to position [175, 0]
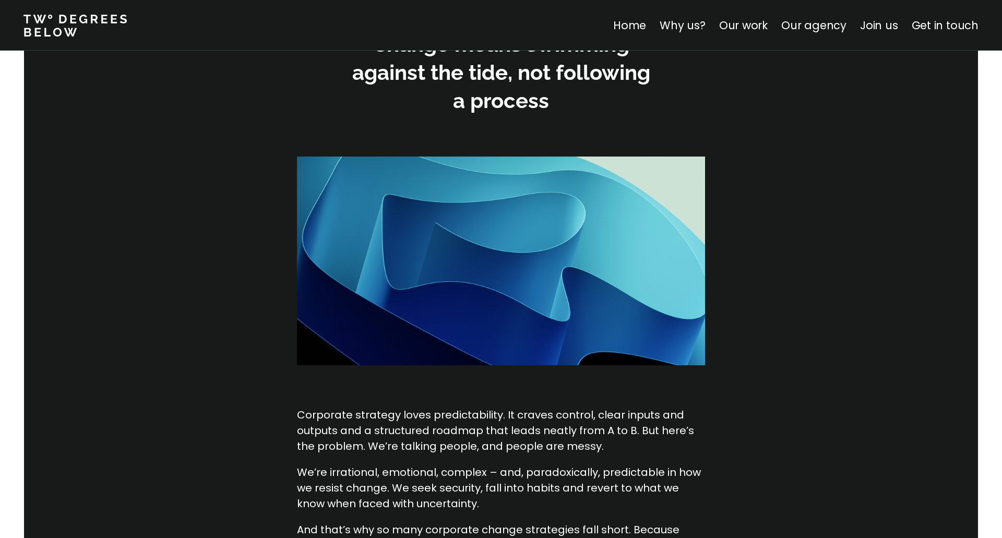
click at [700, 35] on nav "Home Why us? Our work Our agency Join us Get in touch" at bounding box center [501, 25] width 1002 height 51
click at [694, 28] on link "Why us?" at bounding box center [683, 25] width 46 height 15
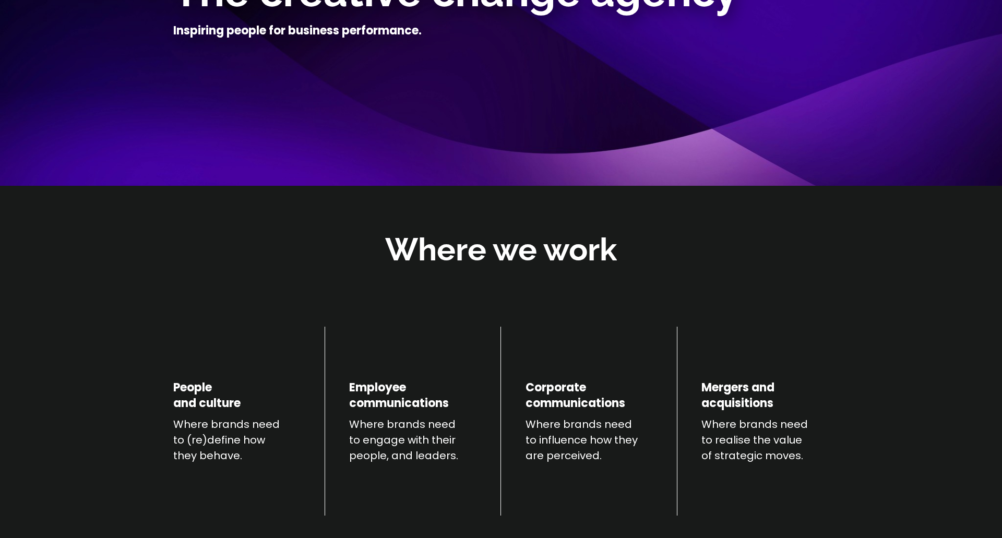
scroll to position [307, 0]
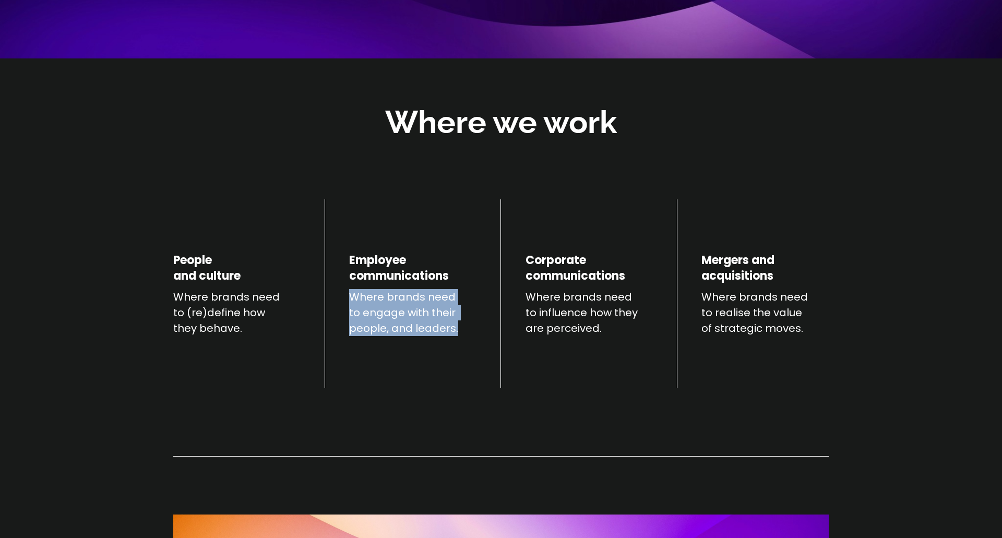
drag, startPoint x: 350, startPoint y: 297, endPoint x: 505, endPoint y: 310, distance: 155.7
click at [505, 310] on div "People and culture Where brands need to (re)define how they behave. Employee co…" at bounding box center [501, 294] width 656 height 190
click at [436, 365] on div "Employee communications Where brands need to engage with their people, and lead…" at bounding box center [412, 294] width 127 height 190
drag, startPoint x: 418, startPoint y: 294, endPoint x: 364, endPoint y: 348, distance: 76.1
click at [456, 312] on p "Where brands need to engage with their people, and leaders." at bounding box center [412, 312] width 127 height 47
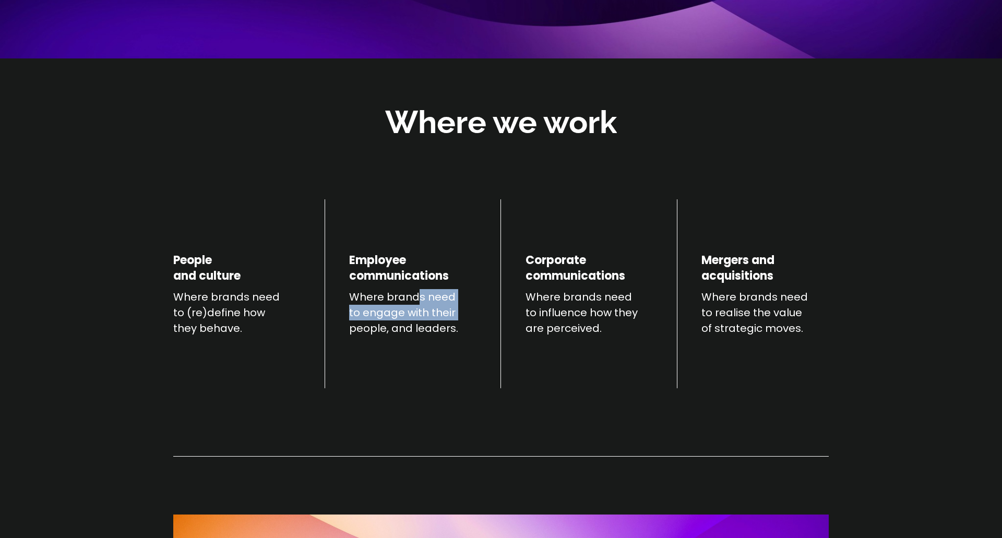
click at [348, 346] on div "People and culture Where brands need to (re)define how they behave. Employee co…" at bounding box center [501, 294] width 656 height 190
drag, startPoint x: 440, startPoint y: 327, endPoint x: 482, endPoint y: 334, distance: 42.8
click at [482, 334] on div "People and culture Where brands need to (re)define how they behave. Employee co…" at bounding box center [501, 294] width 656 height 190
click at [377, 386] on div "Employee communications Where brands need to engage with their people, and lead…" at bounding box center [412, 294] width 127 height 190
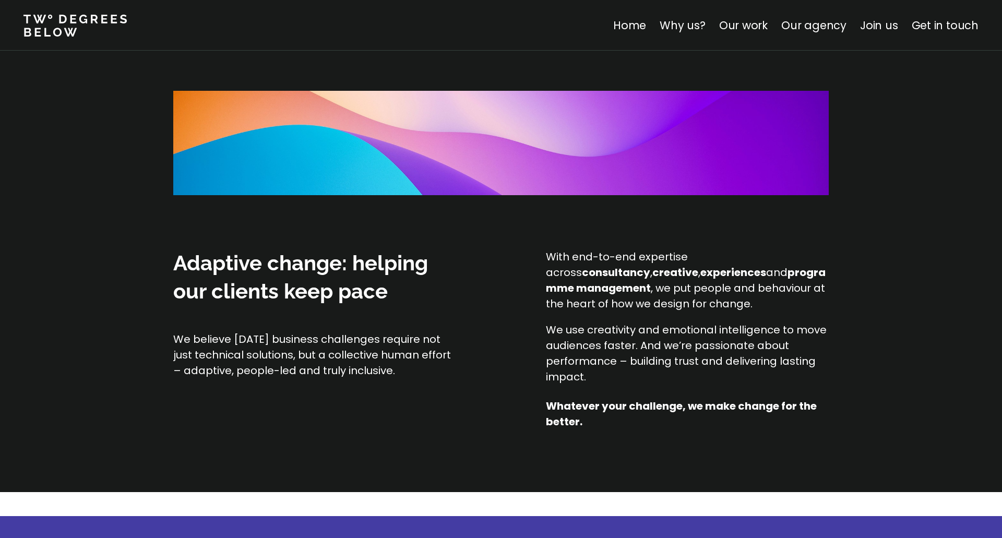
scroll to position [775, 0]
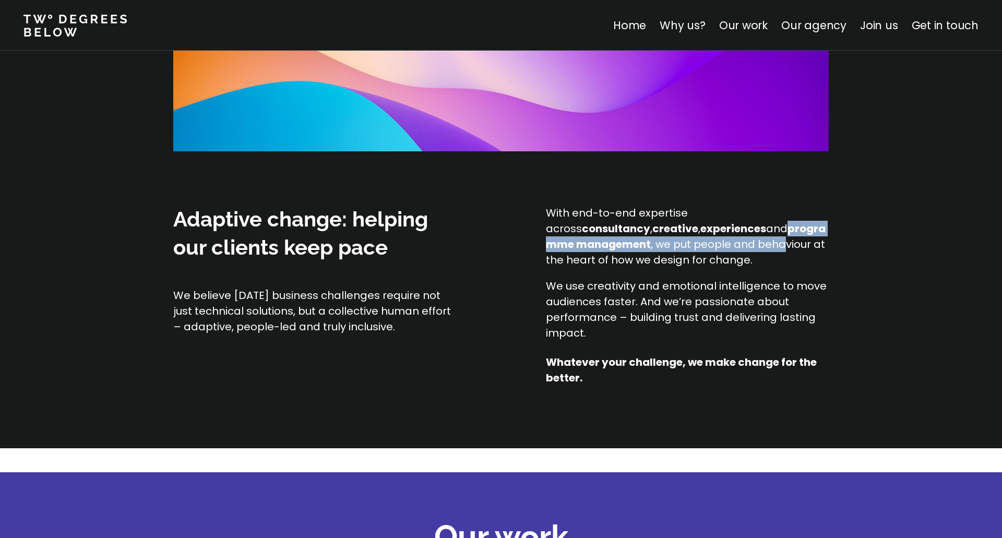
drag, startPoint x: 689, startPoint y: 230, endPoint x: 757, endPoint y: 244, distance: 68.8
click at [757, 244] on p "With end-to-end expertise across consultancy , creative , experiences and progr…" at bounding box center [687, 236] width 282 height 63
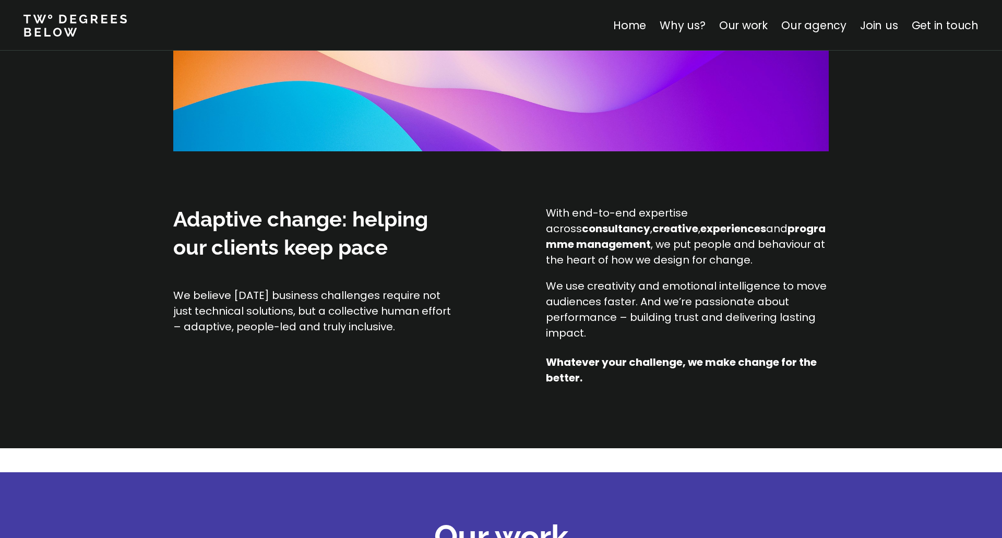
click at [760, 274] on div "With end-to-end expertise across consultancy , creative , experiences and progr…" at bounding box center [687, 273] width 282 height 136
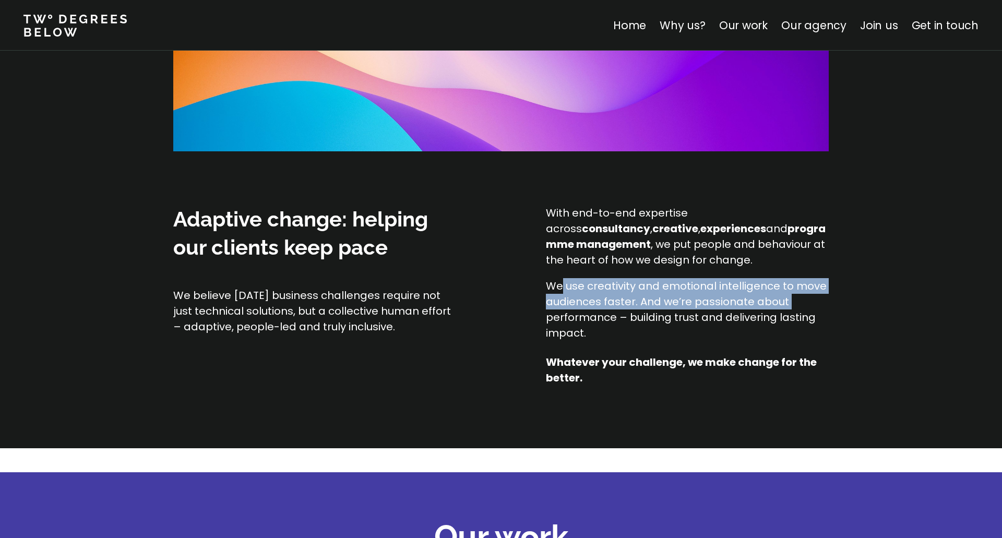
drag, startPoint x: 562, startPoint y: 290, endPoint x: 779, endPoint y: 309, distance: 218.5
click at [805, 301] on p "We use creativity and emotional intelligence to move audiences faster. And we’r…" at bounding box center [687, 309] width 282 height 63
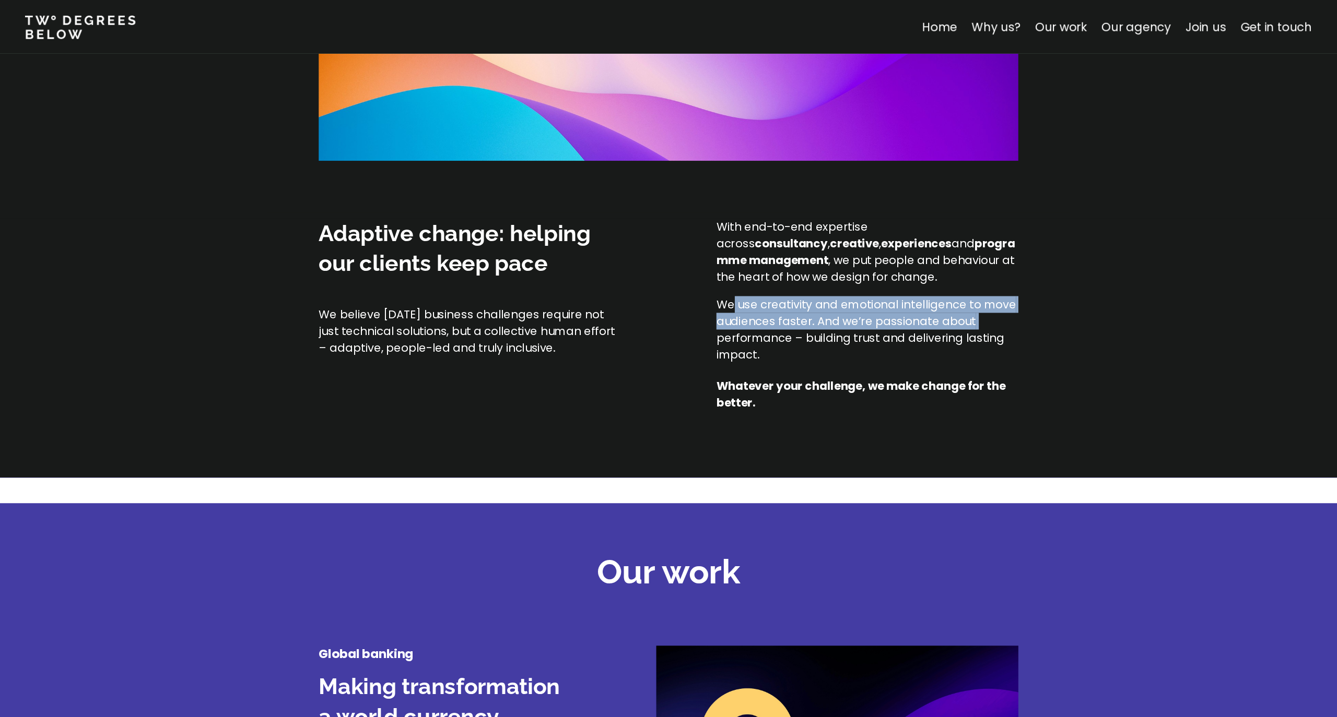
scroll to position [775, 0]
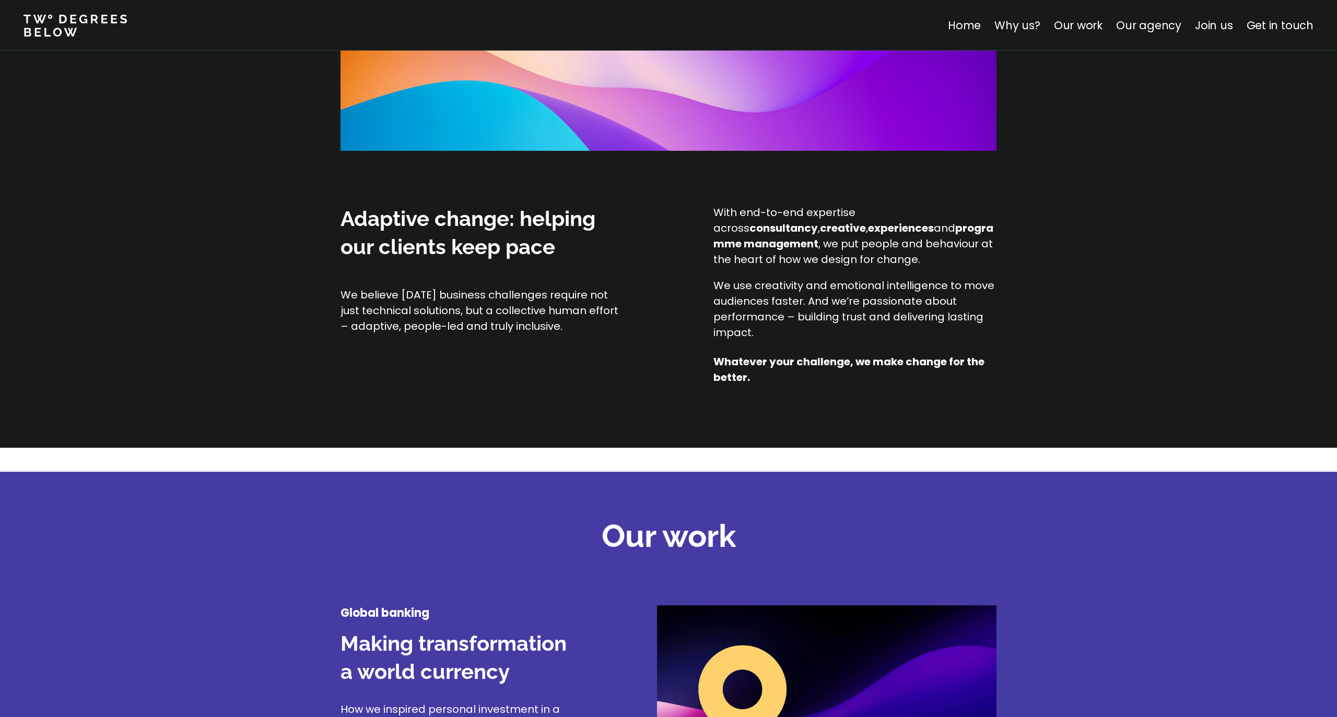
click at [1002, 407] on div "Adaptive change: helping our clients keep pace We believe [DATE] business chall…" at bounding box center [668, 326] width 1337 height 243
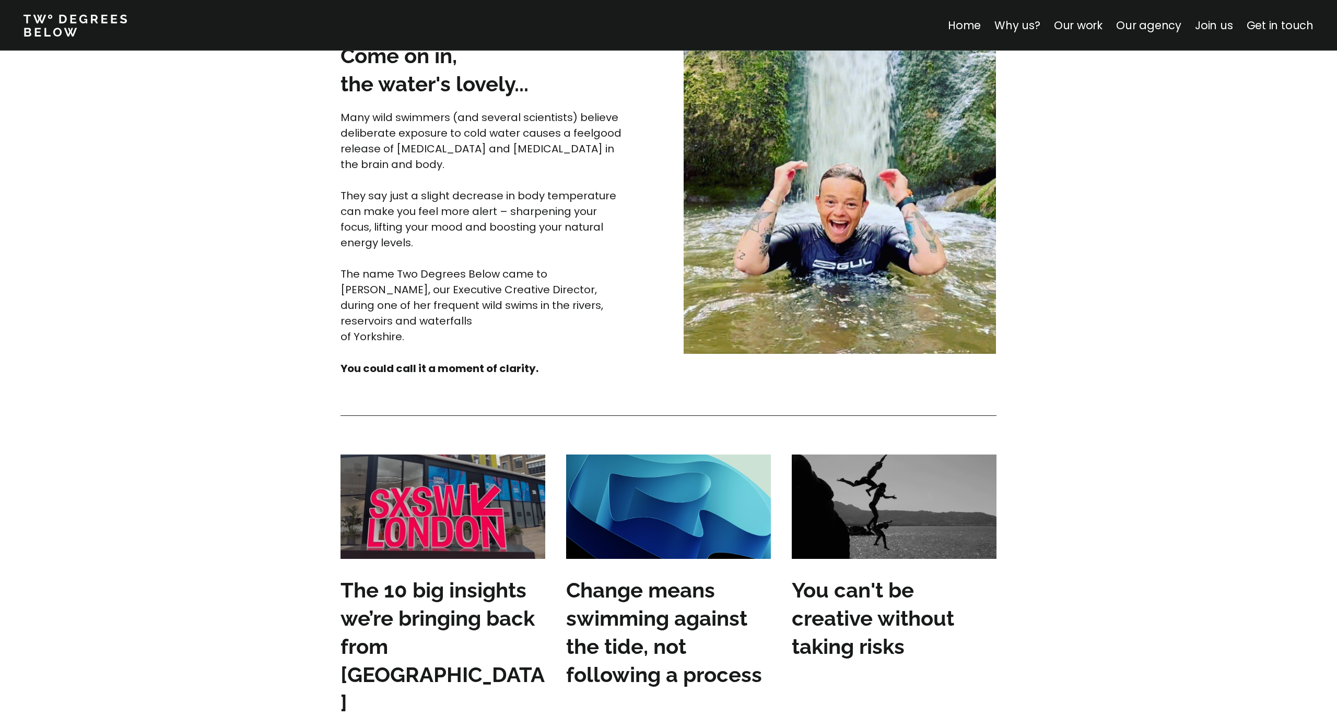
scroll to position [2316, 0]
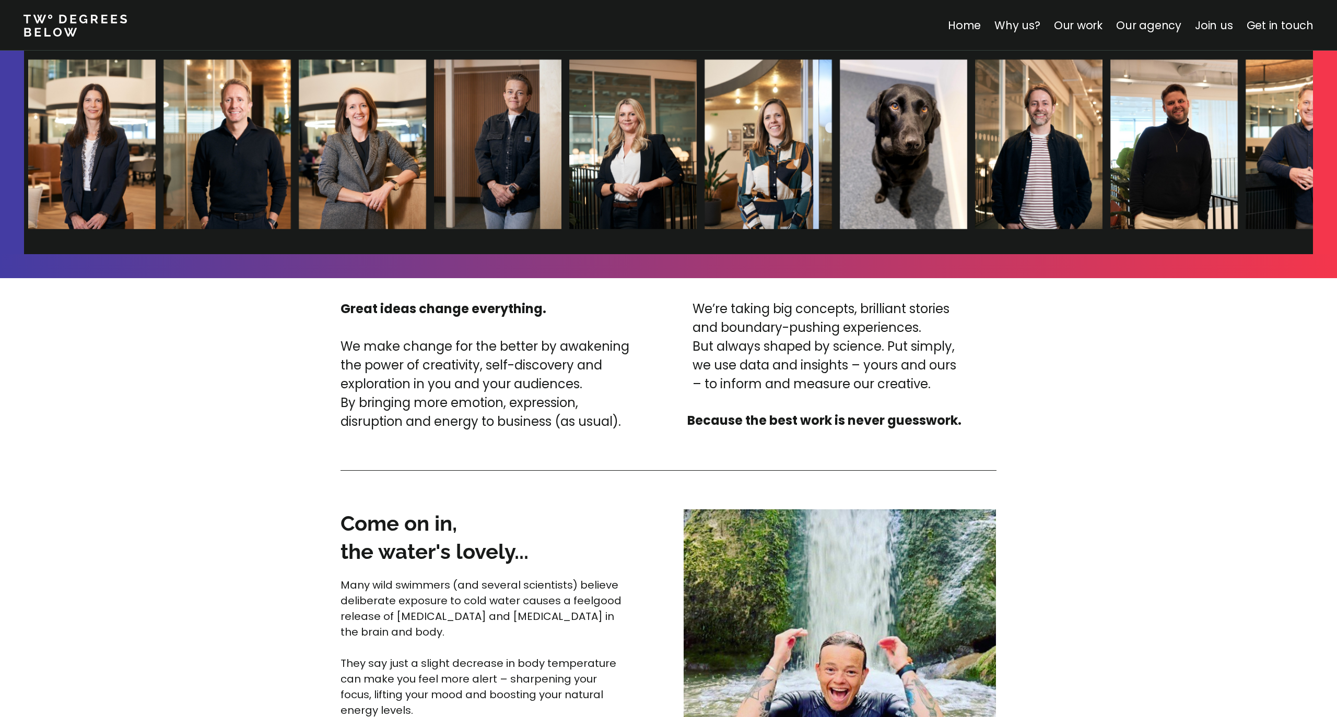
click at [1002, 13] on nav "Home Why us? Our work Our agency Join us Get in touch" at bounding box center [668, 25] width 1337 height 51
click at [1002, 22] on link "Why us?" at bounding box center [1017, 25] width 46 height 15
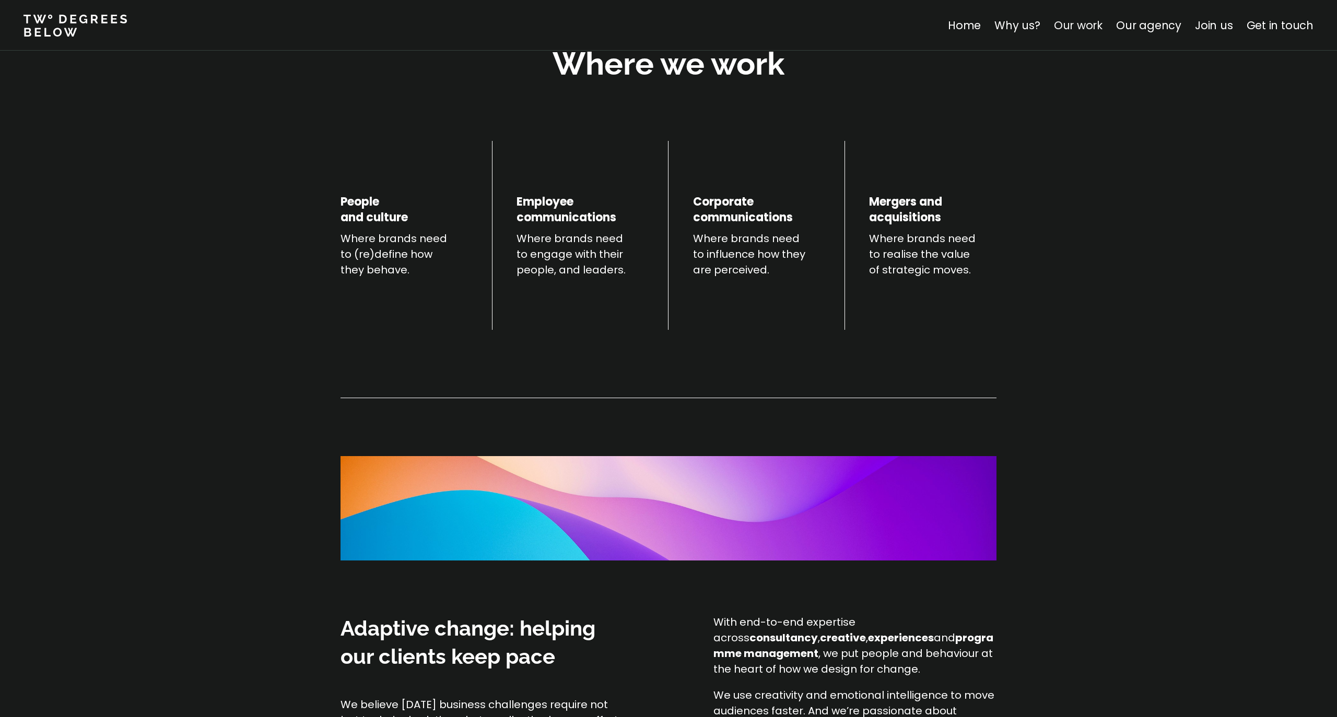
click at [1002, 28] on link "Our work" at bounding box center [1078, 25] width 49 height 15
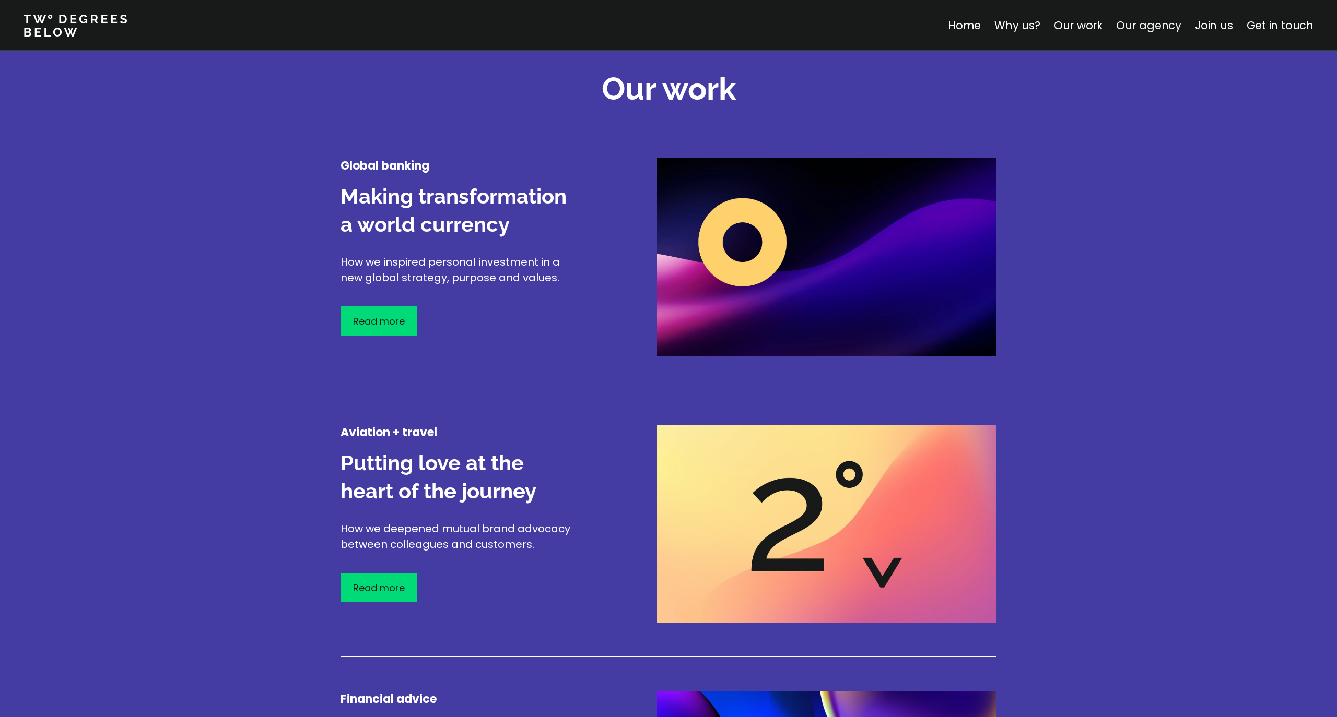
click at [1002, 31] on link "Our agency" at bounding box center [1148, 25] width 65 height 15
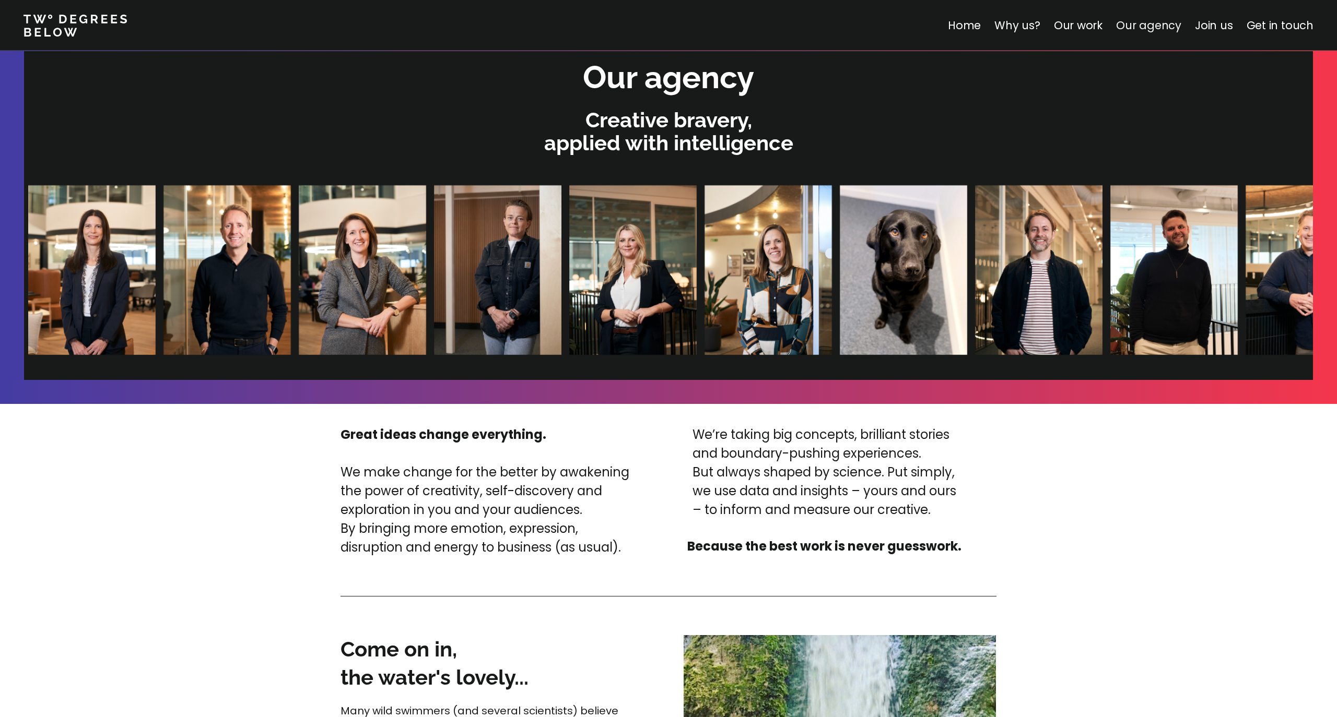
scroll to position [2218, 0]
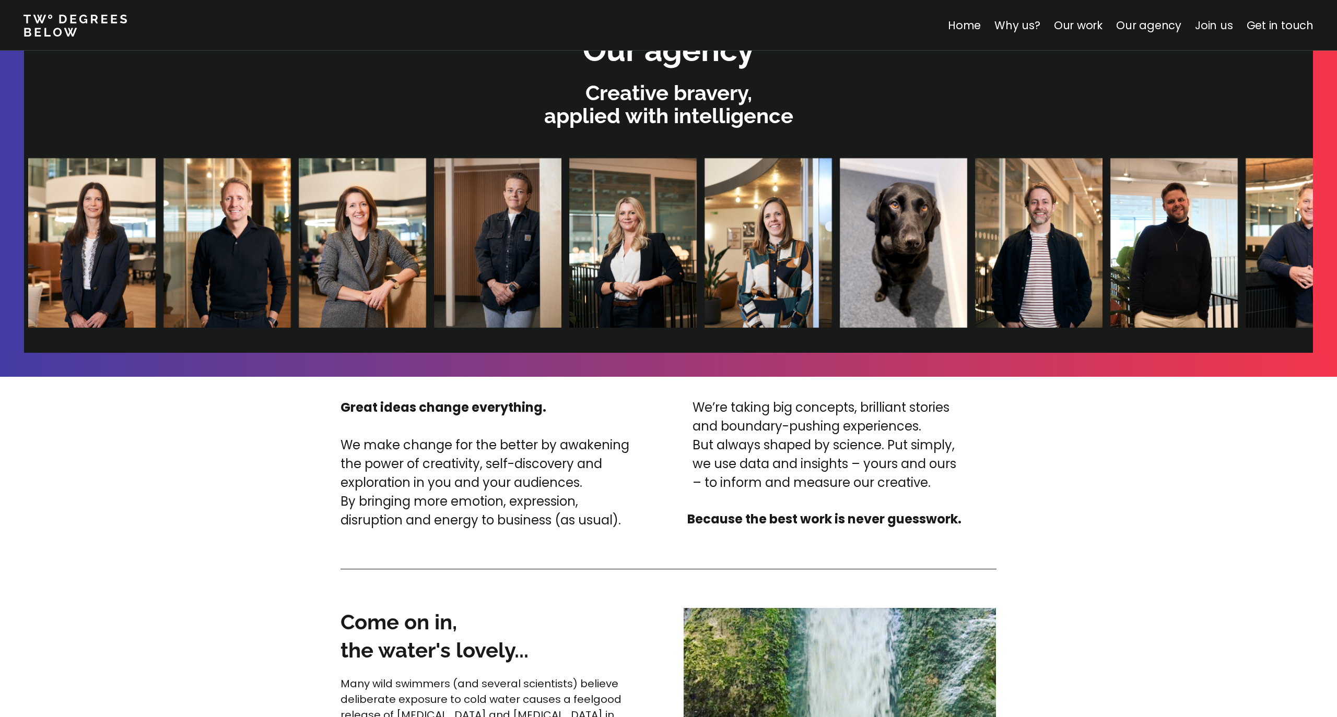
click at [1002, 30] on link "Join us" at bounding box center [1214, 25] width 38 height 15
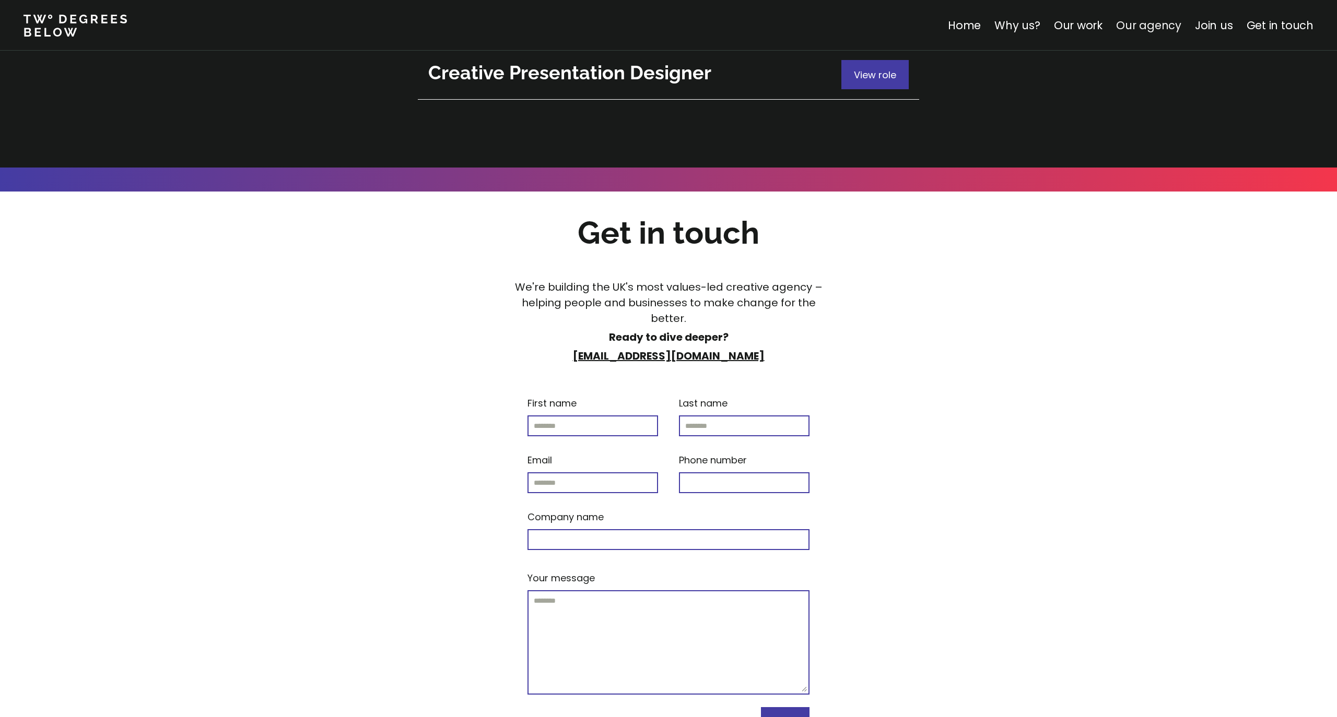
scroll to position [3909, 0]
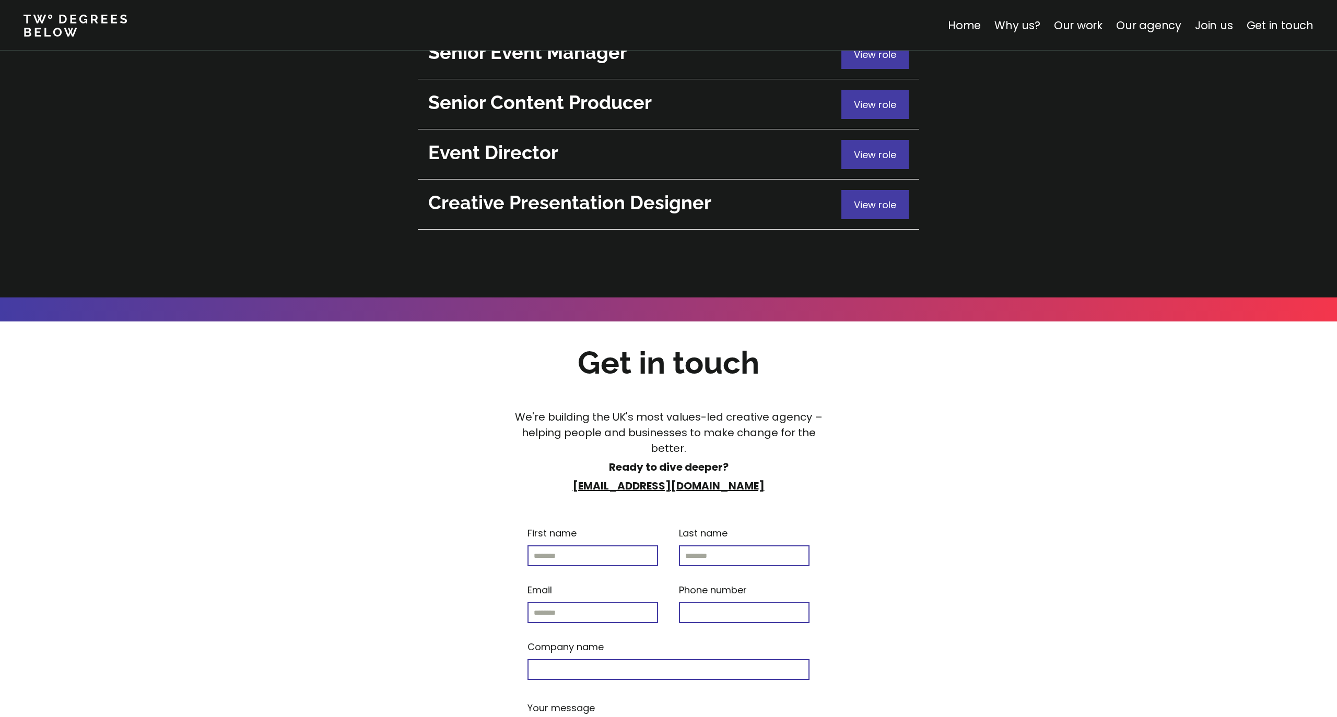
click at [1002, 21] on div "Home Why us? Our work Our agency Join us Get in touch" at bounding box center [1138, 25] width 381 height 17
click at [1002, 26] on link "Join us" at bounding box center [1214, 25] width 38 height 15
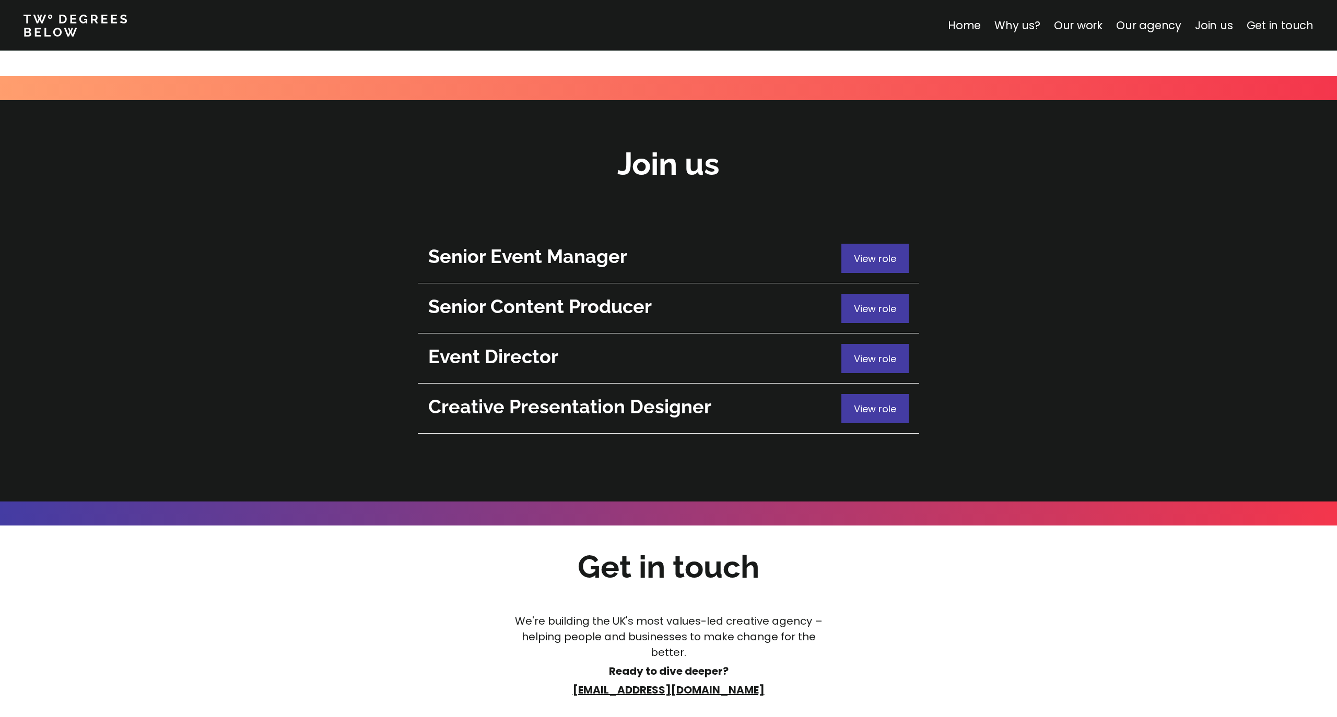
click at [1002, 21] on link "Get in touch" at bounding box center [1279, 25] width 67 height 15
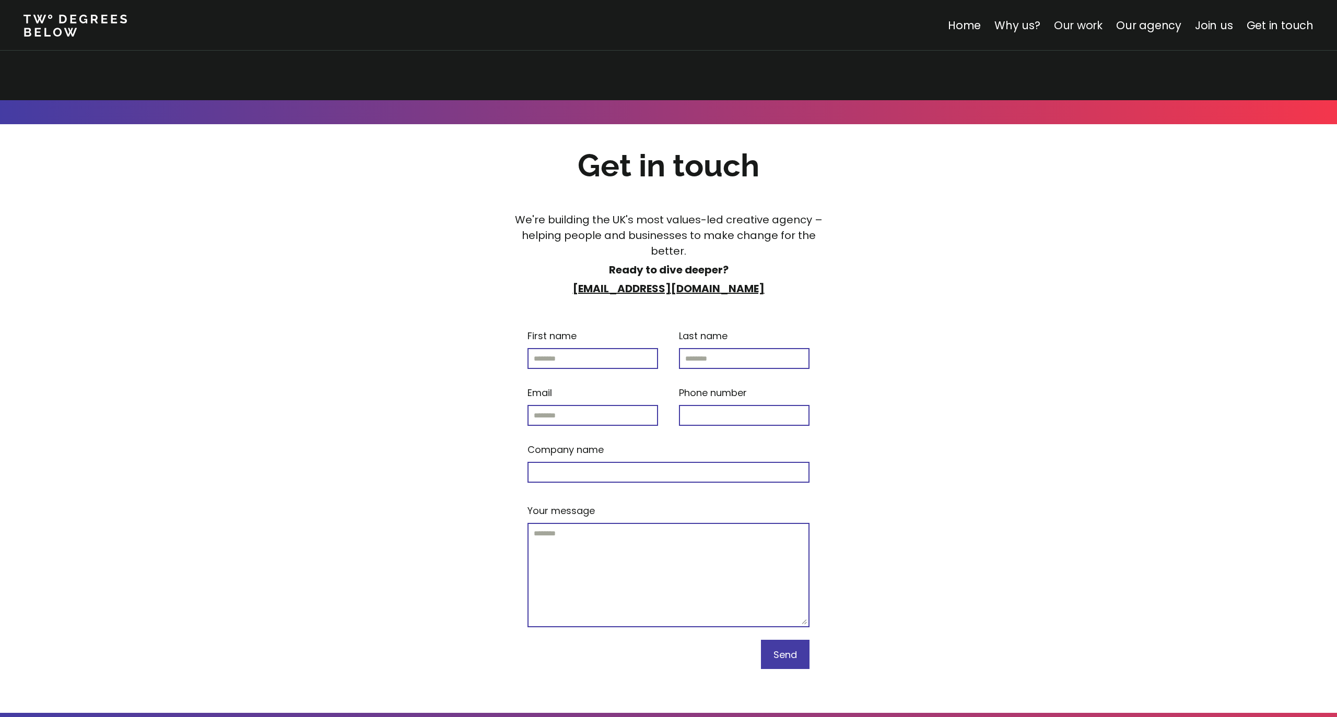
click at [1002, 24] on link "Our work" at bounding box center [1078, 25] width 49 height 15
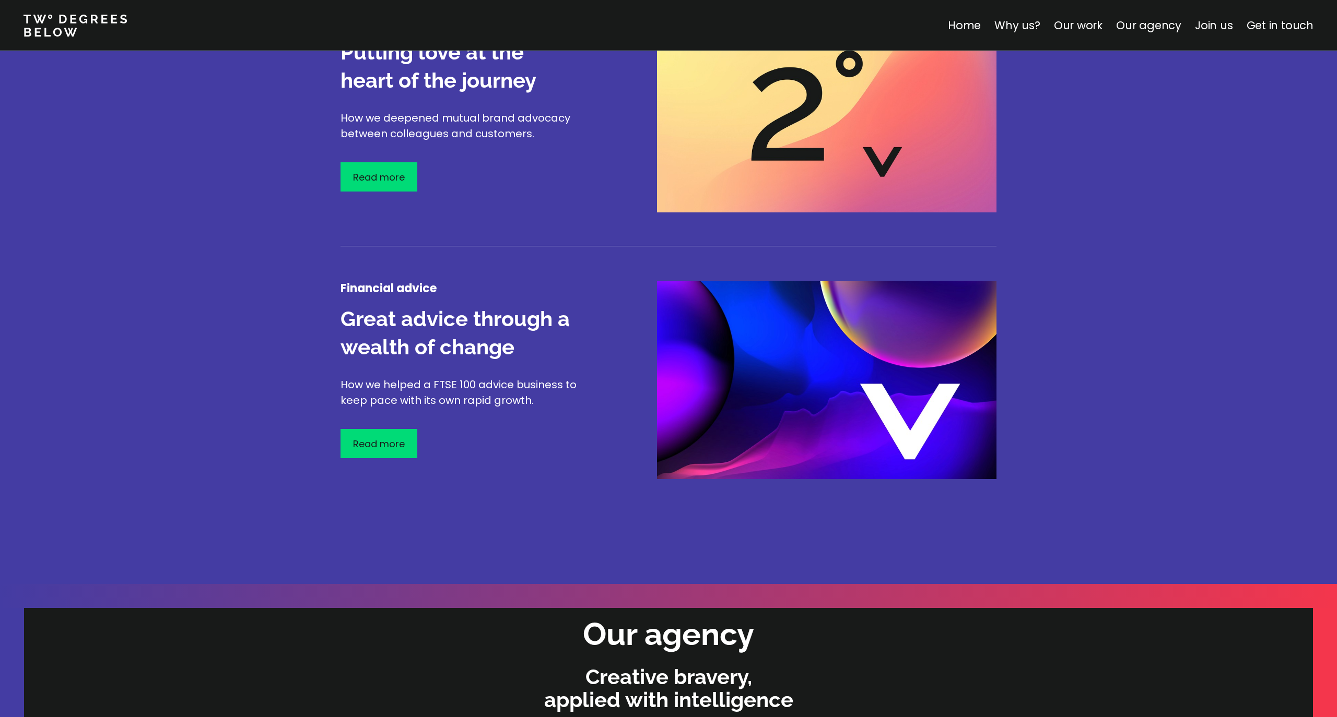
scroll to position [1769, 0]
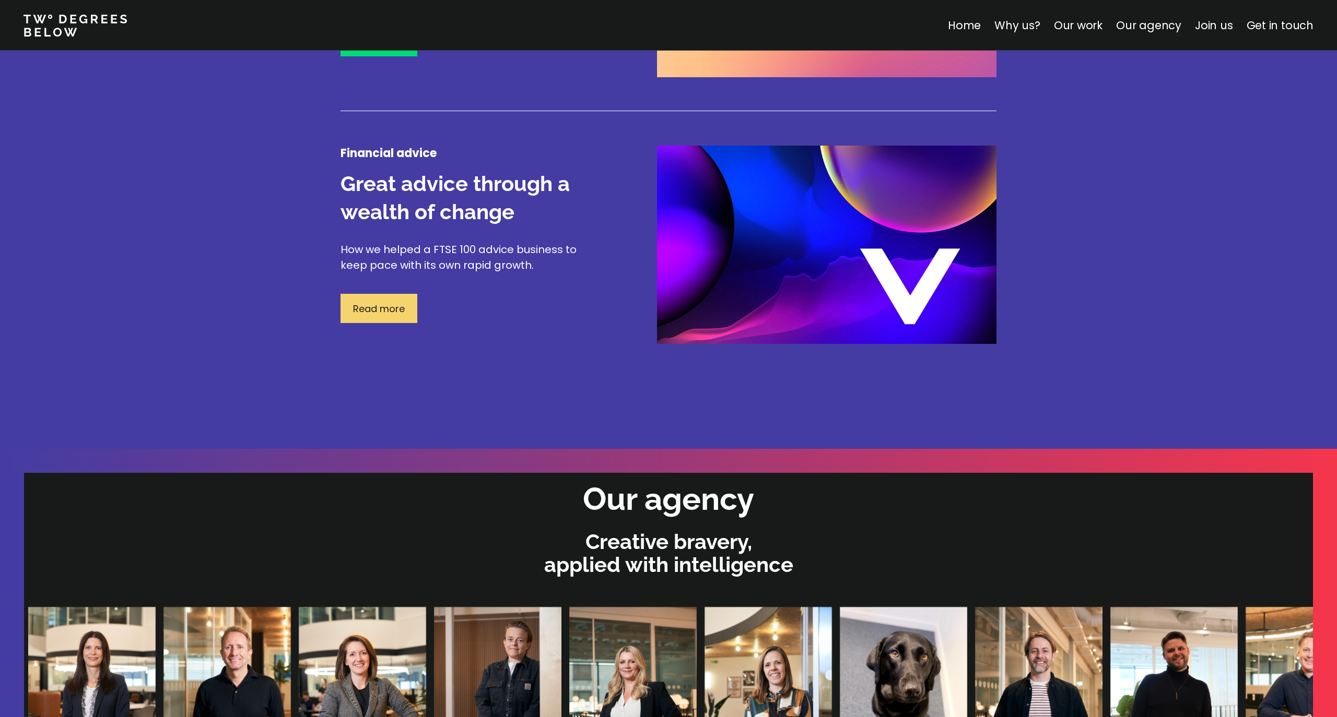
click at [380, 303] on p "Read more" at bounding box center [379, 309] width 52 height 14
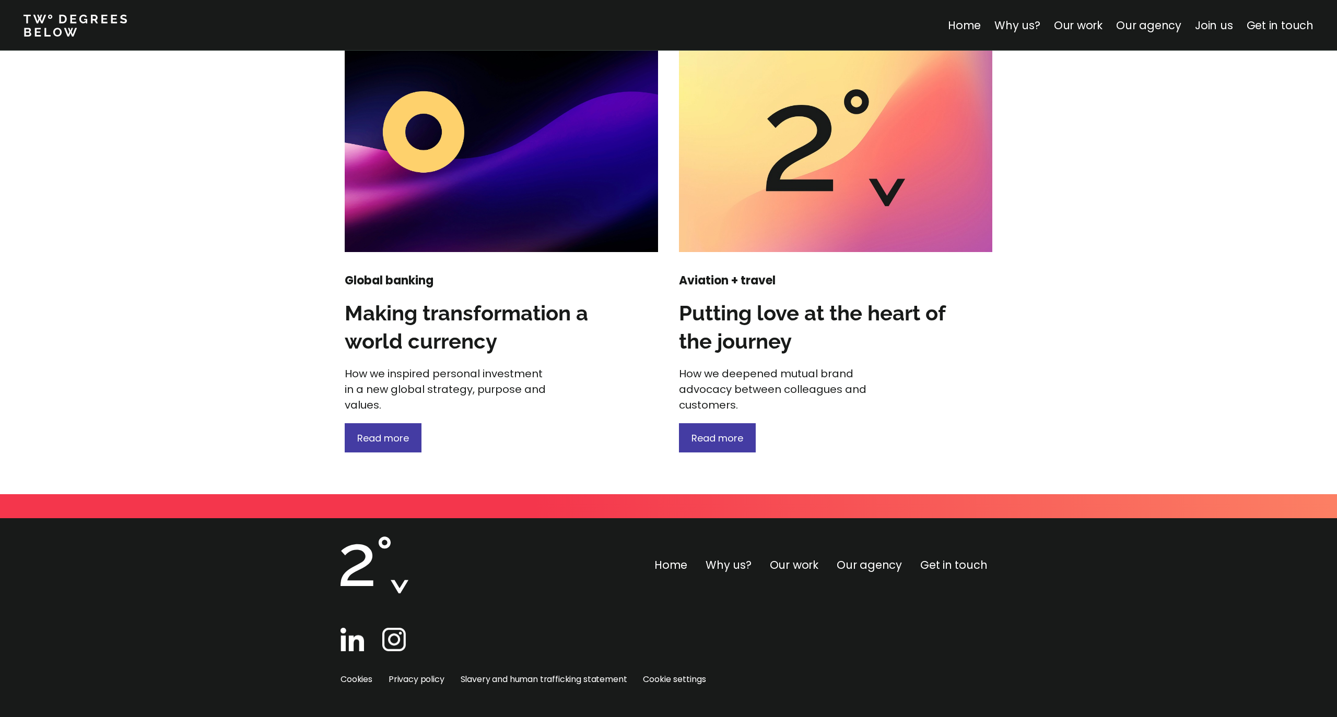
scroll to position [1304, 0]
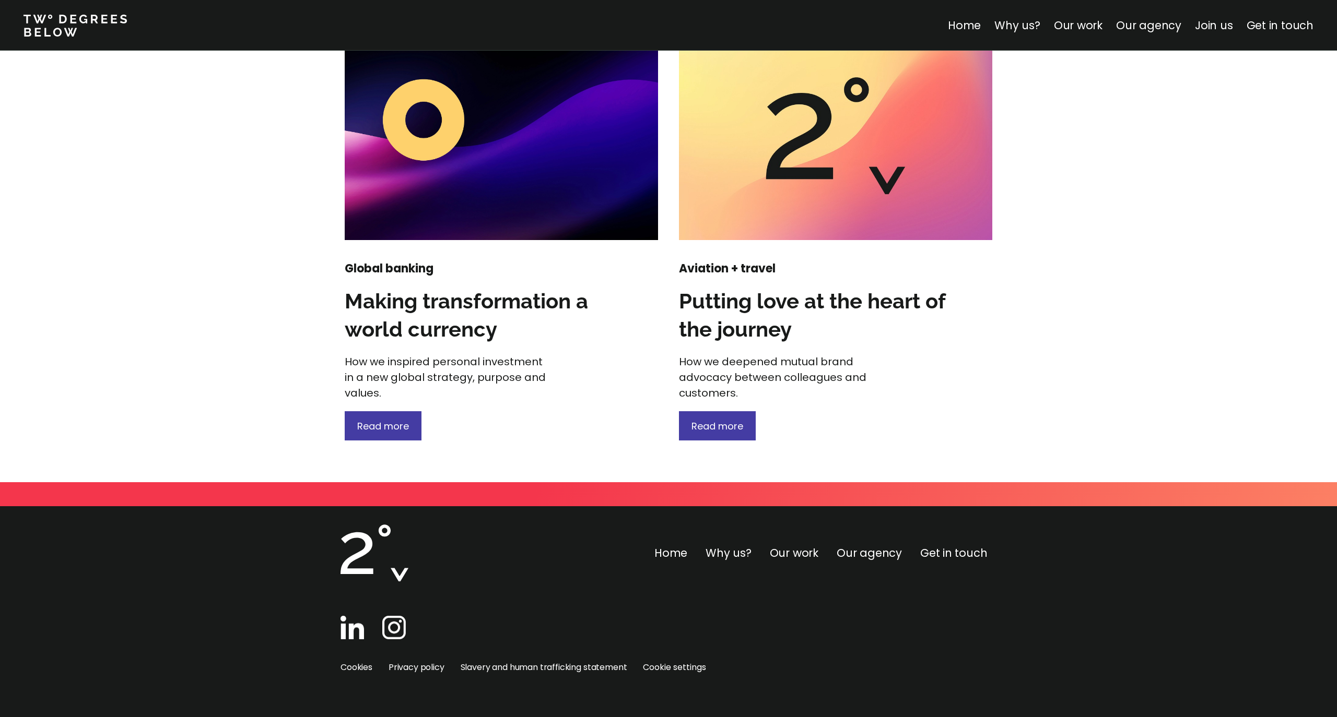
click at [393, 410] on div "Global banking Making transformation a world currency How we inspired personal …" at bounding box center [501, 351] width 313 height 180
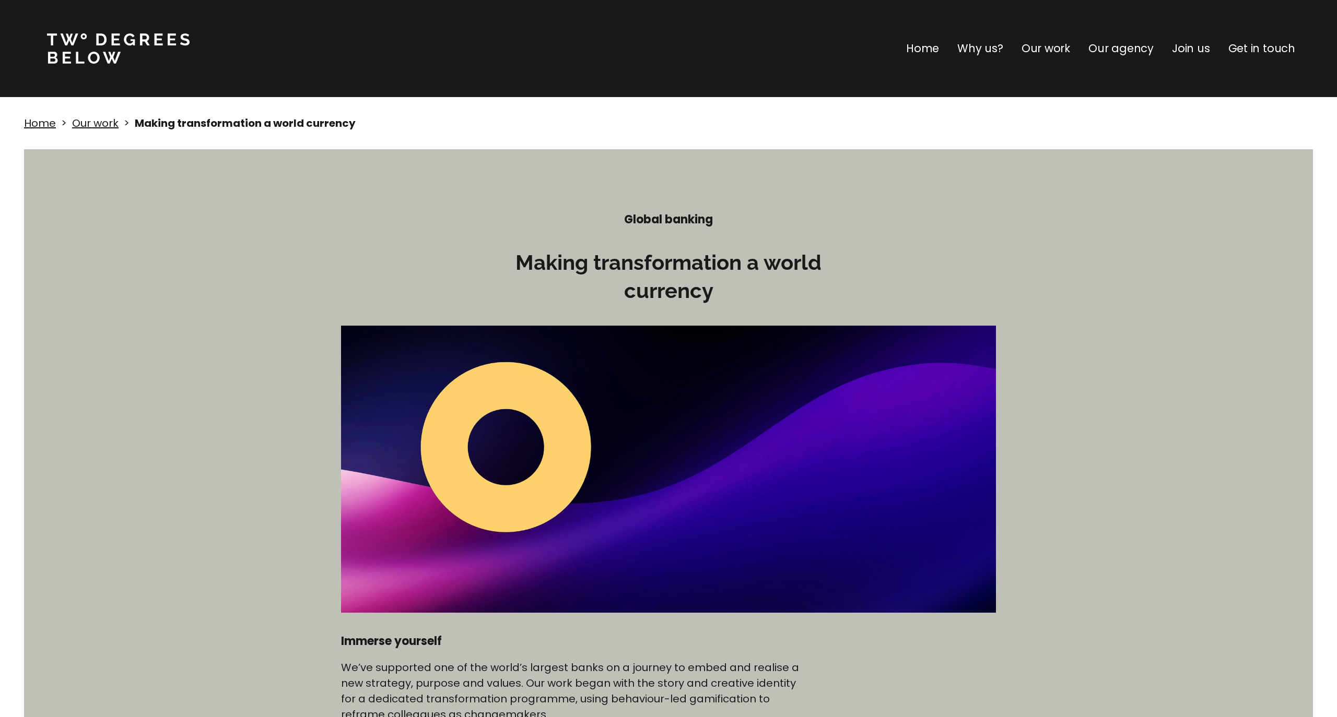
drag, startPoint x: 397, startPoint y: 419, endPoint x: 404, endPoint y: 419, distance: 6.8
click at [399, 419] on img at bounding box center [668, 469] width 655 height 287
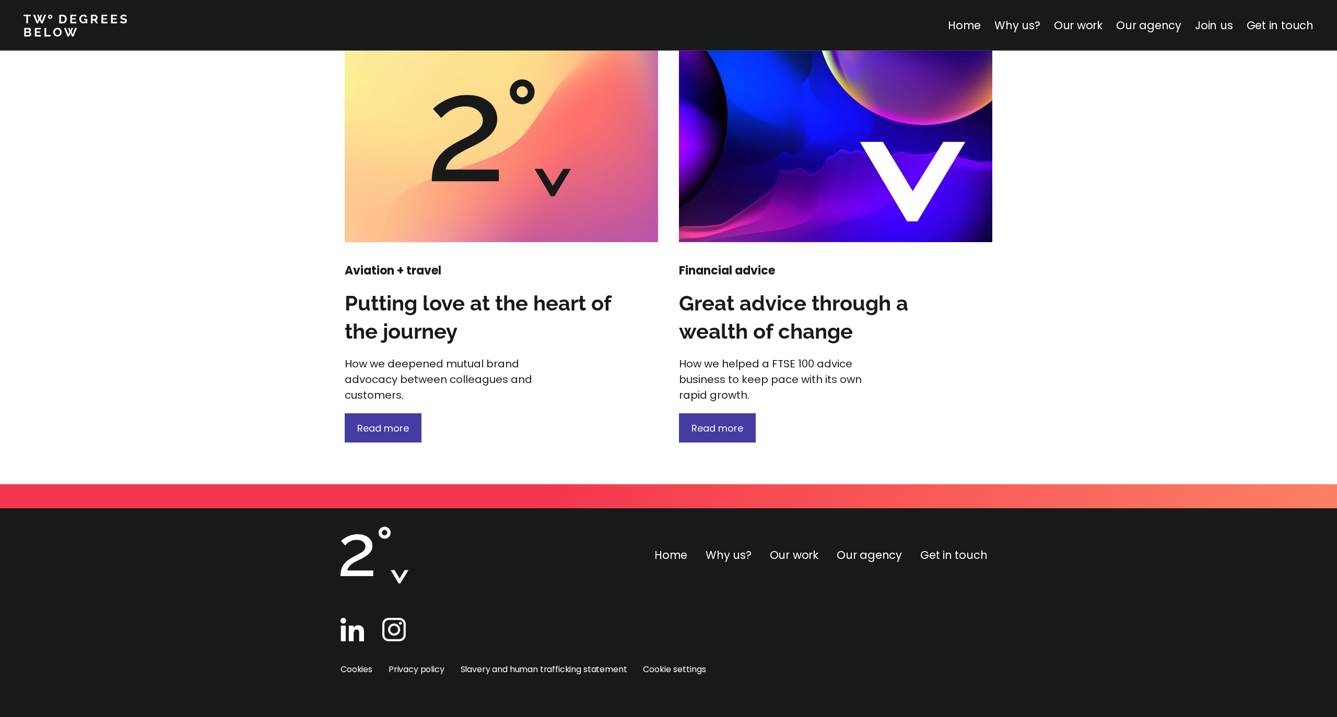
scroll to position [1304, 0]
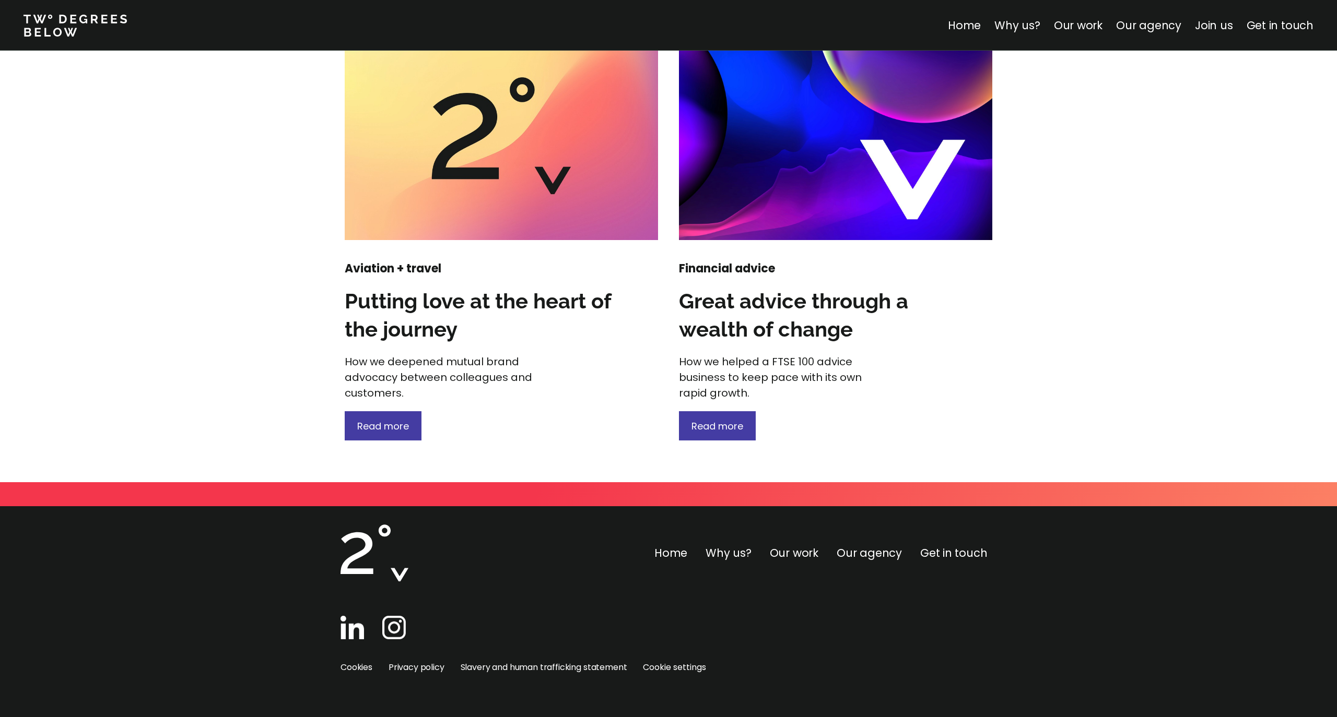
click at [378, 407] on div "Aviation + travel Putting love at the heart of the journey How we deepened mutu…" at bounding box center [501, 351] width 313 height 180
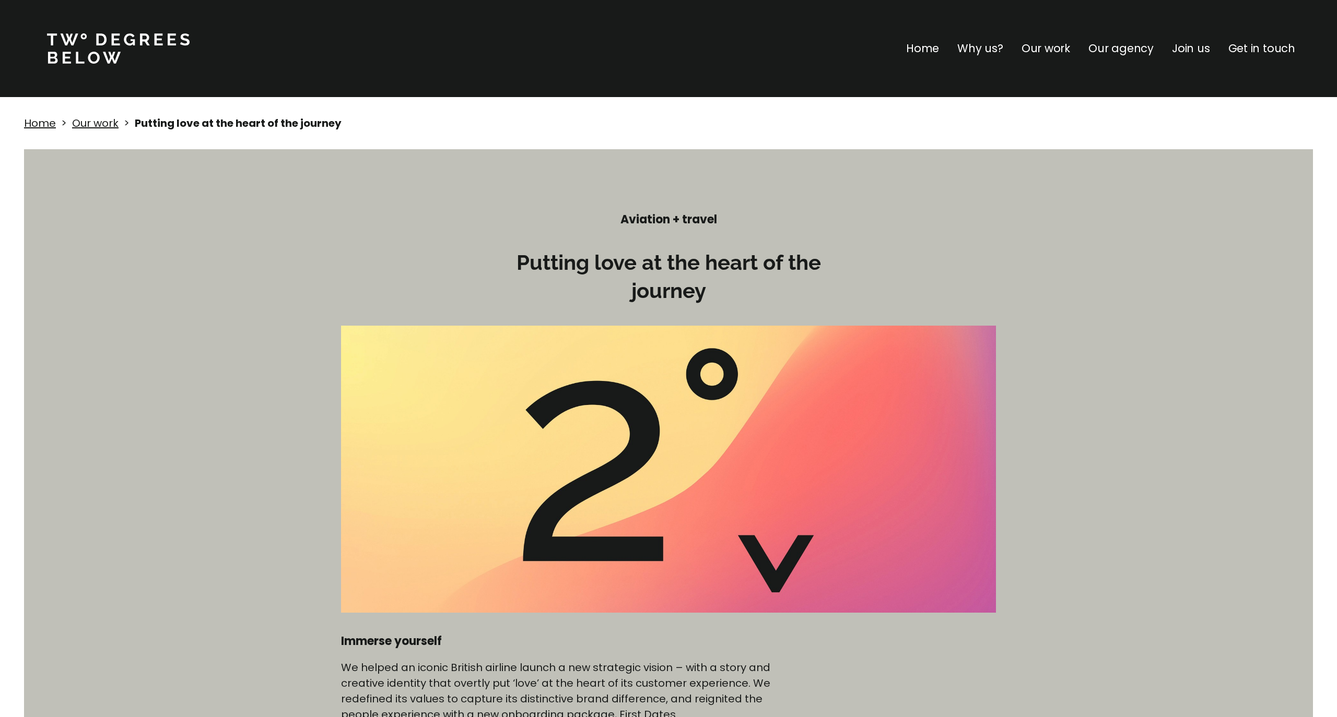
click at [375, 414] on img at bounding box center [668, 469] width 655 height 287
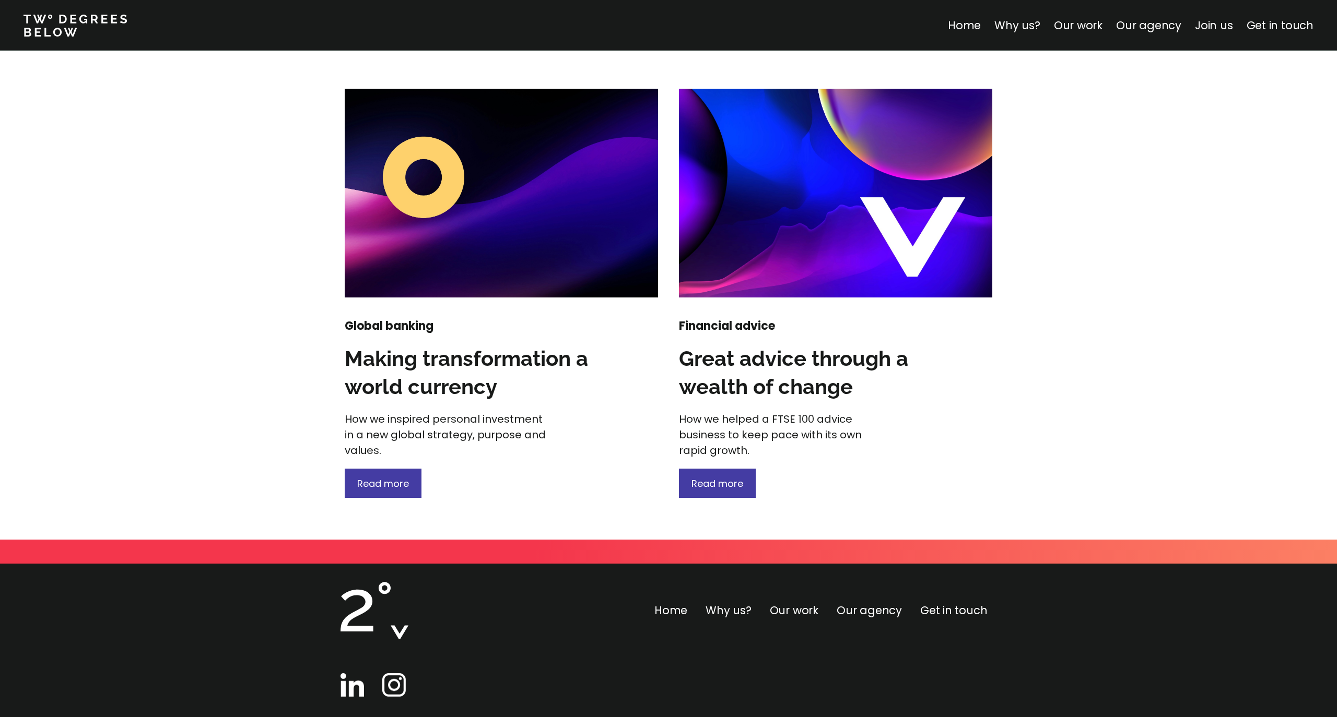
scroll to position [1247, 0]
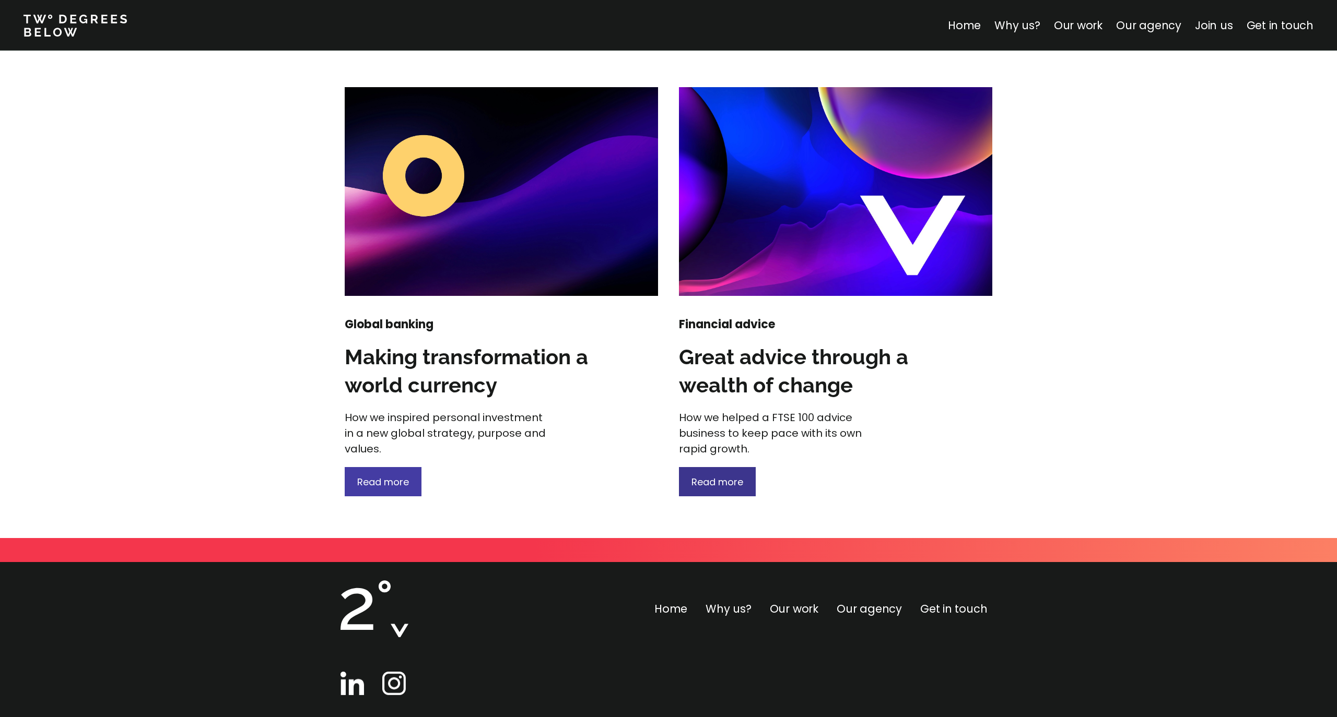
click at [732, 472] on div "Read more" at bounding box center [717, 481] width 77 height 29
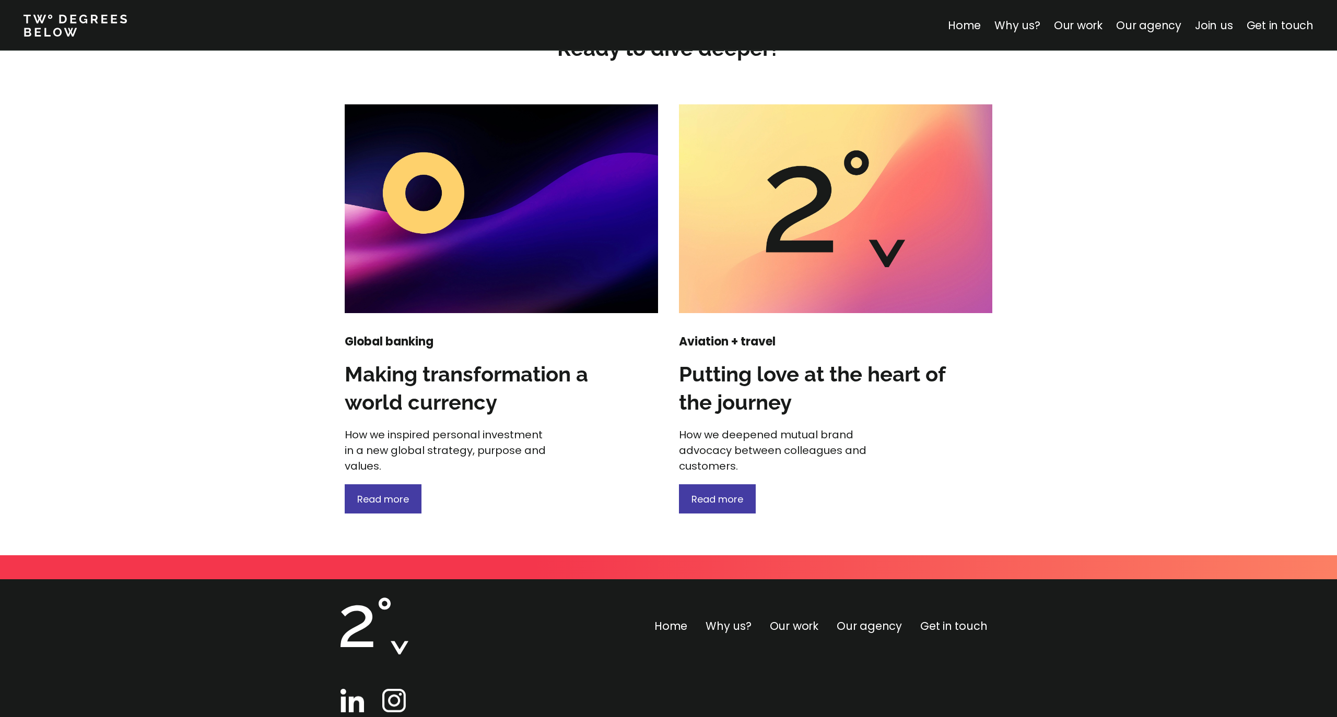
scroll to position [1304, 0]
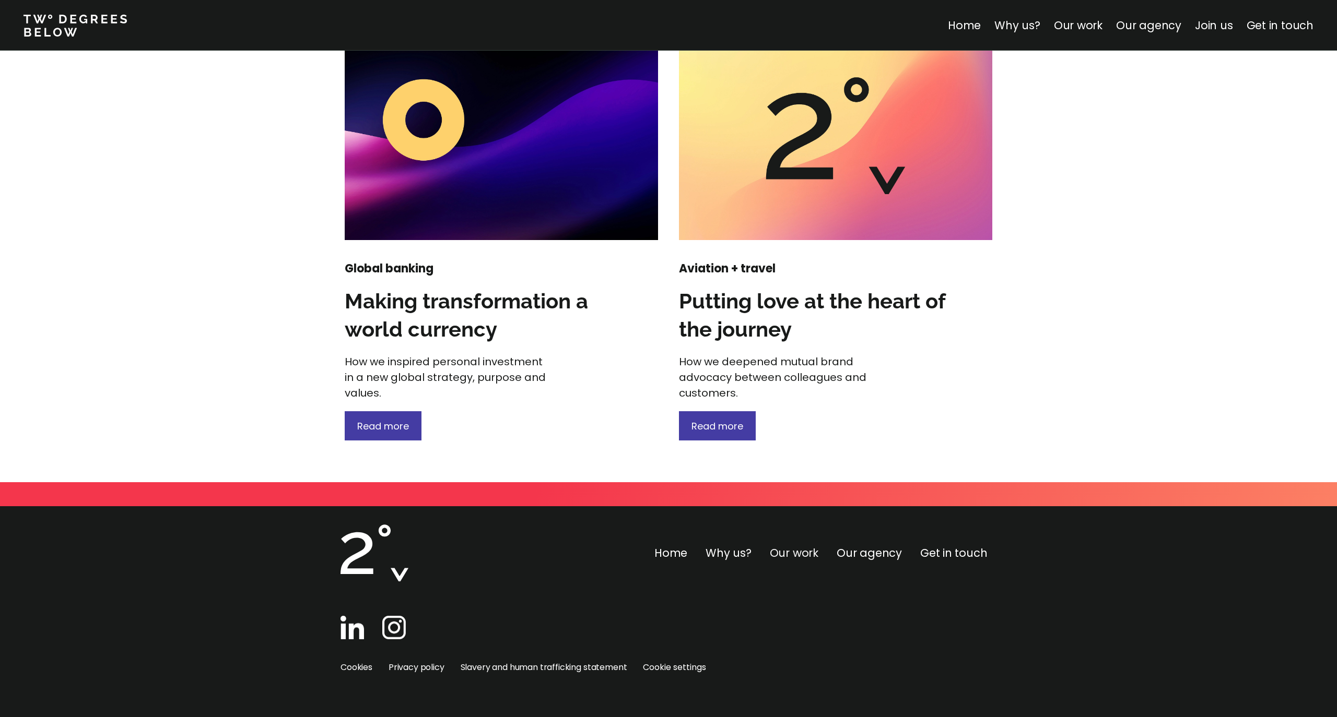
click at [787, 538] on link "Our work" at bounding box center [794, 553] width 49 height 15
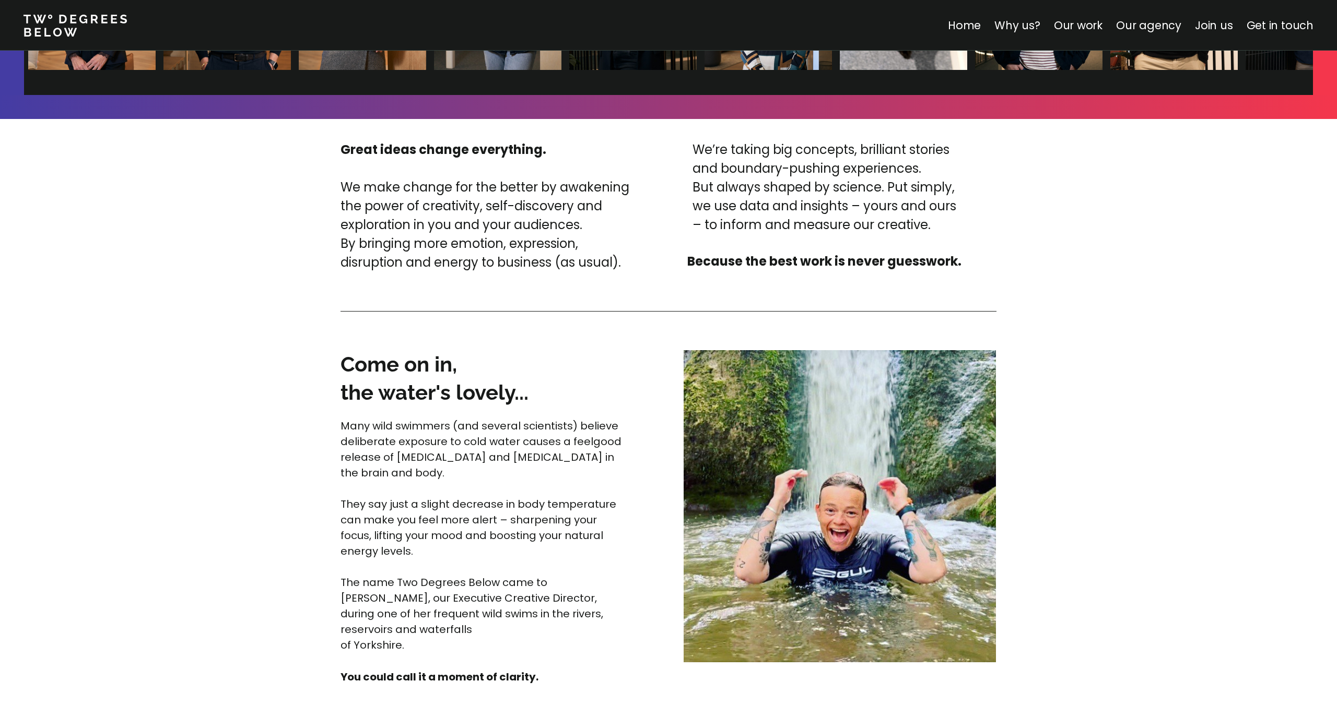
scroll to position [3406, 0]
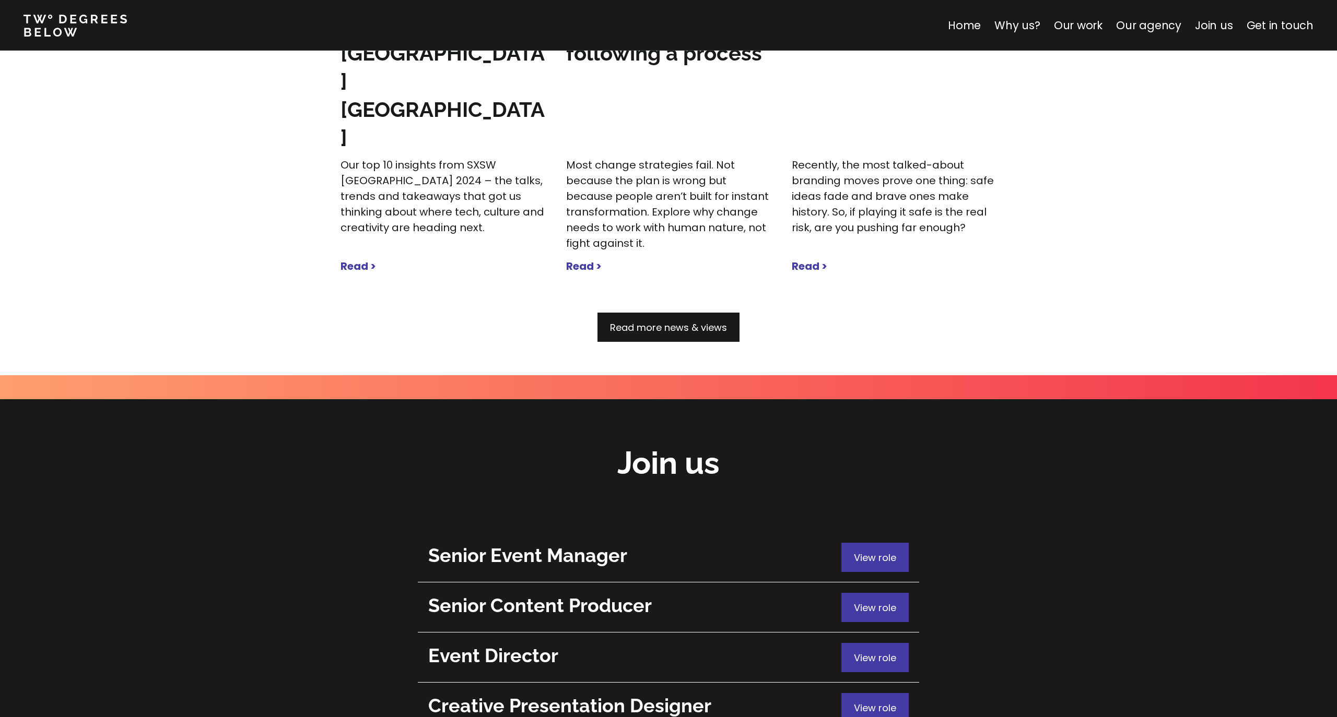
click at [709, 321] on span "Read more news & views" at bounding box center [668, 327] width 117 height 13
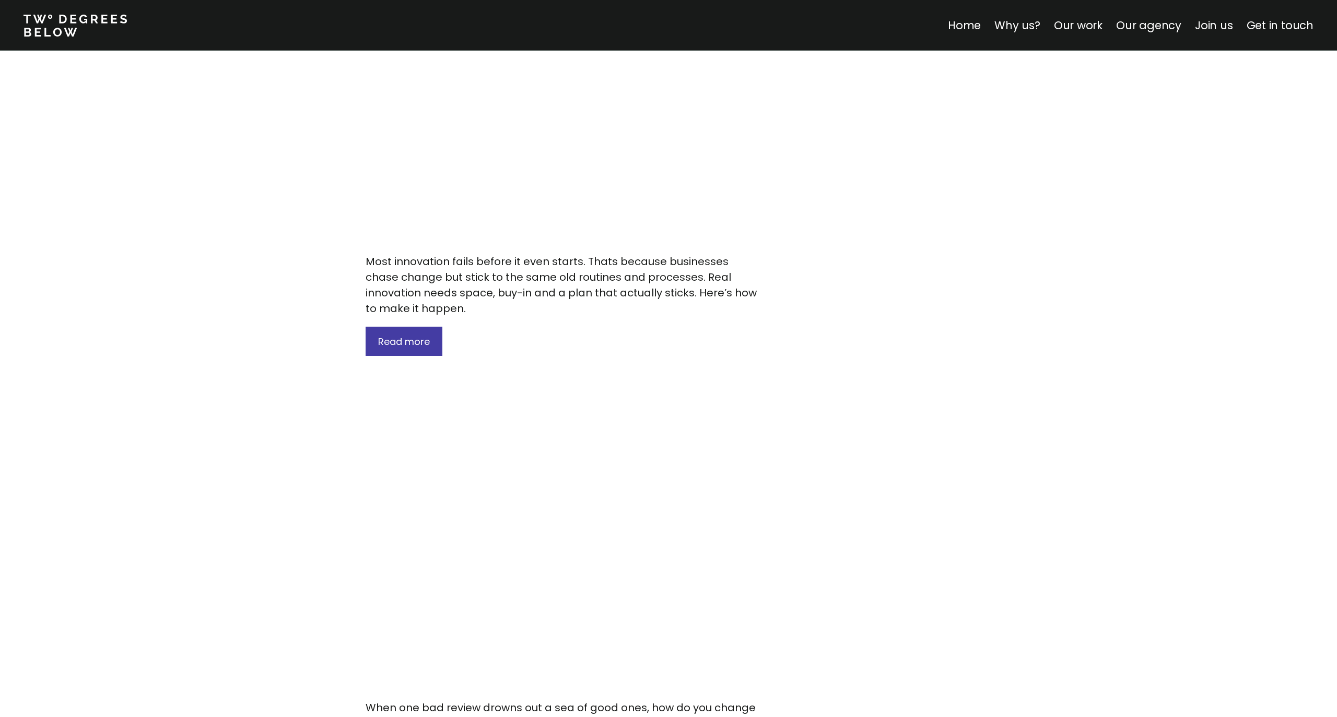
scroll to position [2651, 0]
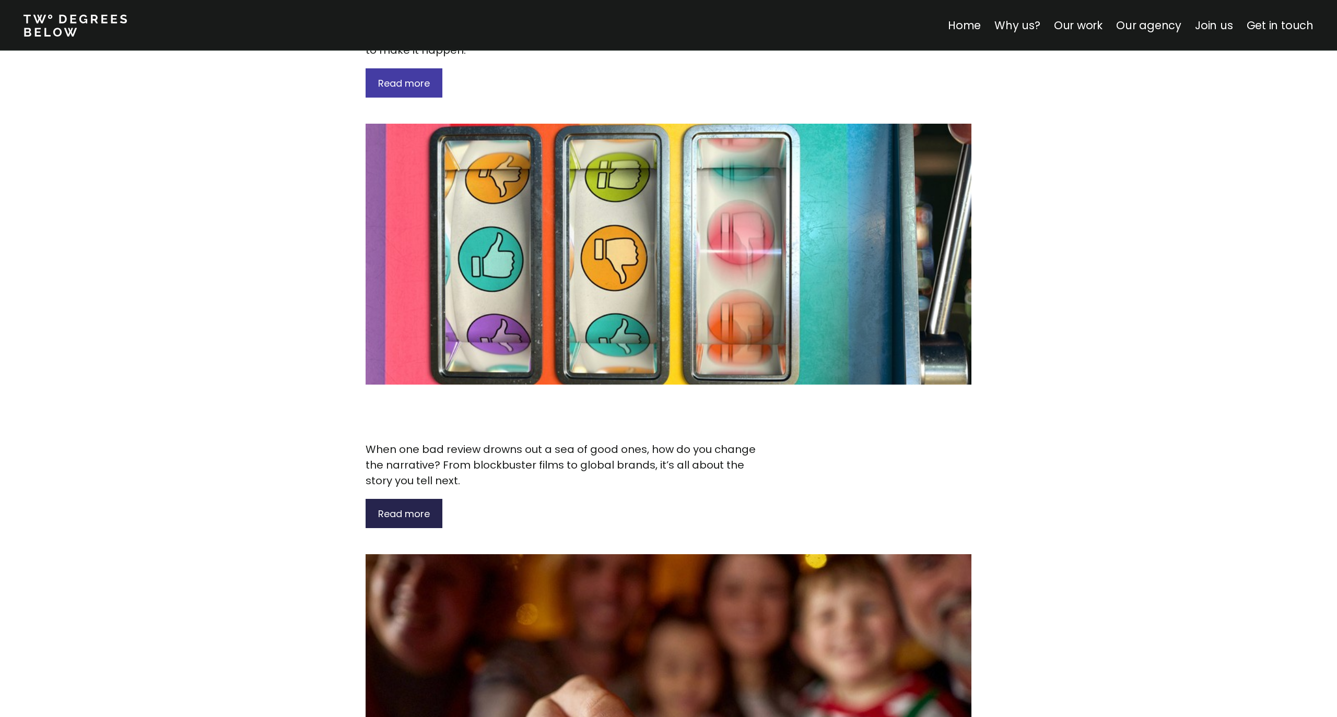
click at [412, 507] on span "Read more" at bounding box center [404, 513] width 52 height 13
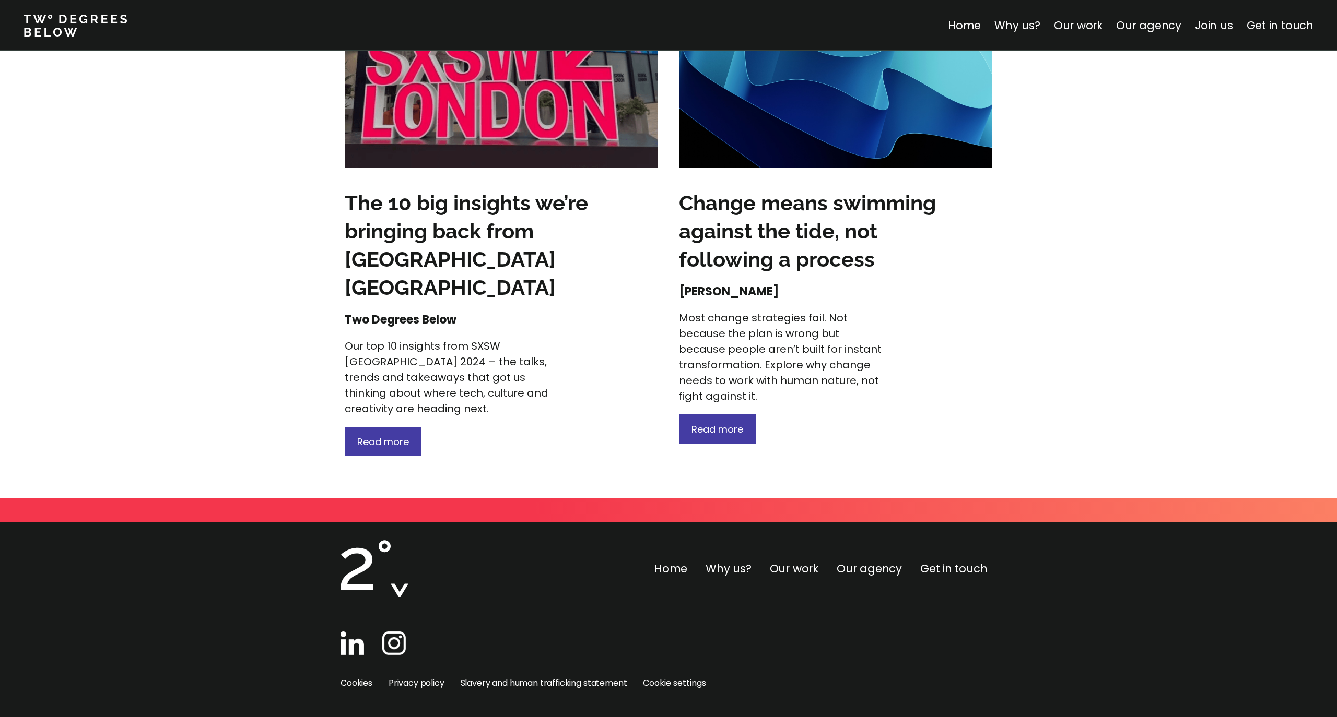
scroll to position [1820, 0]
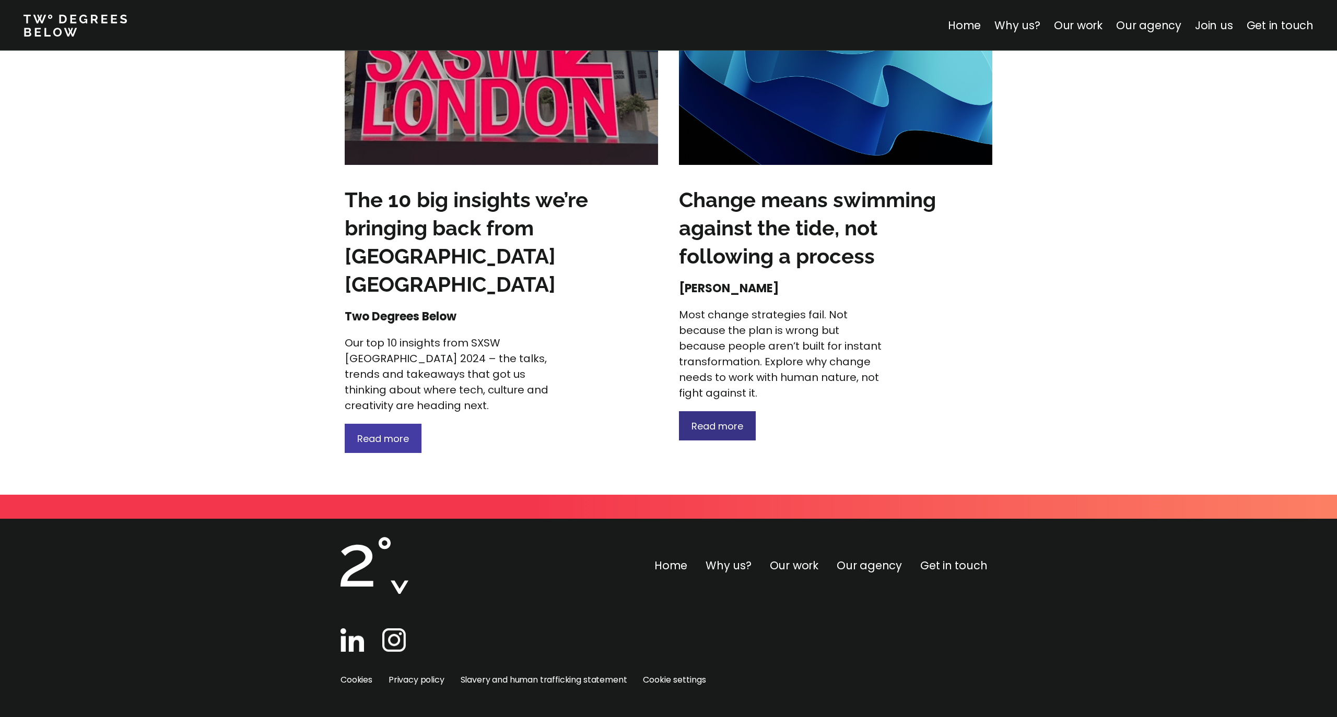
click at [727, 427] on span "Read more" at bounding box center [717, 426] width 52 height 13
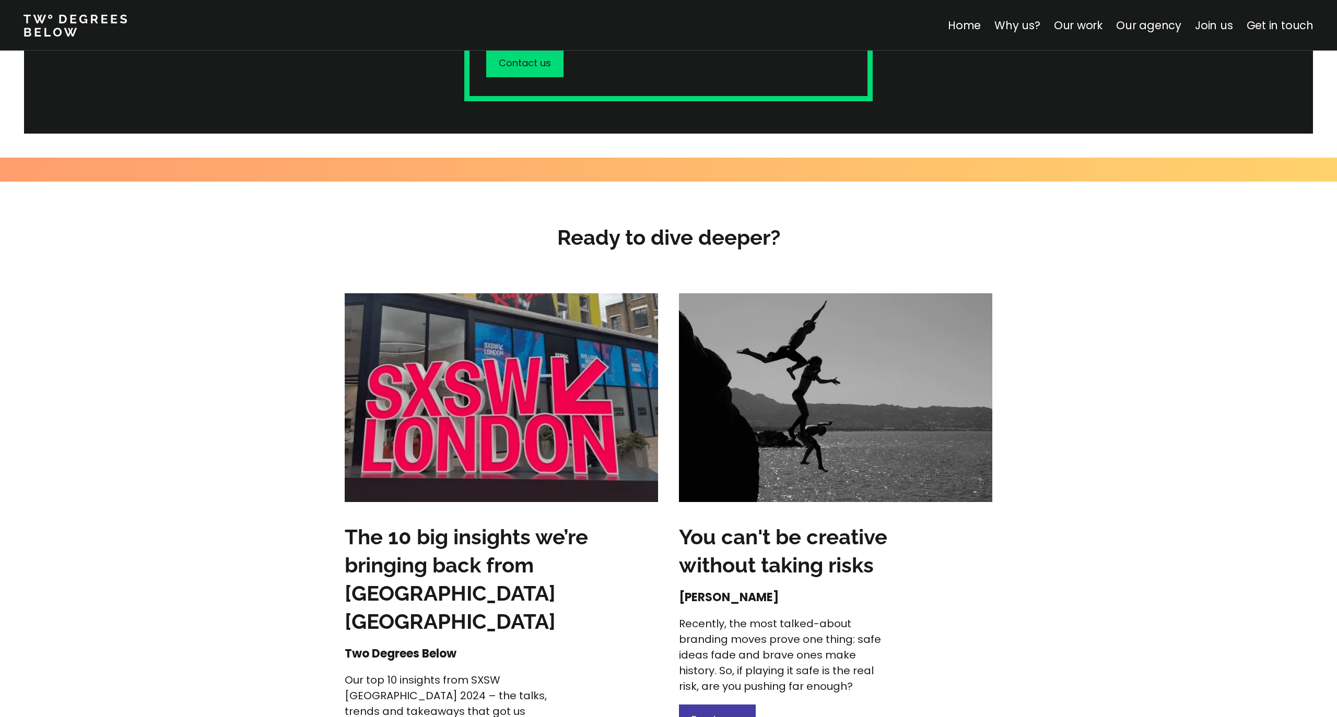
scroll to position [2027, 0]
